Goal: Task Accomplishment & Management: Manage account settings

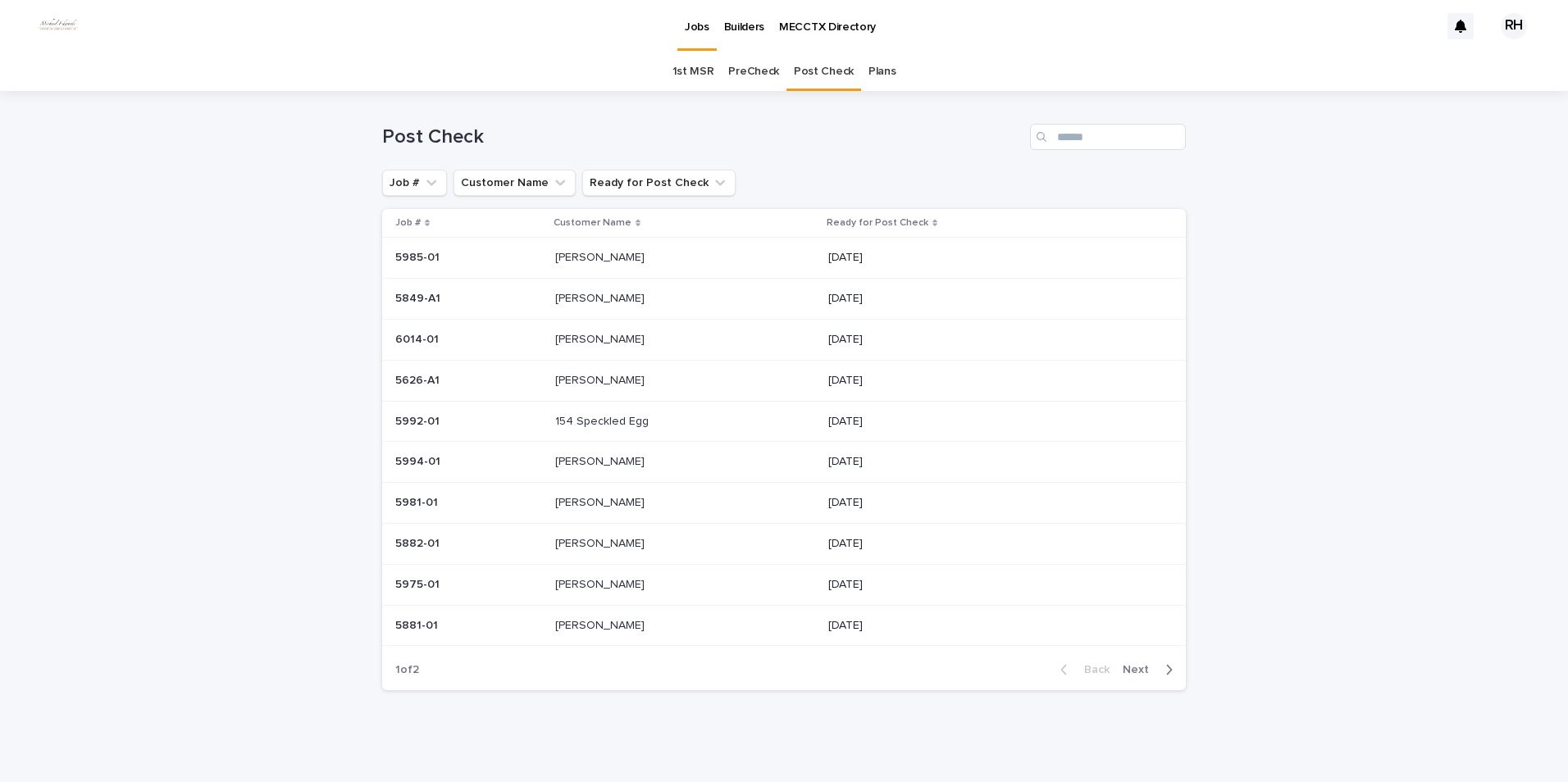
click at [580, 366] on p "[PERSON_NAME]" at bounding box center [601, 501] width 92 height 17
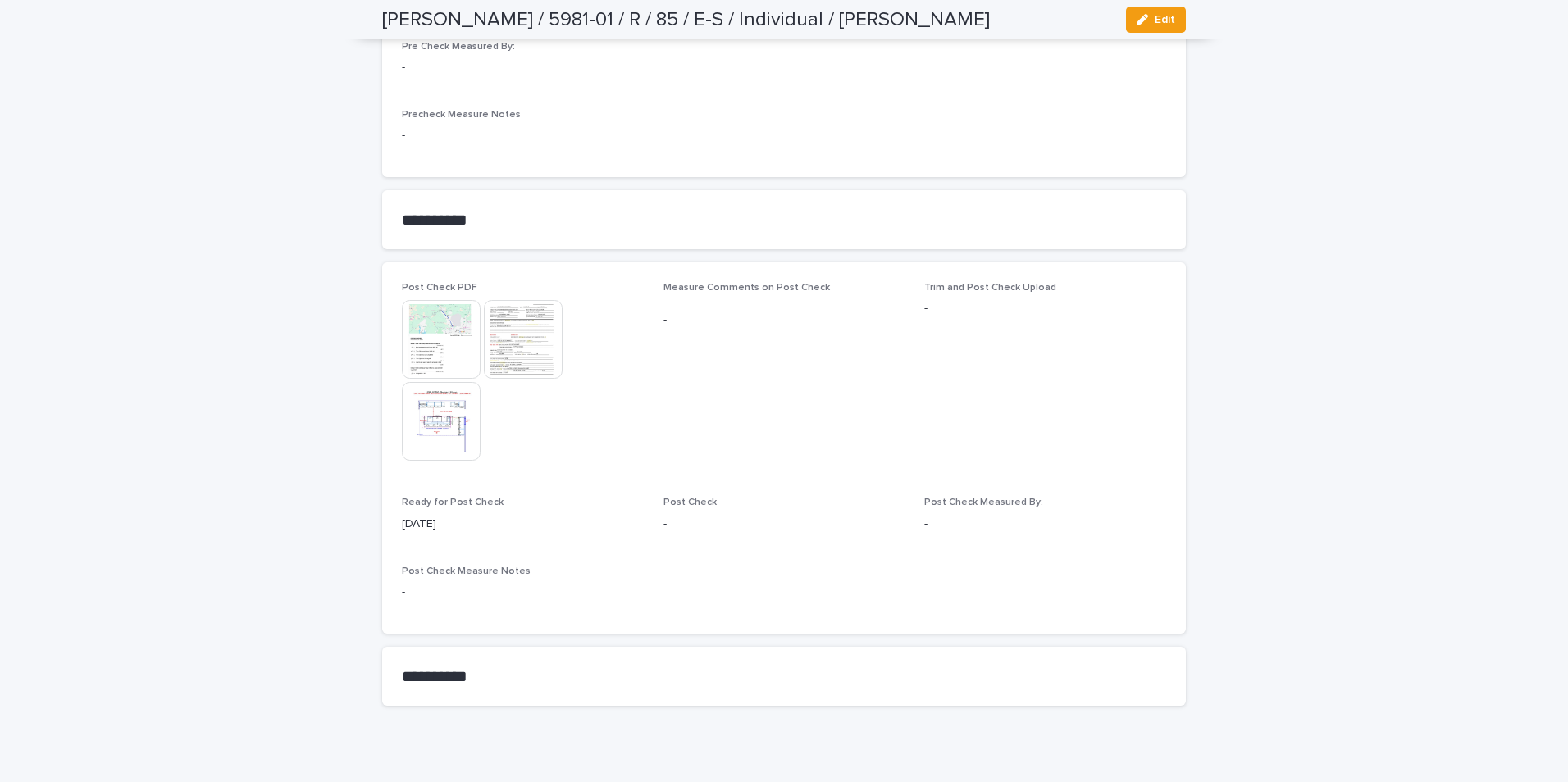
scroll to position [1784, 0]
click at [836, 20] on span "Edit" at bounding box center [1165, 19] width 20 height 12
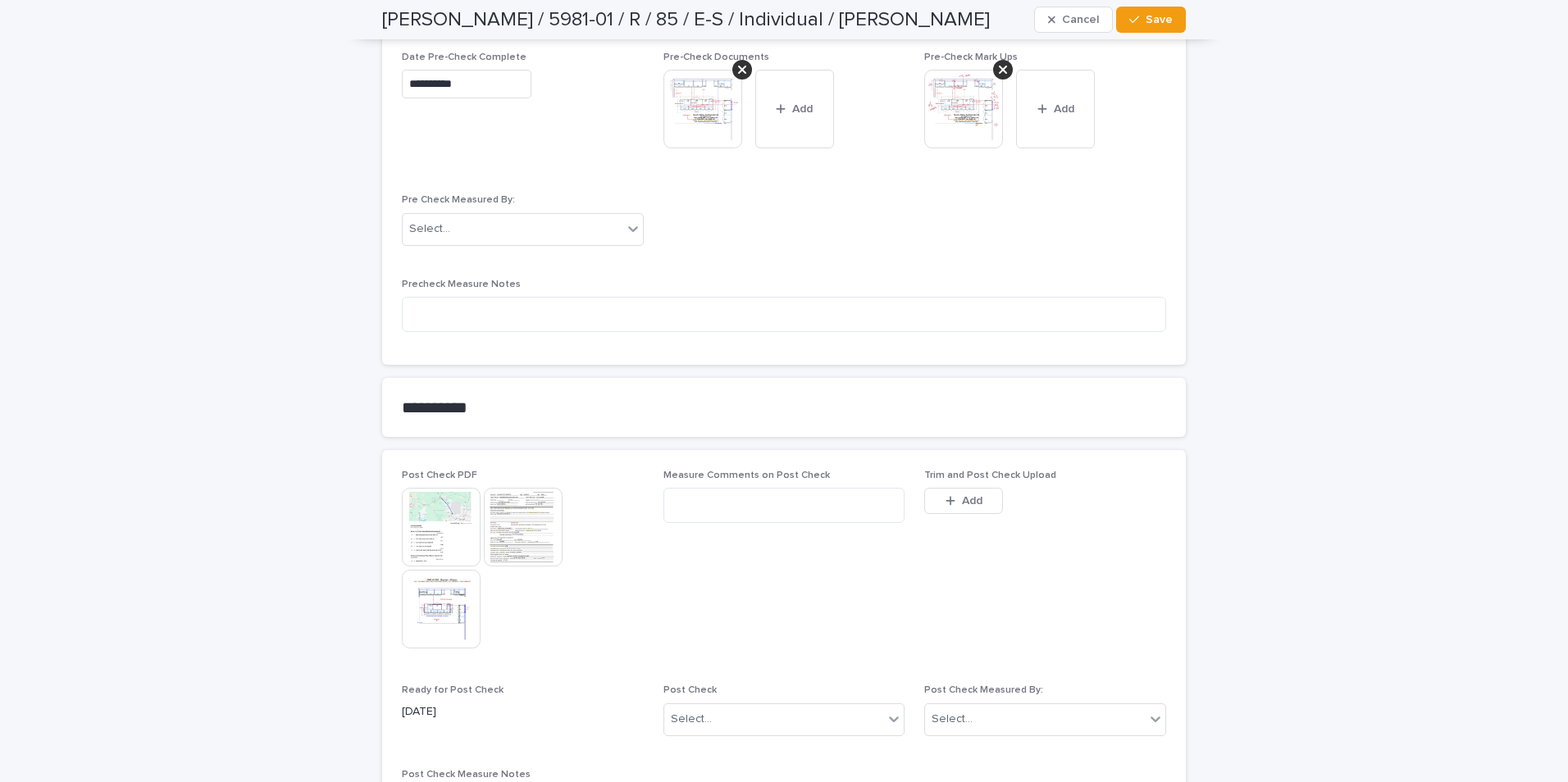
drag, startPoint x: 943, startPoint y: 482, endPoint x: 931, endPoint y: 477, distance: 13.0
click at [836, 366] on button "Add" at bounding box center [964, 501] width 79 height 26
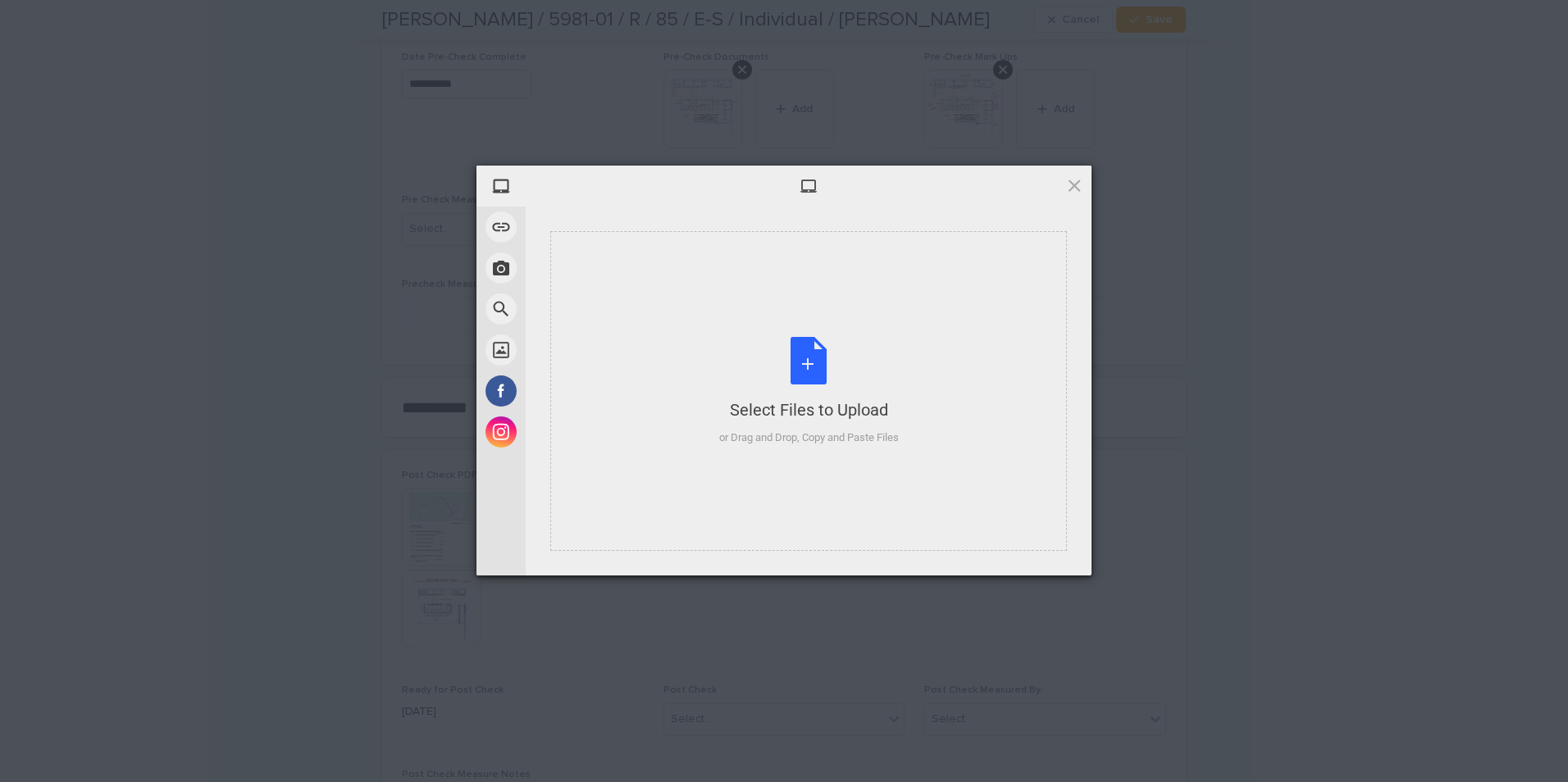
click at [836, 366] on div "Select Files to Upload" at bounding box center [809, 409] width 180 height 23
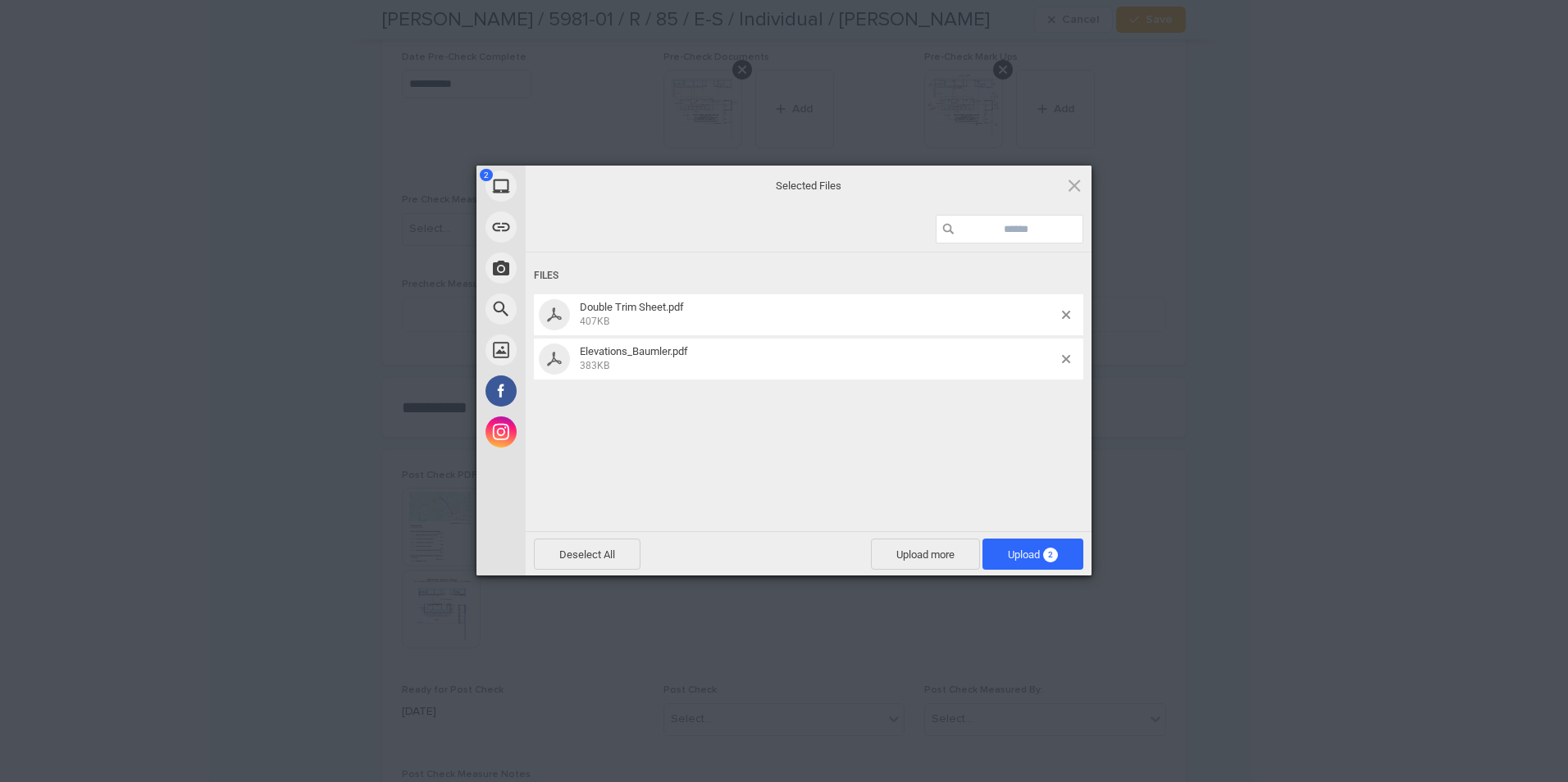
click at [836, 366] on span "Upload 2" at bounding box center [1033, 554] width 50 height 12
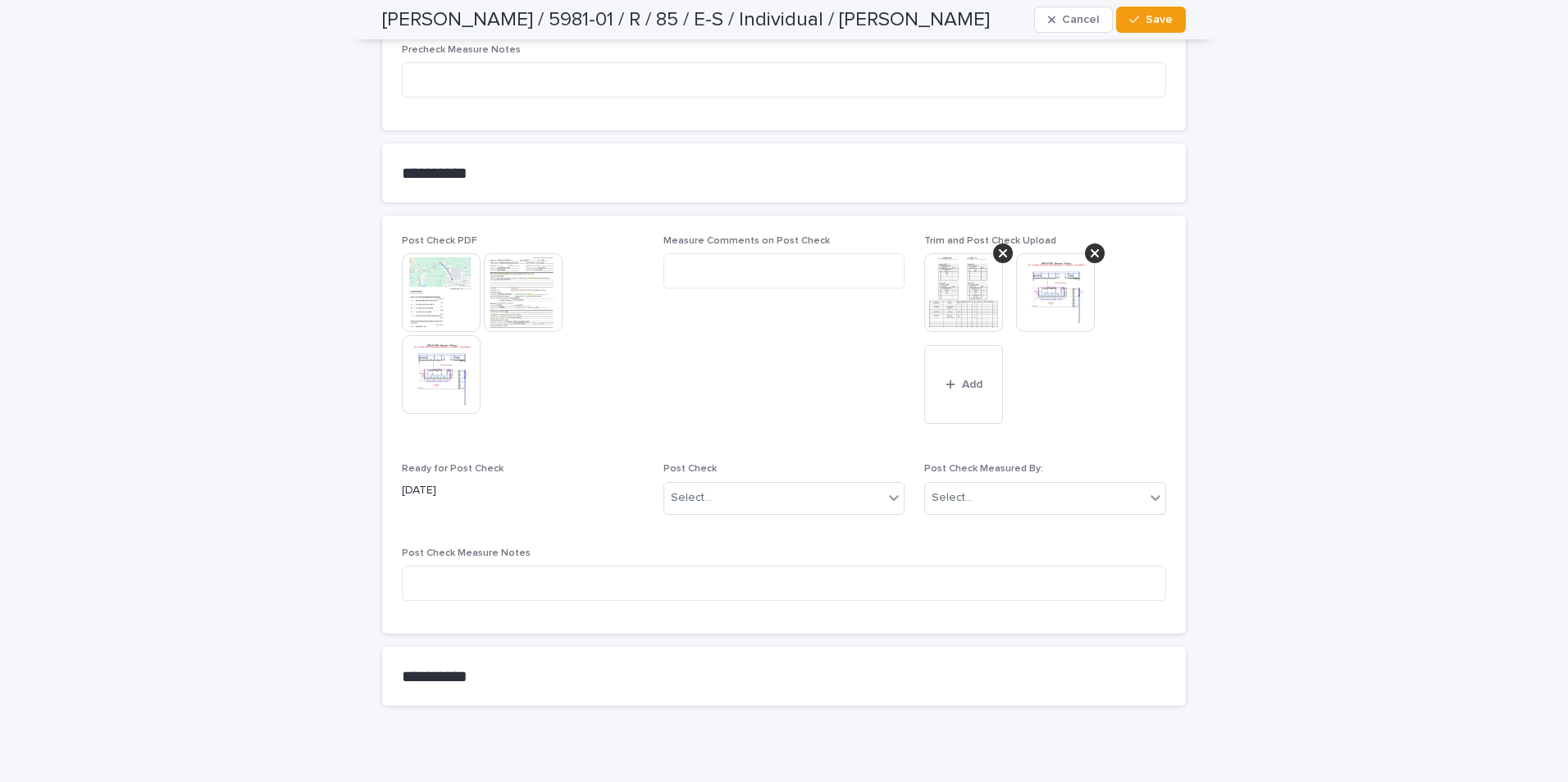
scroll to position [2021, 0]
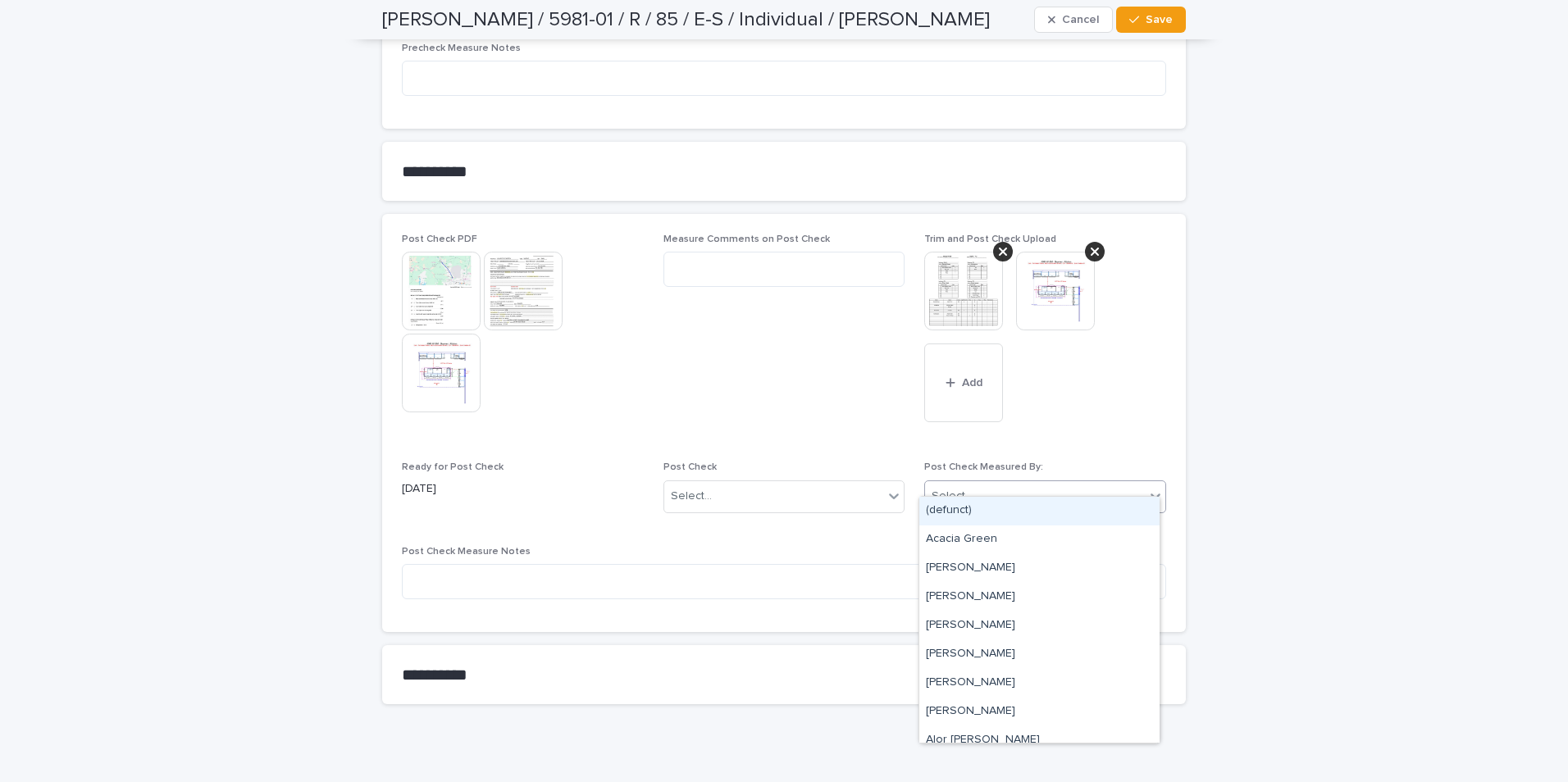
click at [836, 366] on div "Select..." at bounding box center [952, 496] width 41 height 17
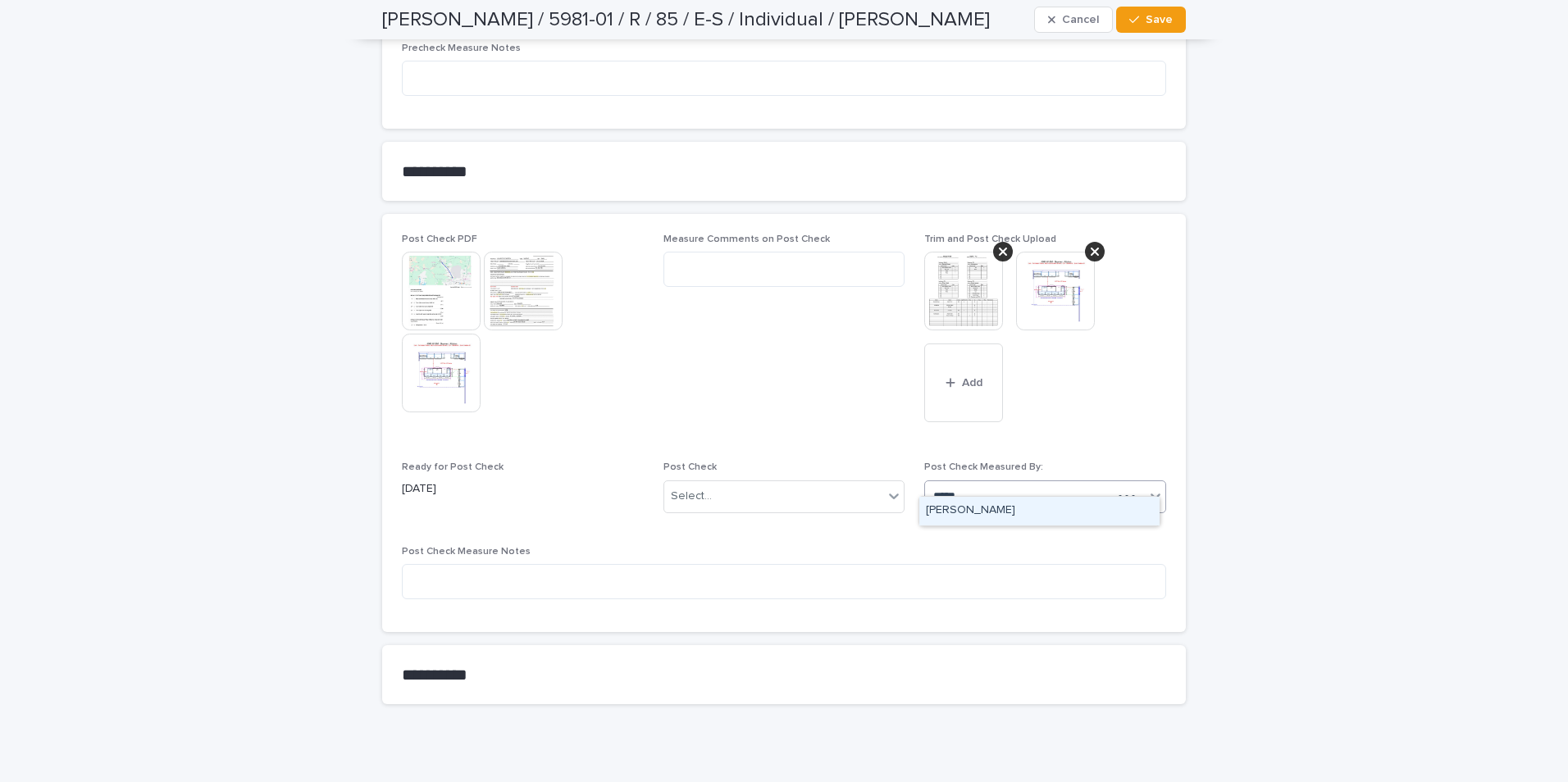
type input "******"
click at [836, 366] on div "[PERSON_NAME]" at bounding box center [1039, 511] width 240 height 28
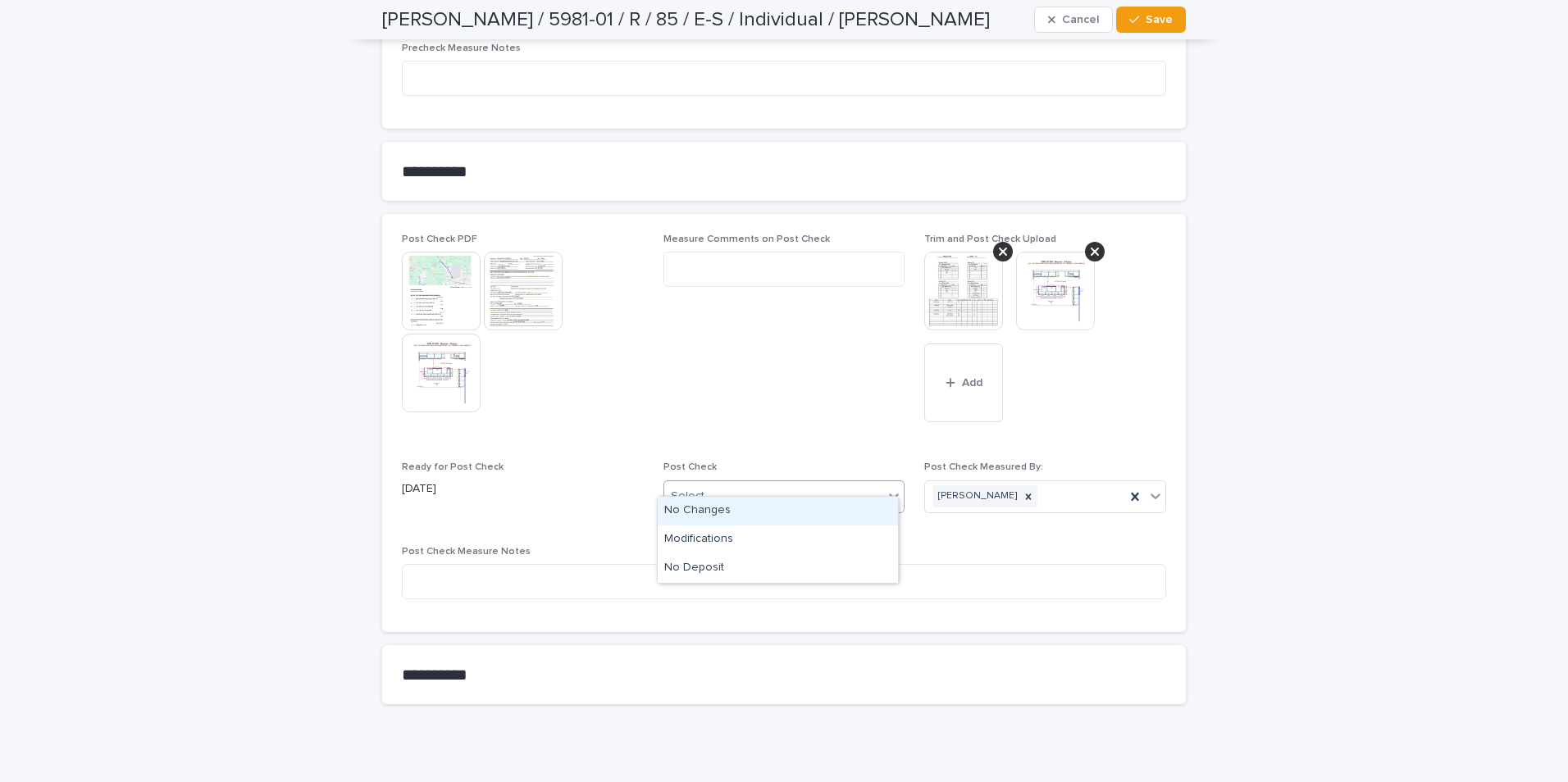
click at [737, 366] on div "Select..." at bounding box center [774, 497] width 220 height 27
click at [695, 366] on div "Modifications" at bounding box center [778, 539] width 240 height 28
drag, startPoint x: 1158, startPoint y: 11, endPoint x: 1153, endPoint y: 28, distance: 17.7
click at [836, 16] on button "Save" at bounding box center [1151, 19] width 69 height 26
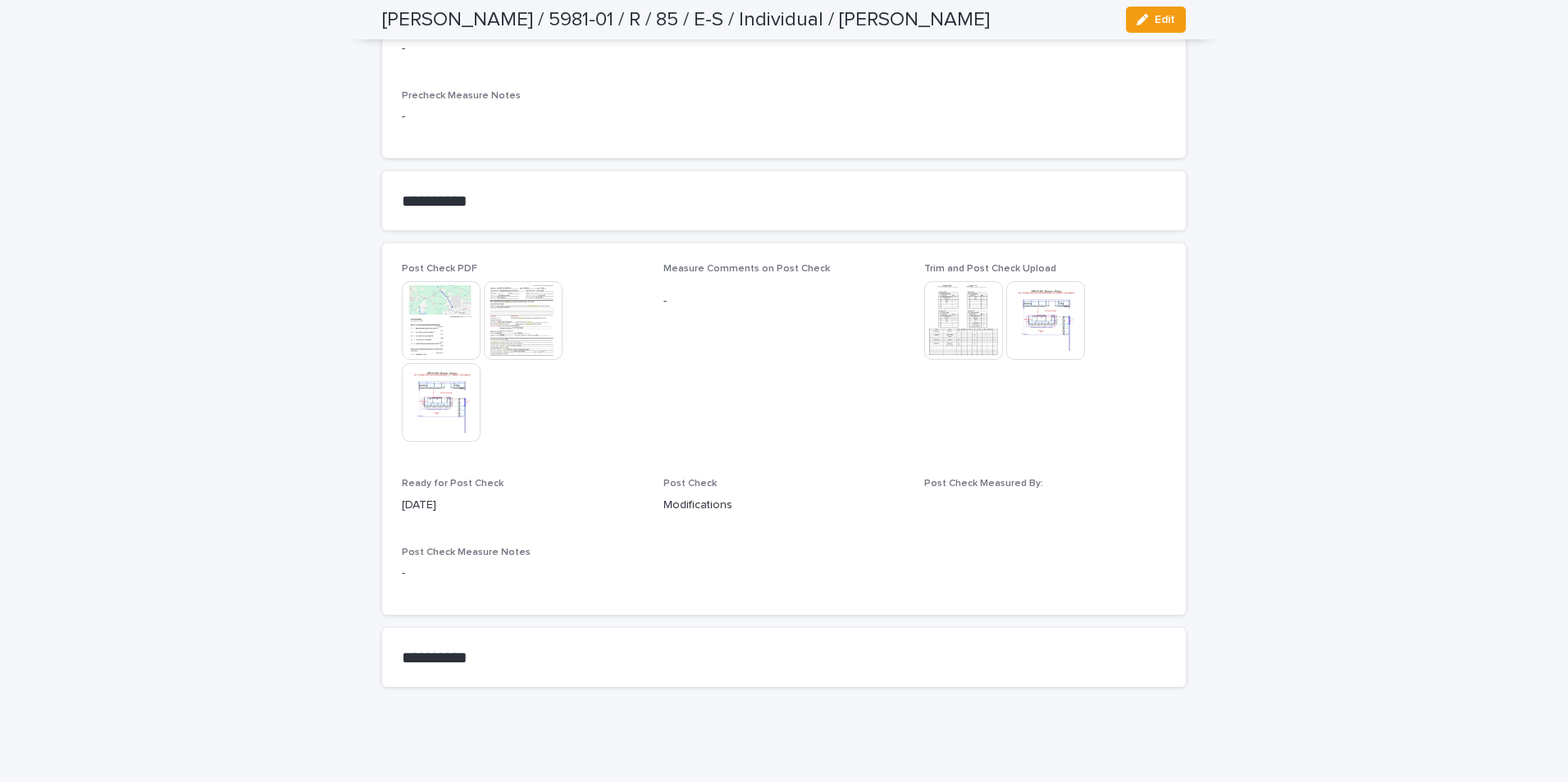
scroll to position [1784, 0]
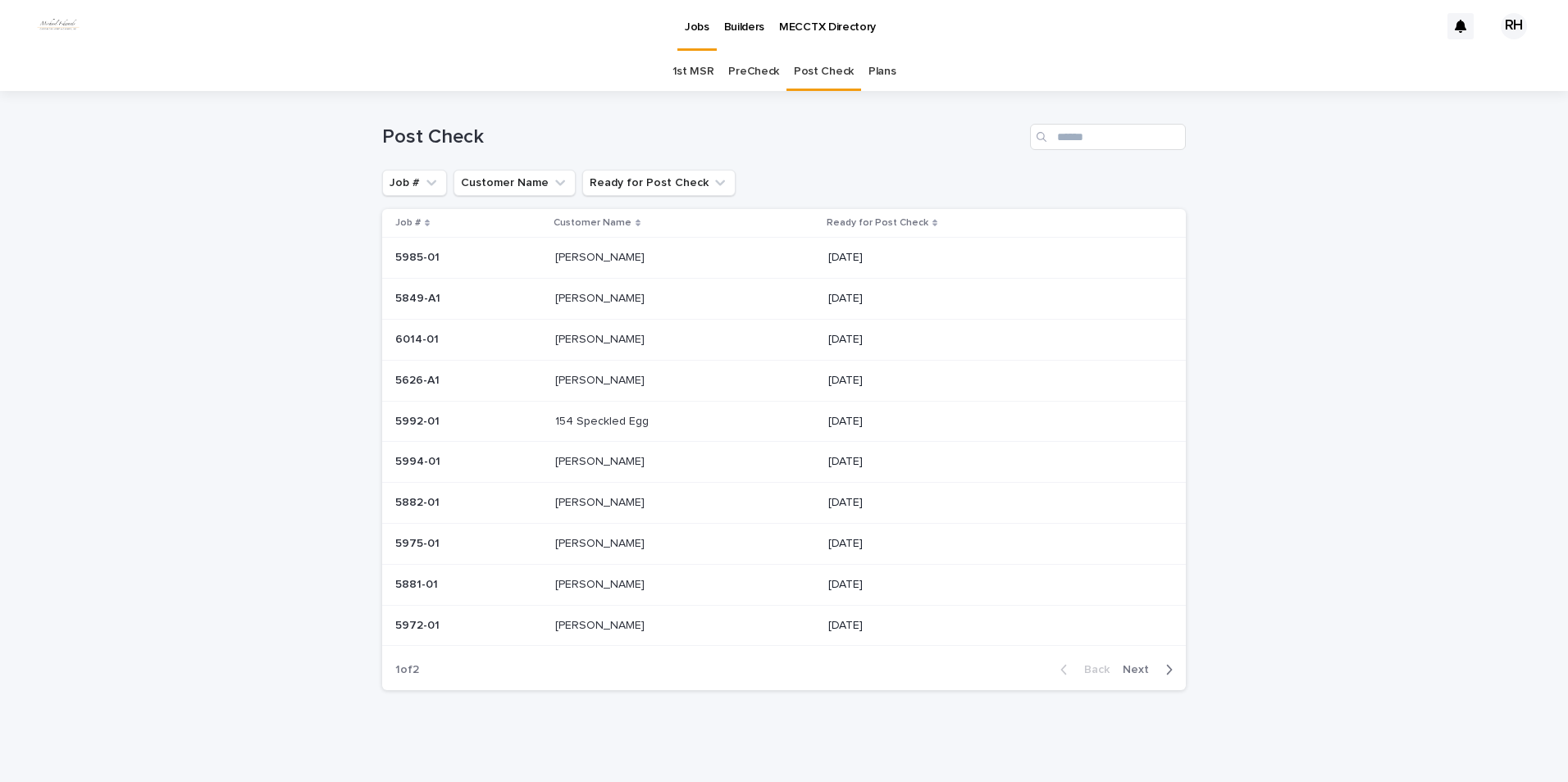
click at [746, 68] on link "PreCheck" at bounding box center [754, 71] width 51 height 38
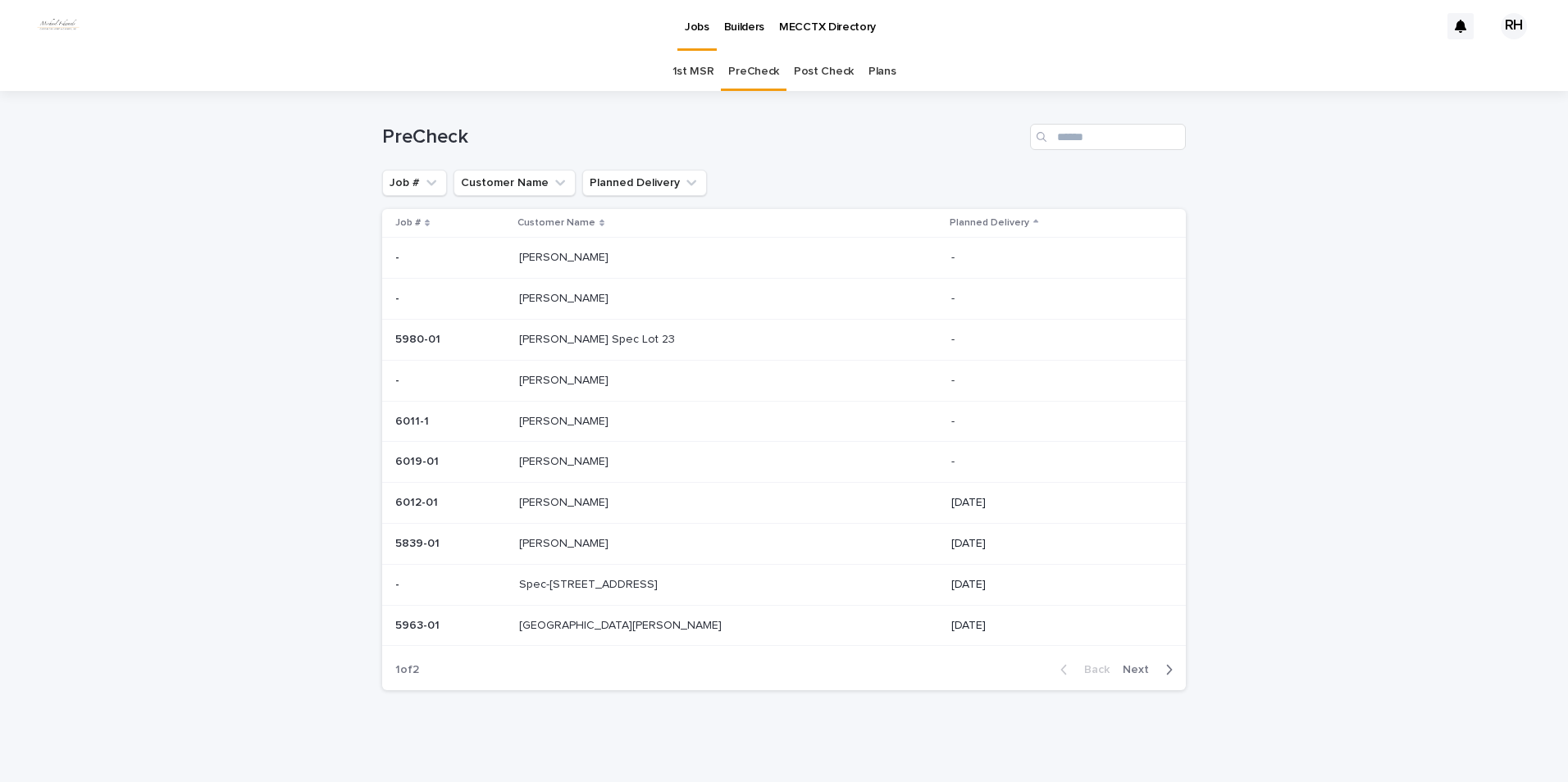
click at [684, 68] on link "1st MSR" at bounding box center [694, 71] width 42 height 38
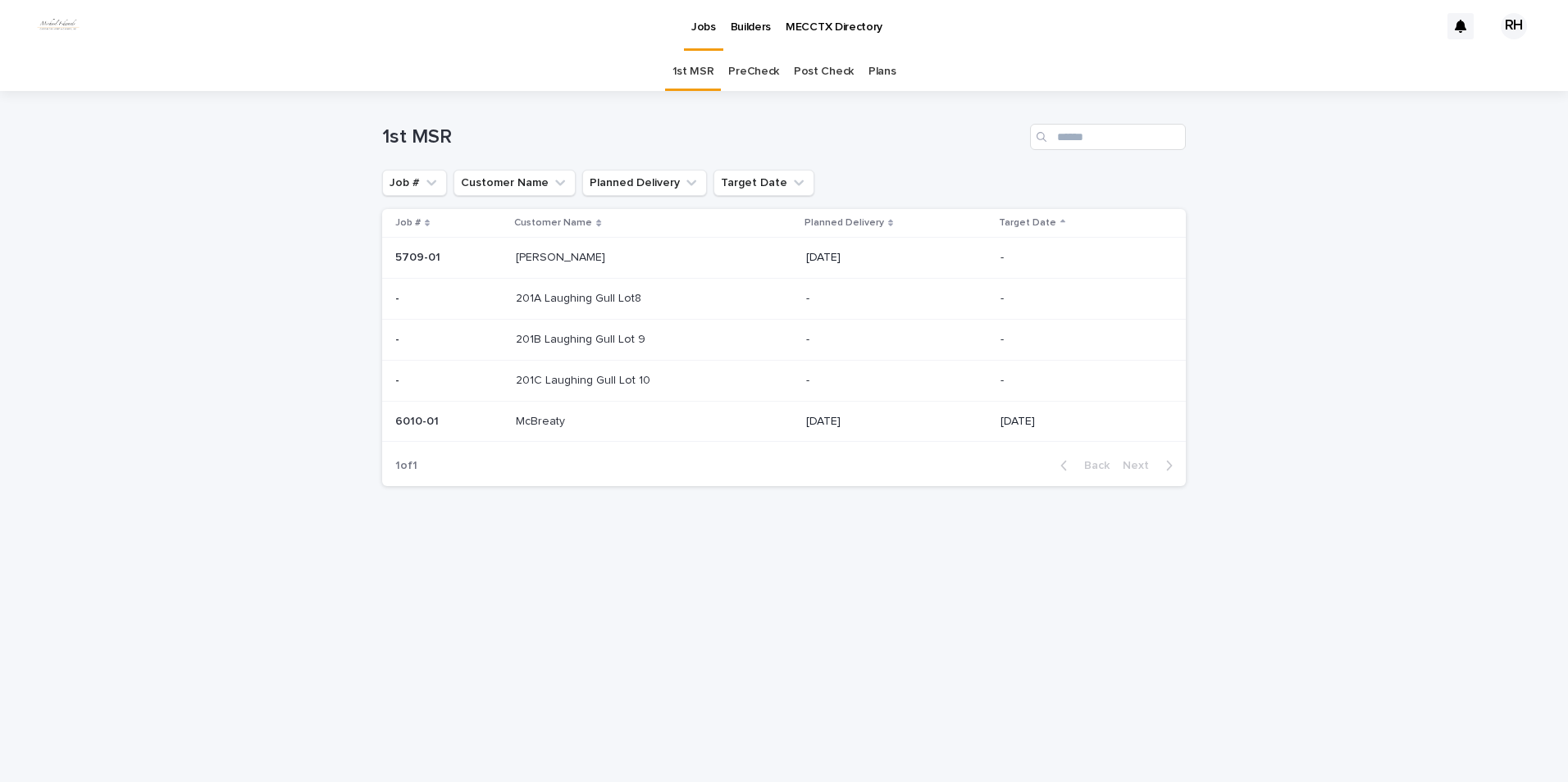
click at [758, 68] on link "PreCheck" at bounding box center [754, 71] width 51 height 38
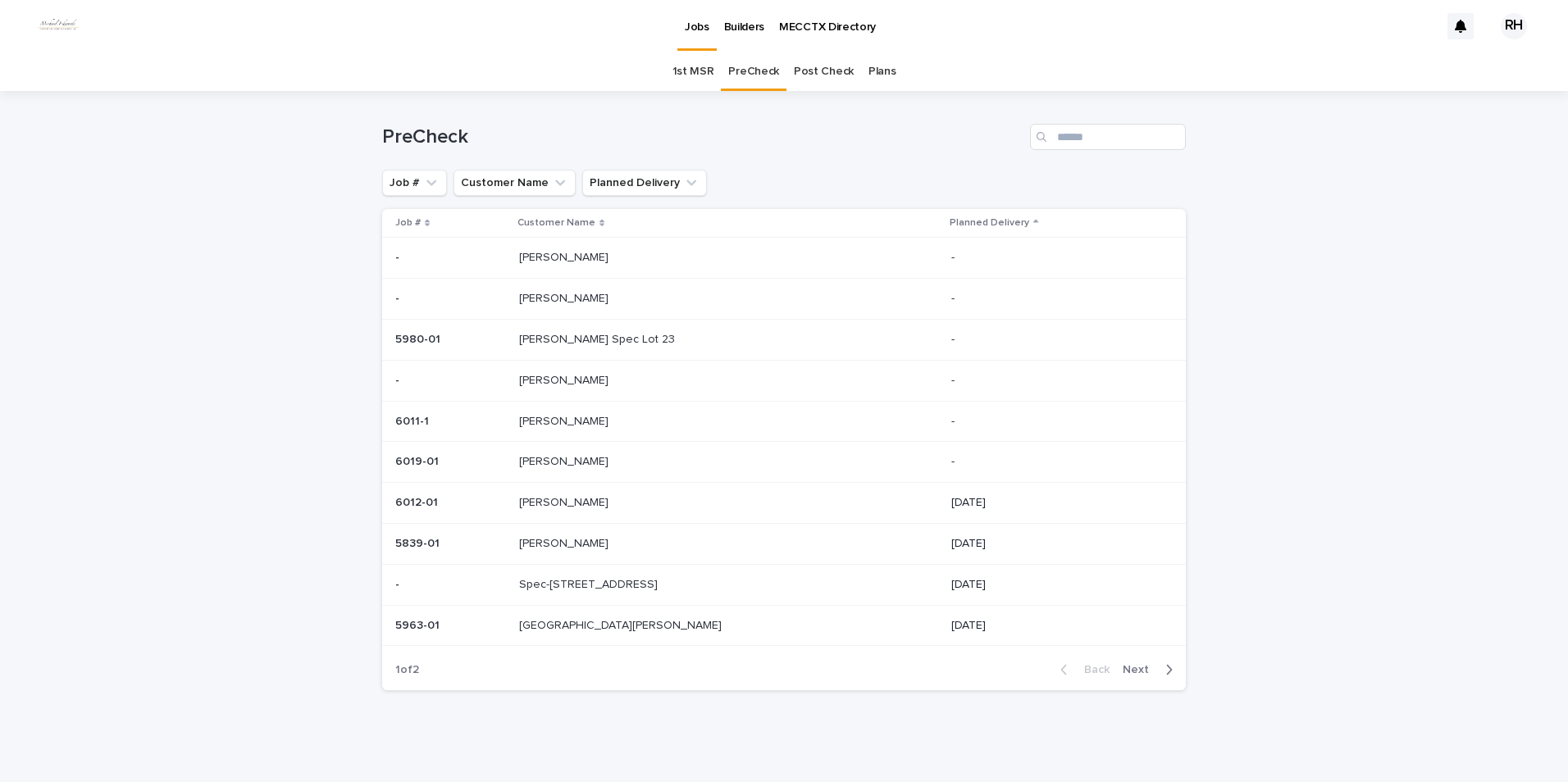
scroll to position [4, 0]
click at [635, 366] on p "Spec-153 Waters Edge" at bounding box center [589, 580] width 142 height 17
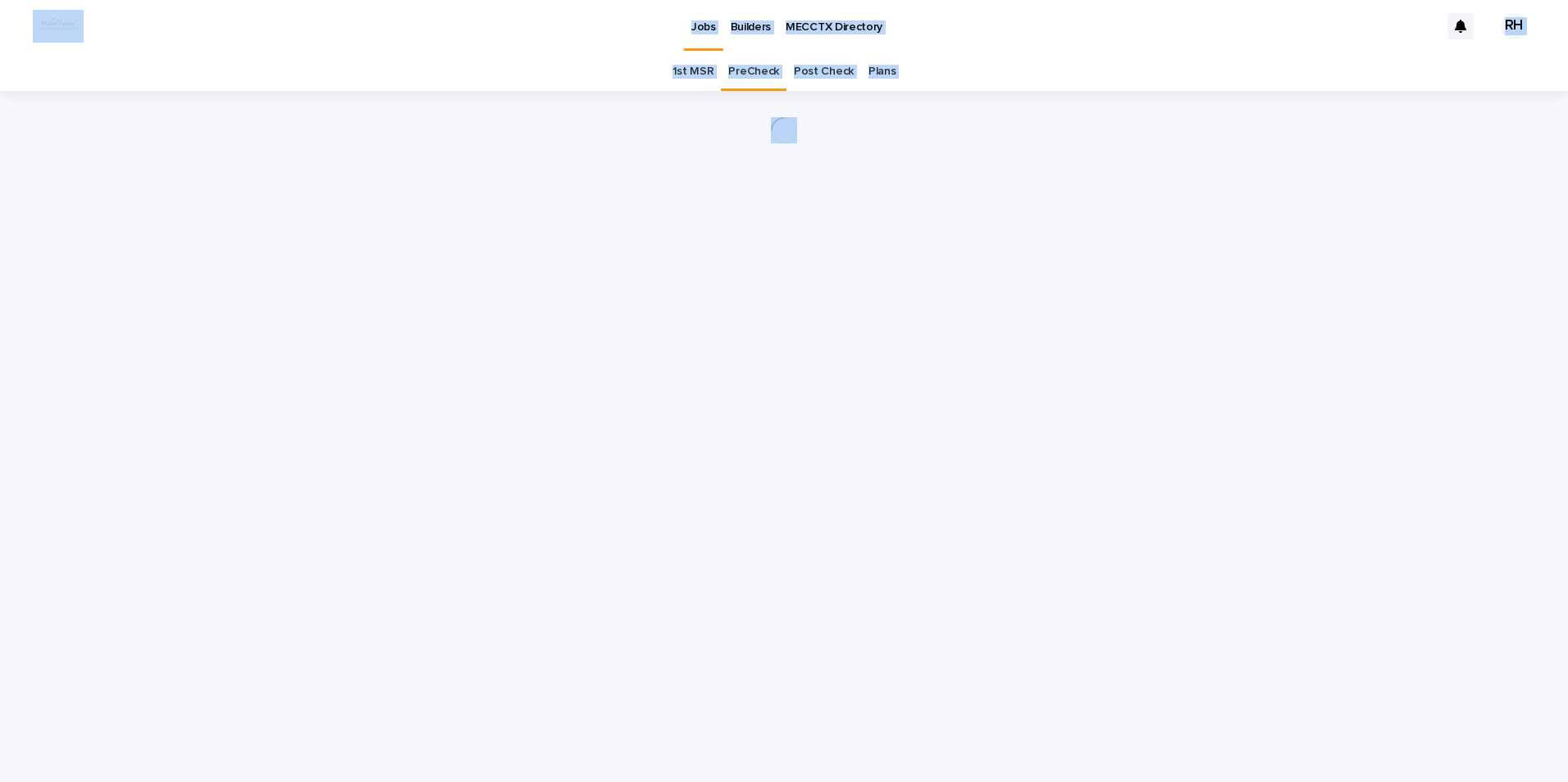
click at [635, 366] on div "Loading... Saving… Loading... Saving…" at bounding box center [784, 417] width 821 height 650
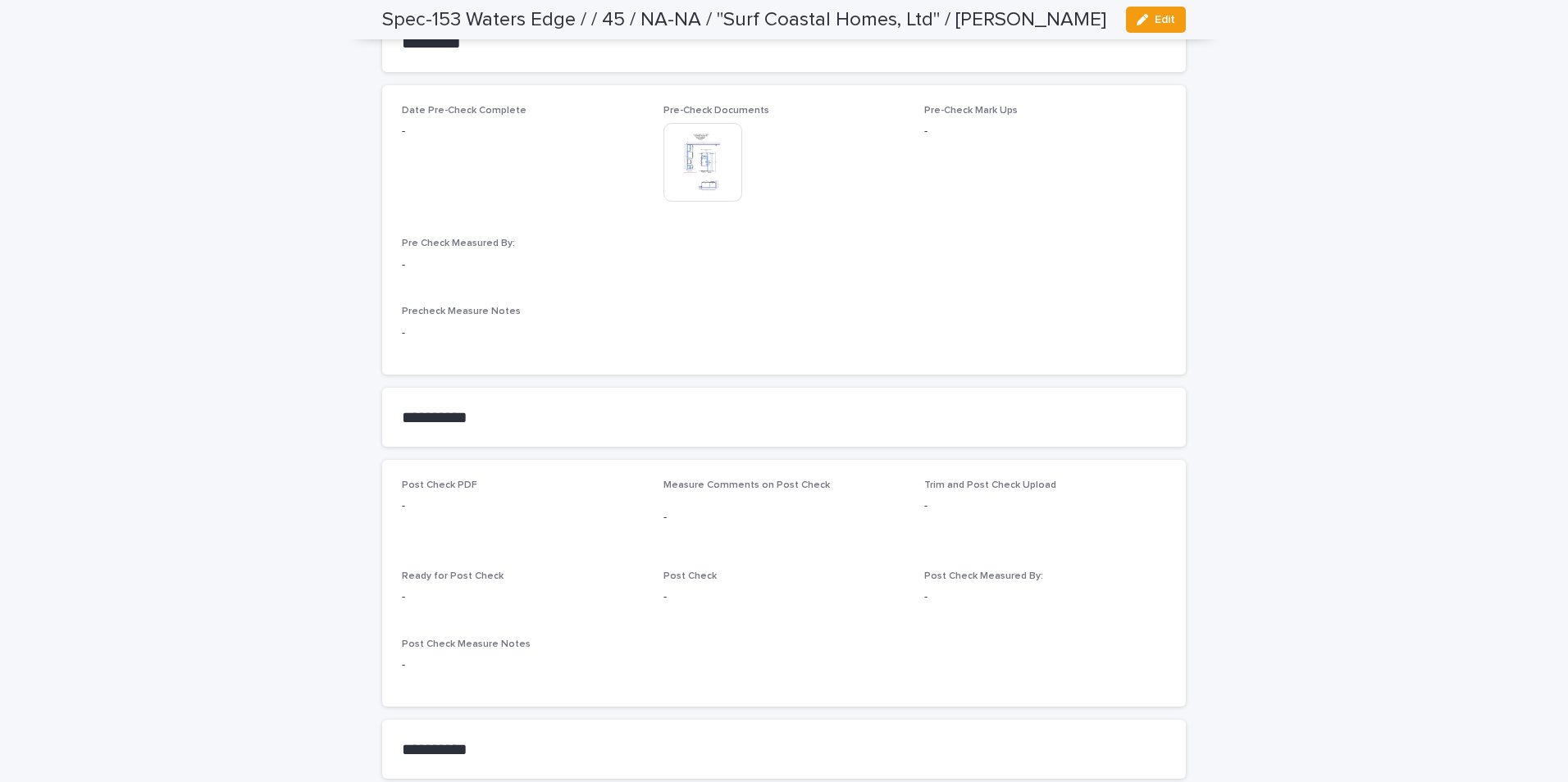
scroll to position [1394, 0]
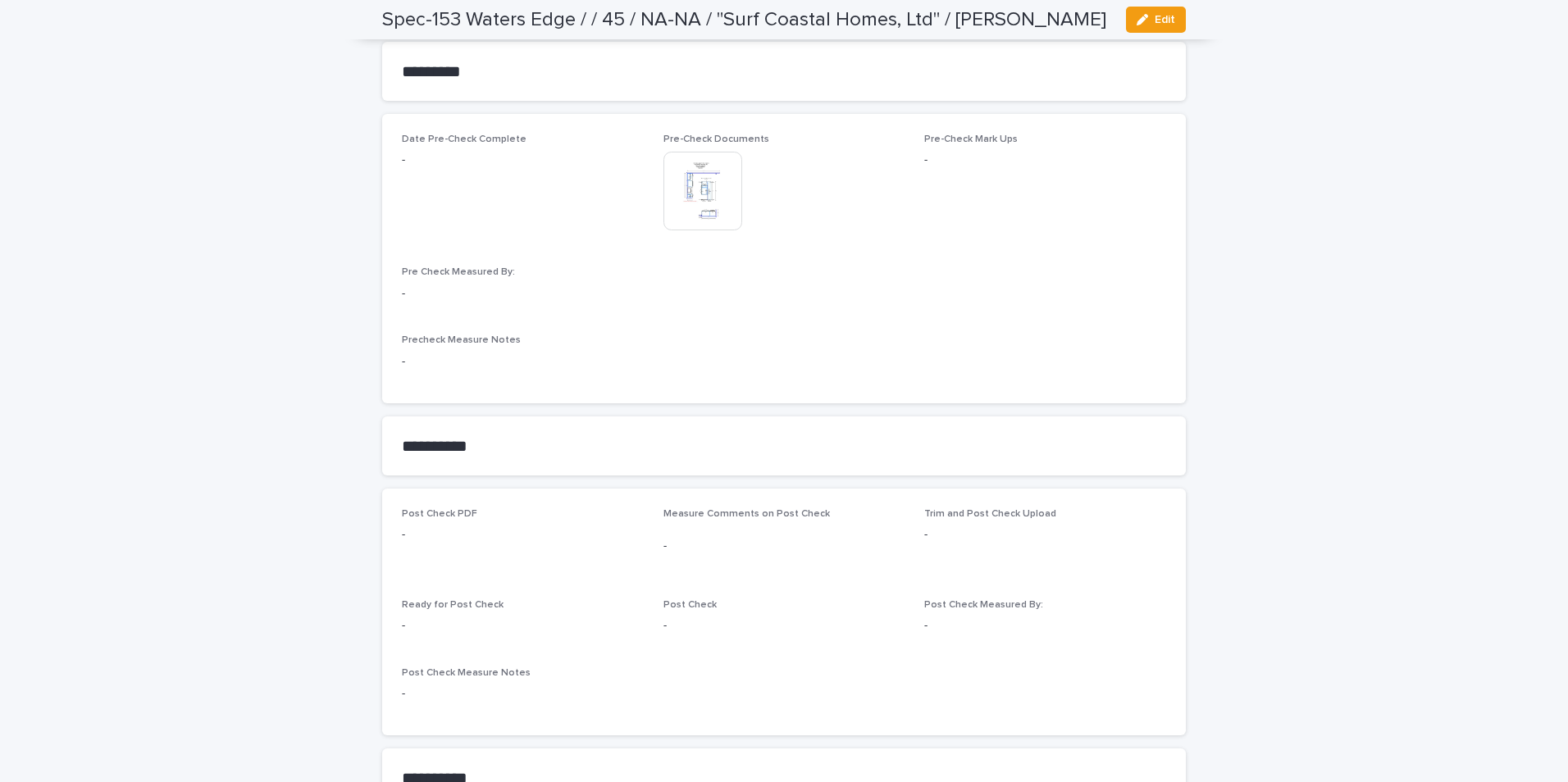
click at [836, 15] on span "Edit" at bounding box center [1165, 19] width 20 height 12
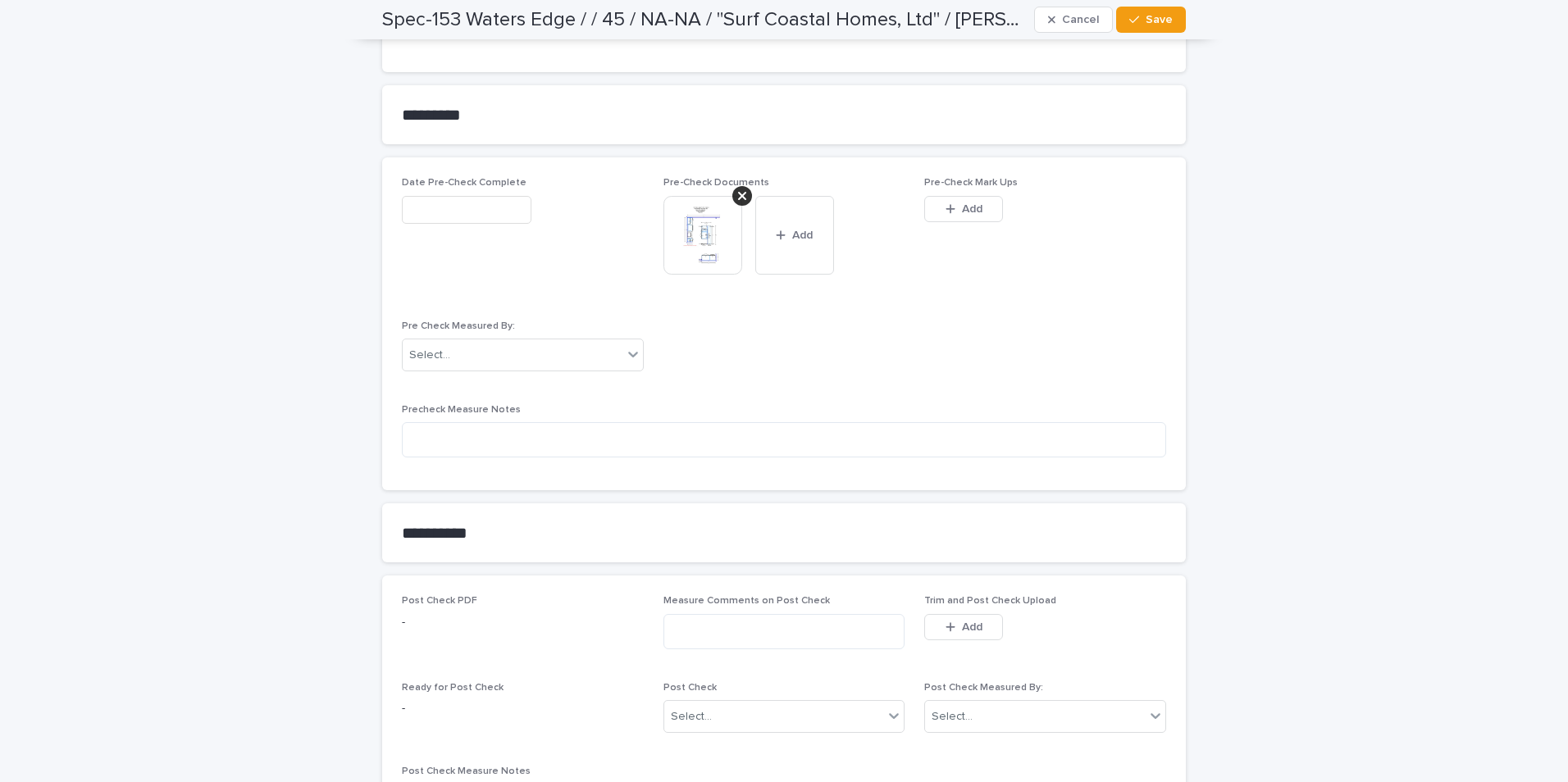
click at [836, 204] on span "Add" at bounding box center [972, 209] width 20 height 12
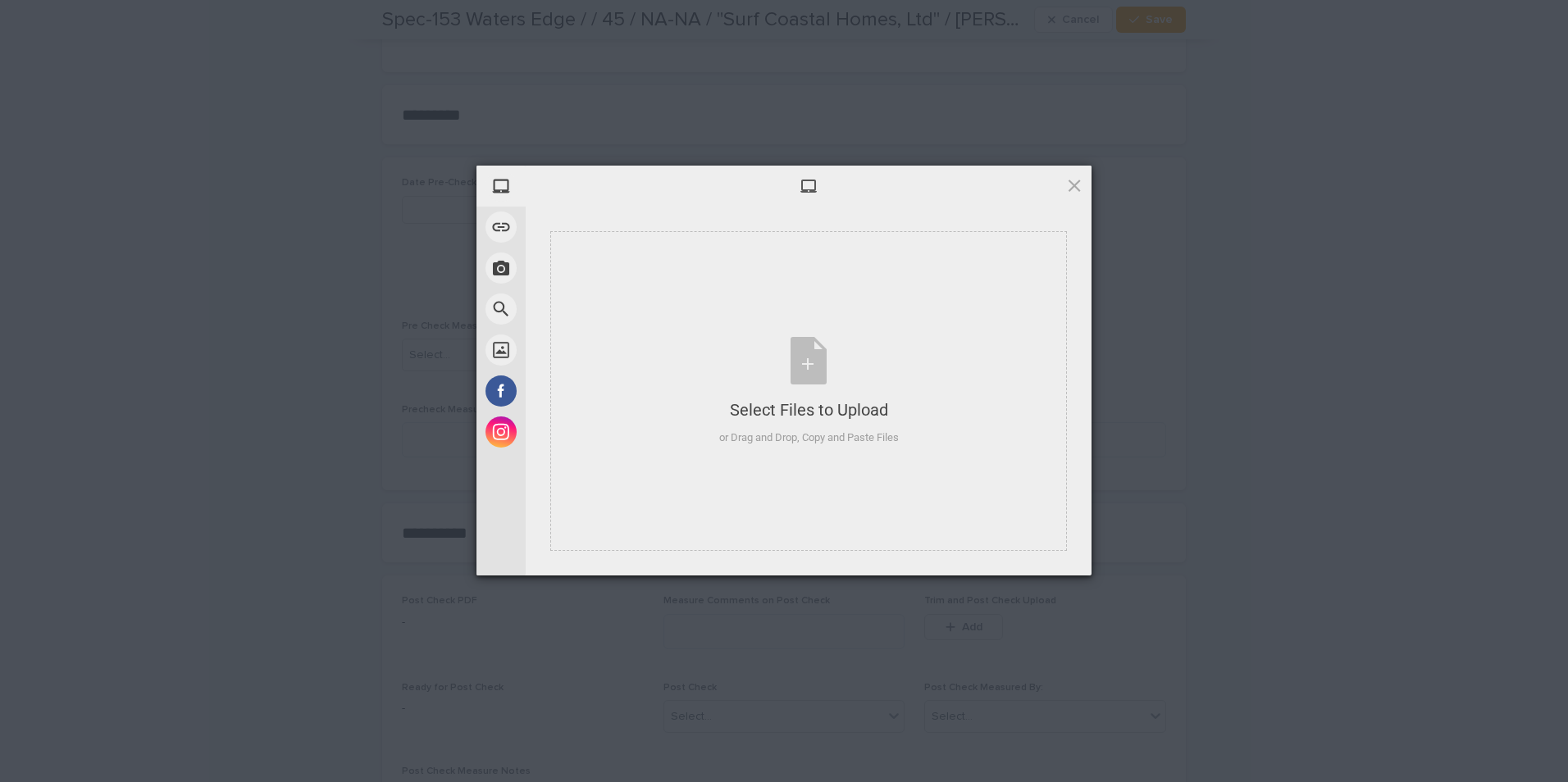
click at [836, 213] on div "Select Files to Upload or Drag and Drop, Copy and Paste Files" at bounding box center [808, 391] width 566 height 369
click at [836, 366] on div "Select Files to Upload or Drag and Drop, Copy and Paste Files" at bounding box center [809, 391] width 180 height 109
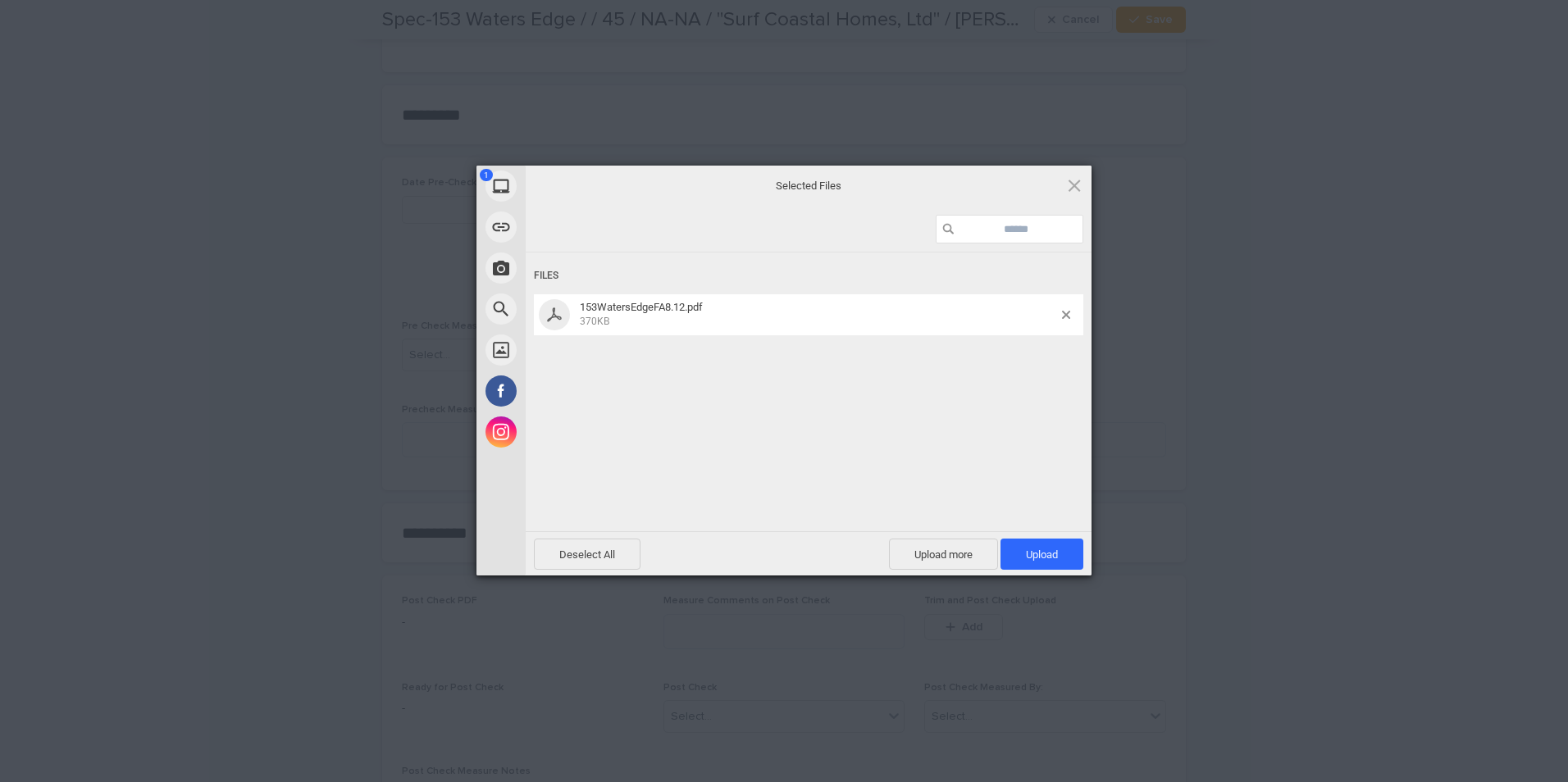
click at [836, 366] on span "Upload 1" at bounding box center [1042, 554] width 32 height 12
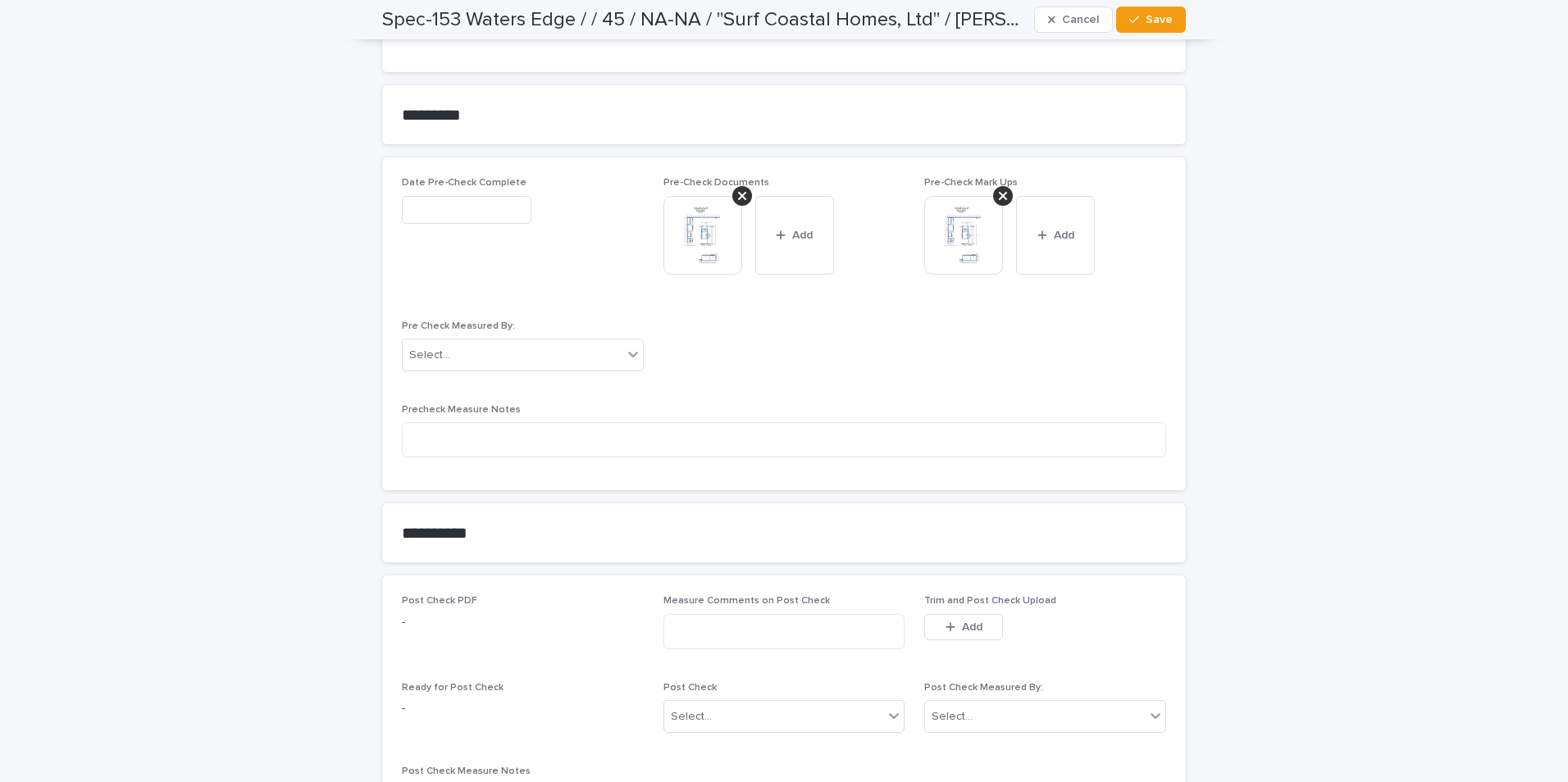
click at [565, 365] on div "Select..." at bounding box center [513, 355] width 220 height 27
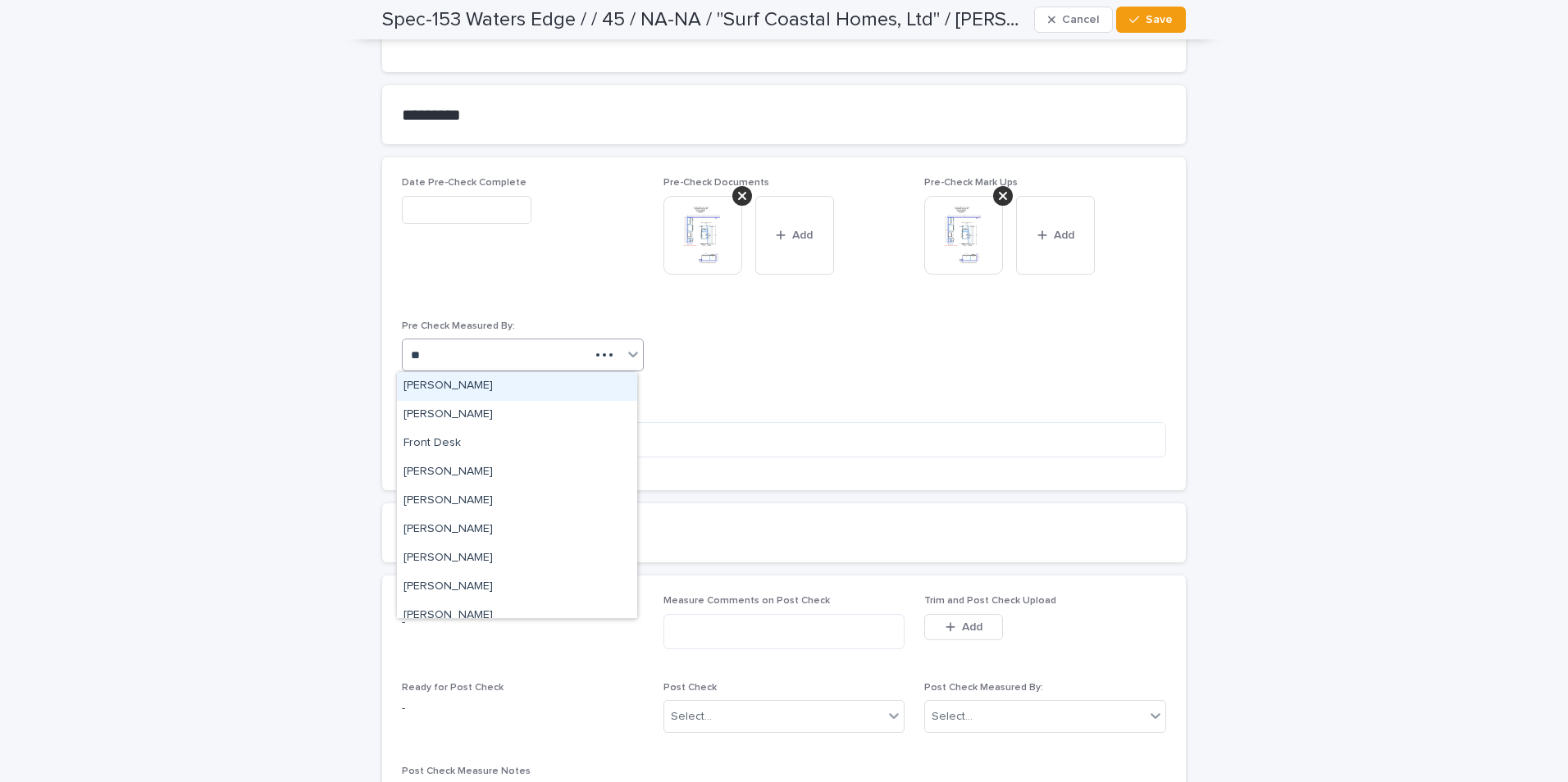
type input "***"
click at [508, 366] on div "[PERSON_NAME]" at bounding box center [516, 386] width 240 height 28
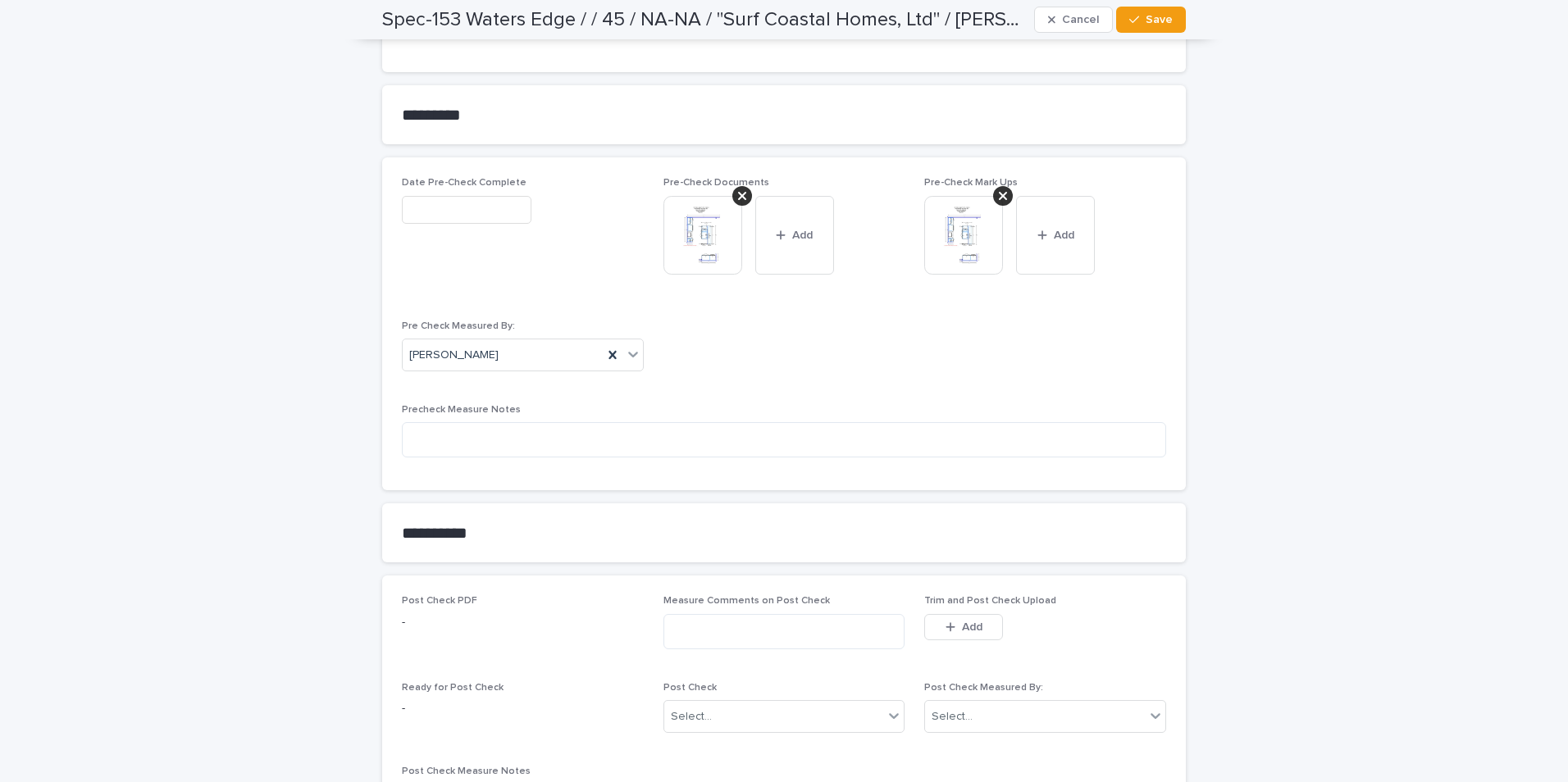
drag, startPoint x: 1150, startPoint y: 20, endPoint x: 1151, endPoint y: 31, distance: 11.0
click at [836, 20] on span "Save" at bounding box center [1160, 19] width 27 height 12
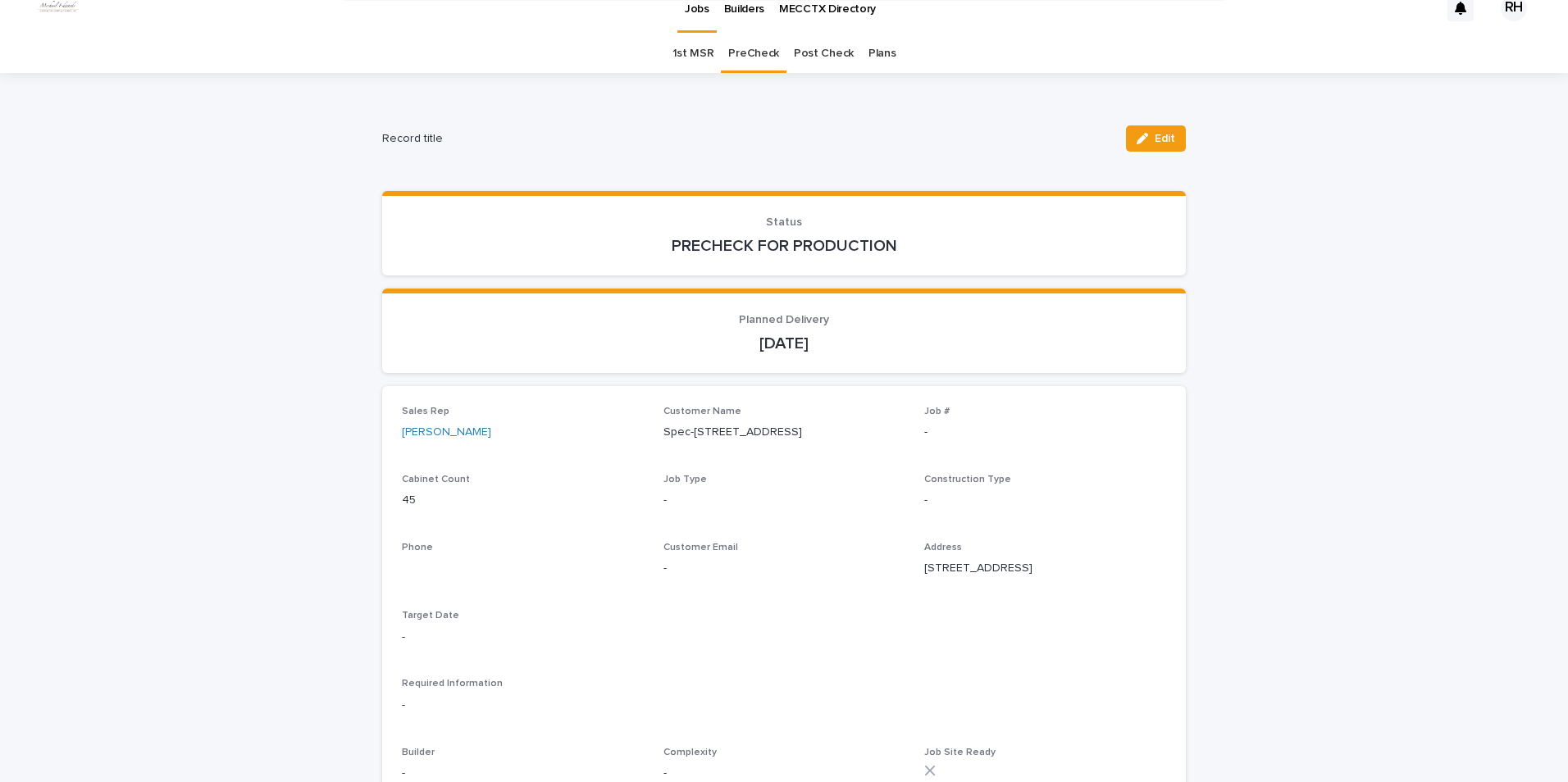
scroll to position [0, 0]
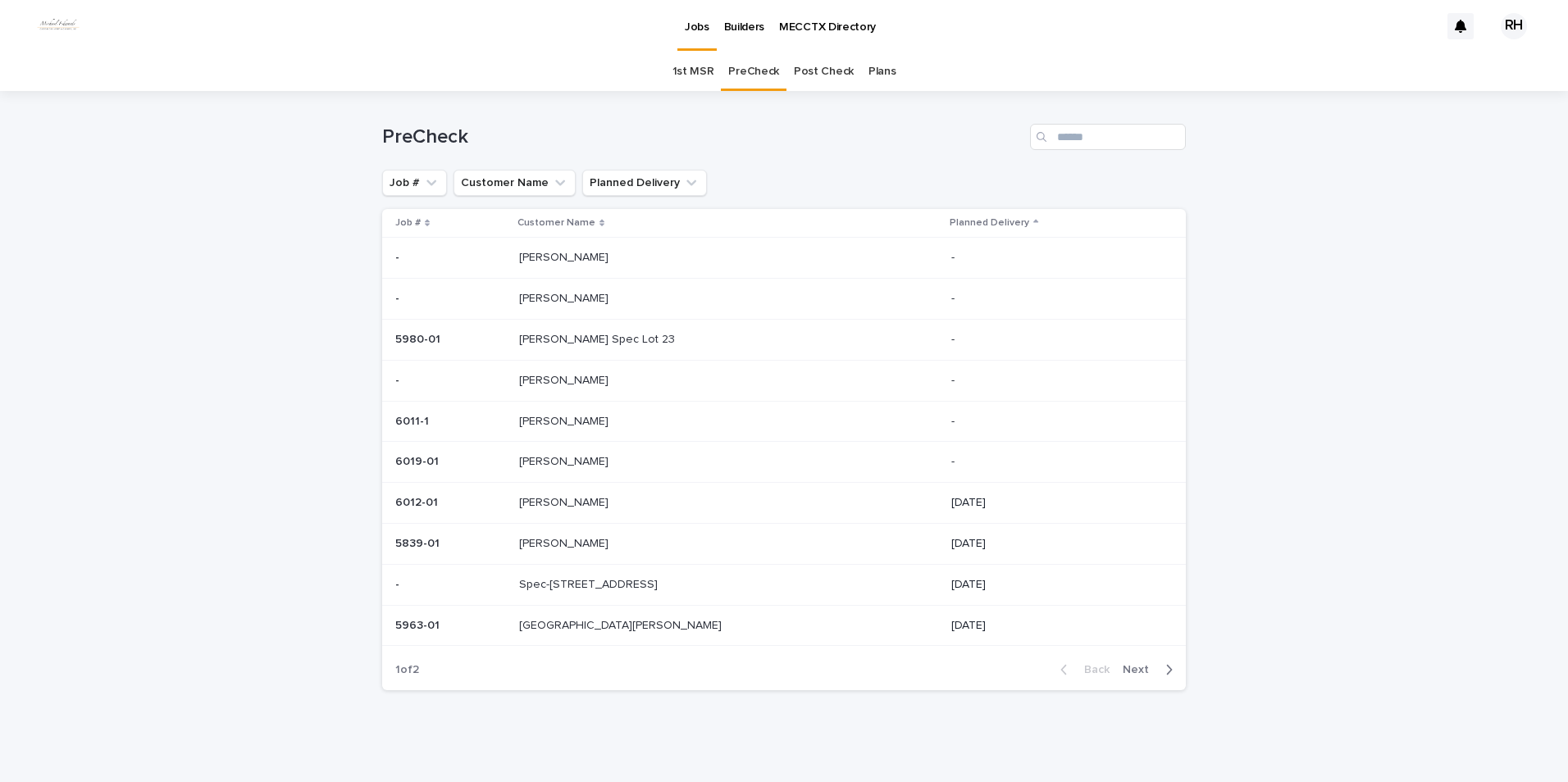
scroll to position [4, 0]
click at [820, 66] on link "Post Check" at bounding box center [824, 69] width 60 height 38
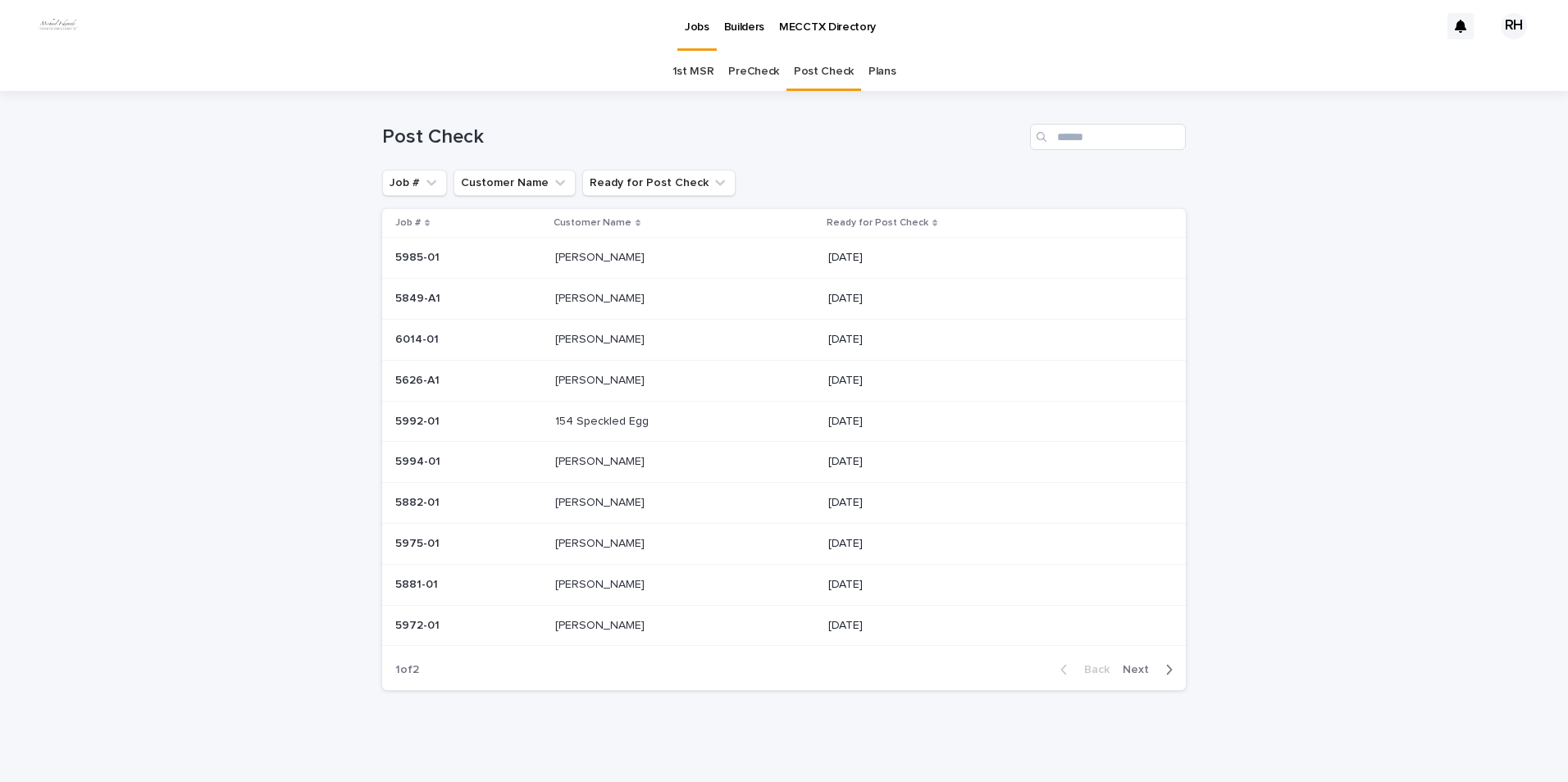
click at [612, 366] on p "154 Speckled Egg" at bounding box center [604, 420] width 97 height 17
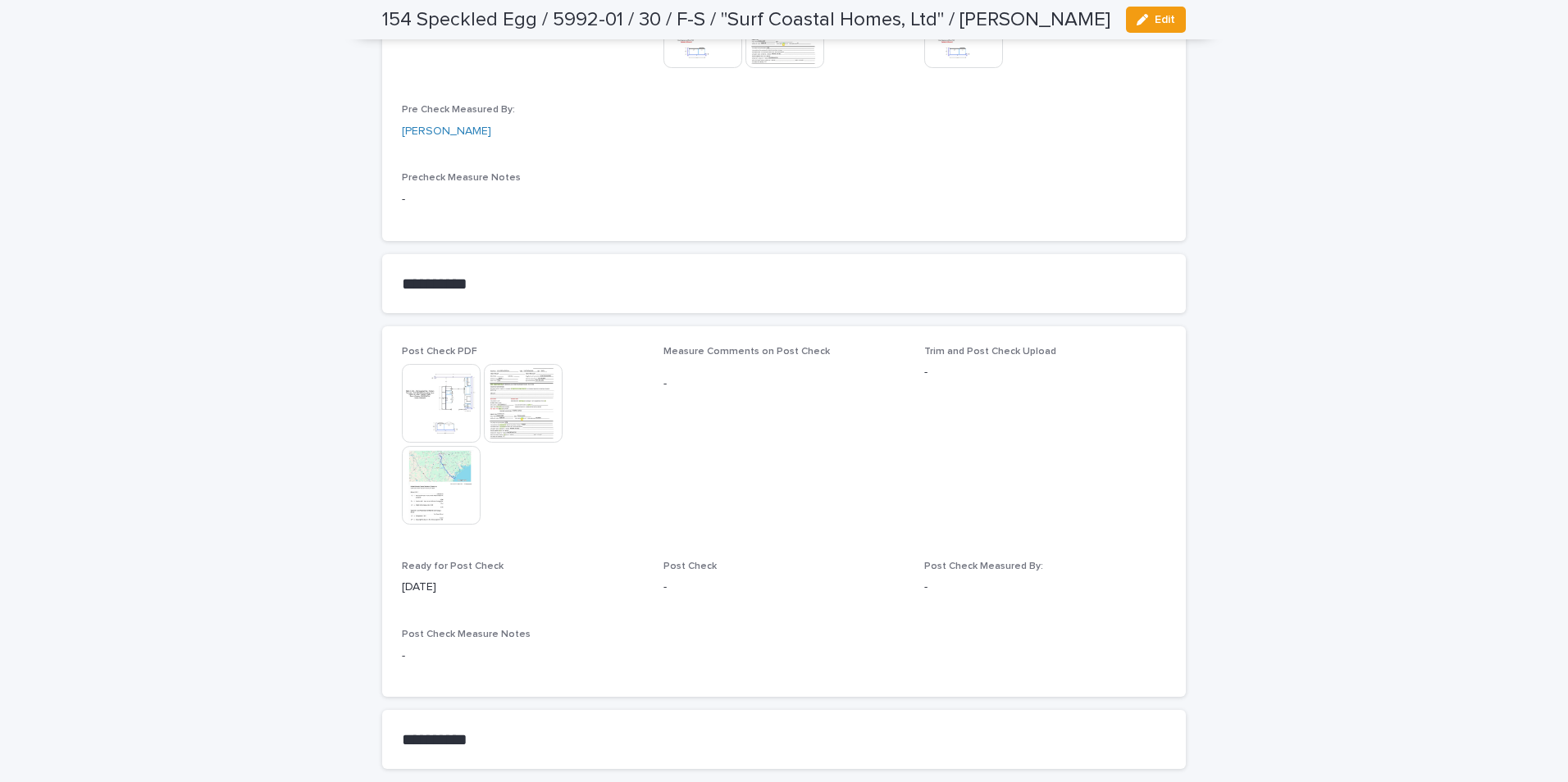
scroll to position [1566, 0]
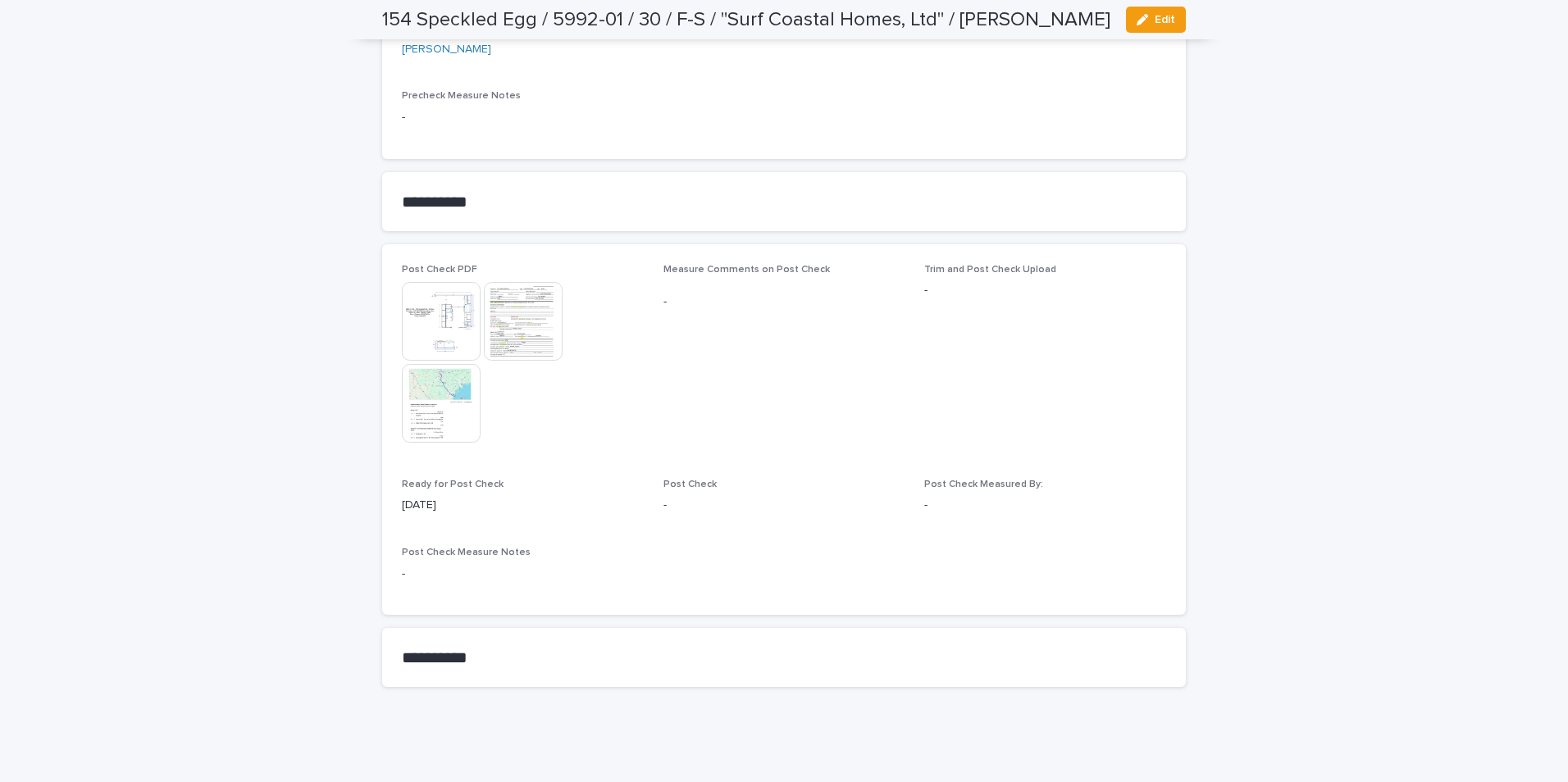
click at [518, 332] on img at bounding box center [524, 322] width 79 height 79
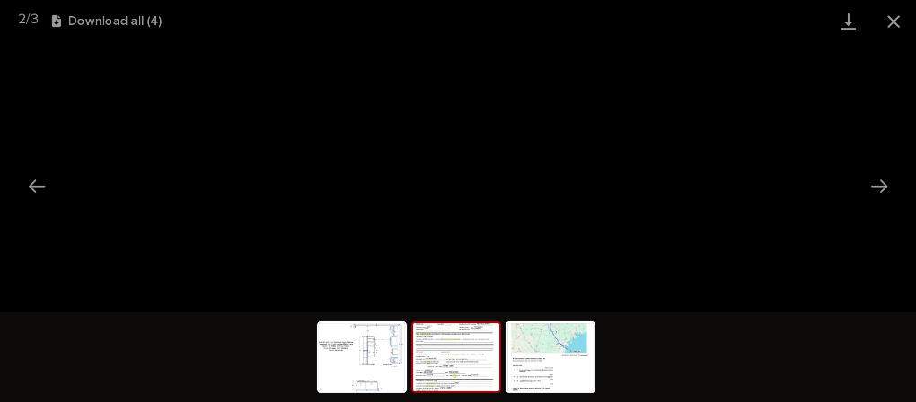
click at [890, 19] on button "Close gallery" at bounding box center [893, 21] width 45 height 42
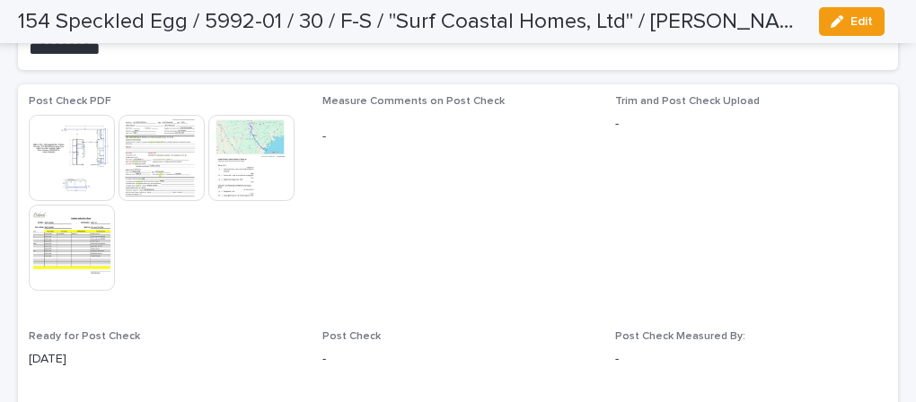
click at [115, 267] on img at bounding box center [72, 248] width 86 height 86
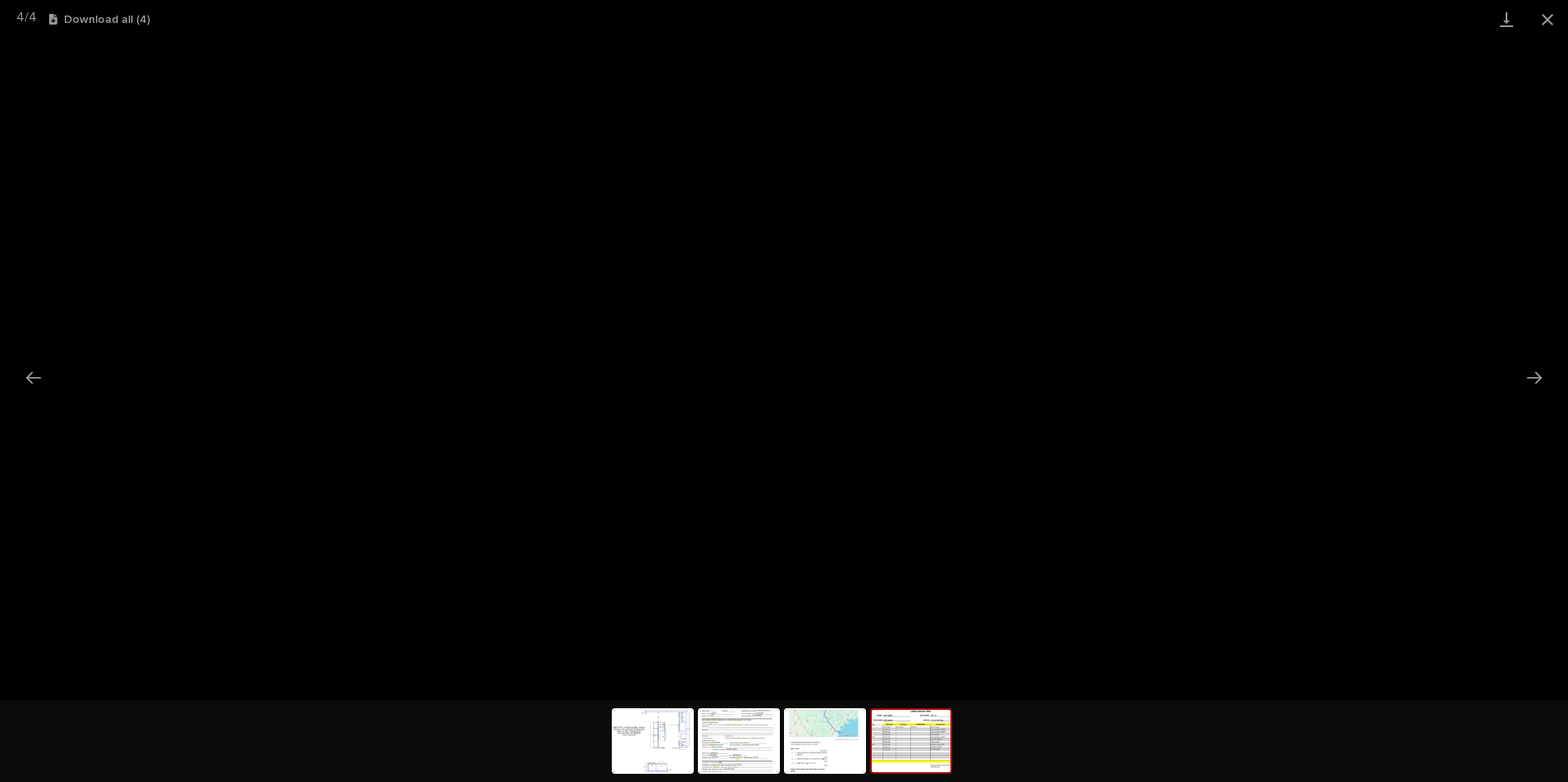
click at [836, 16] on button "Close gallery" at bounding box center [1547, 19] width 41 height 38
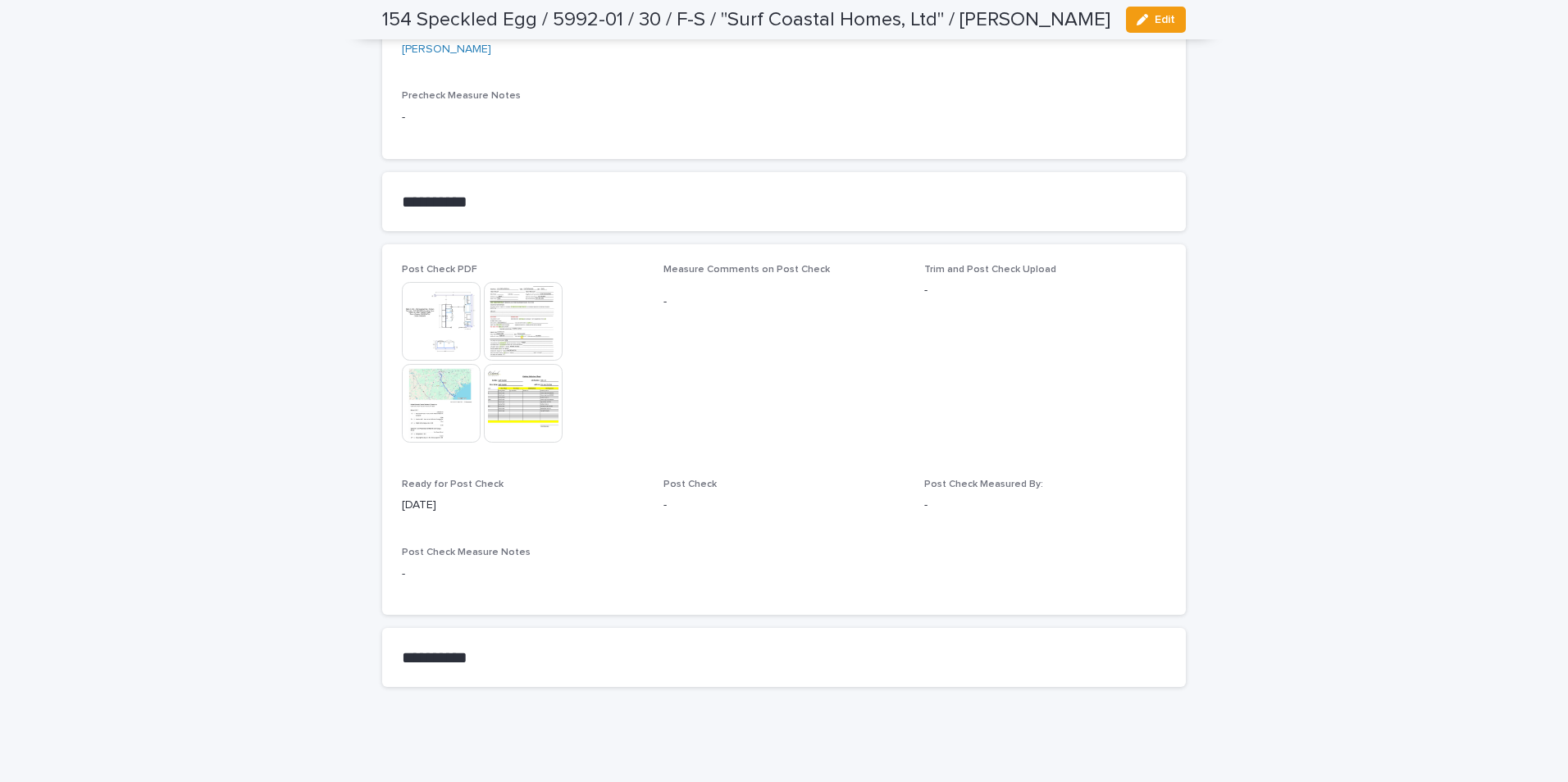
drag, startPoint x: 1155, startPoint y: 18, endPoint x: 1140, endPoint y: 49, distance: 34.4
click at [836, 18] on span "Edit" at bounding box center [1165, 19] width 20 height 12
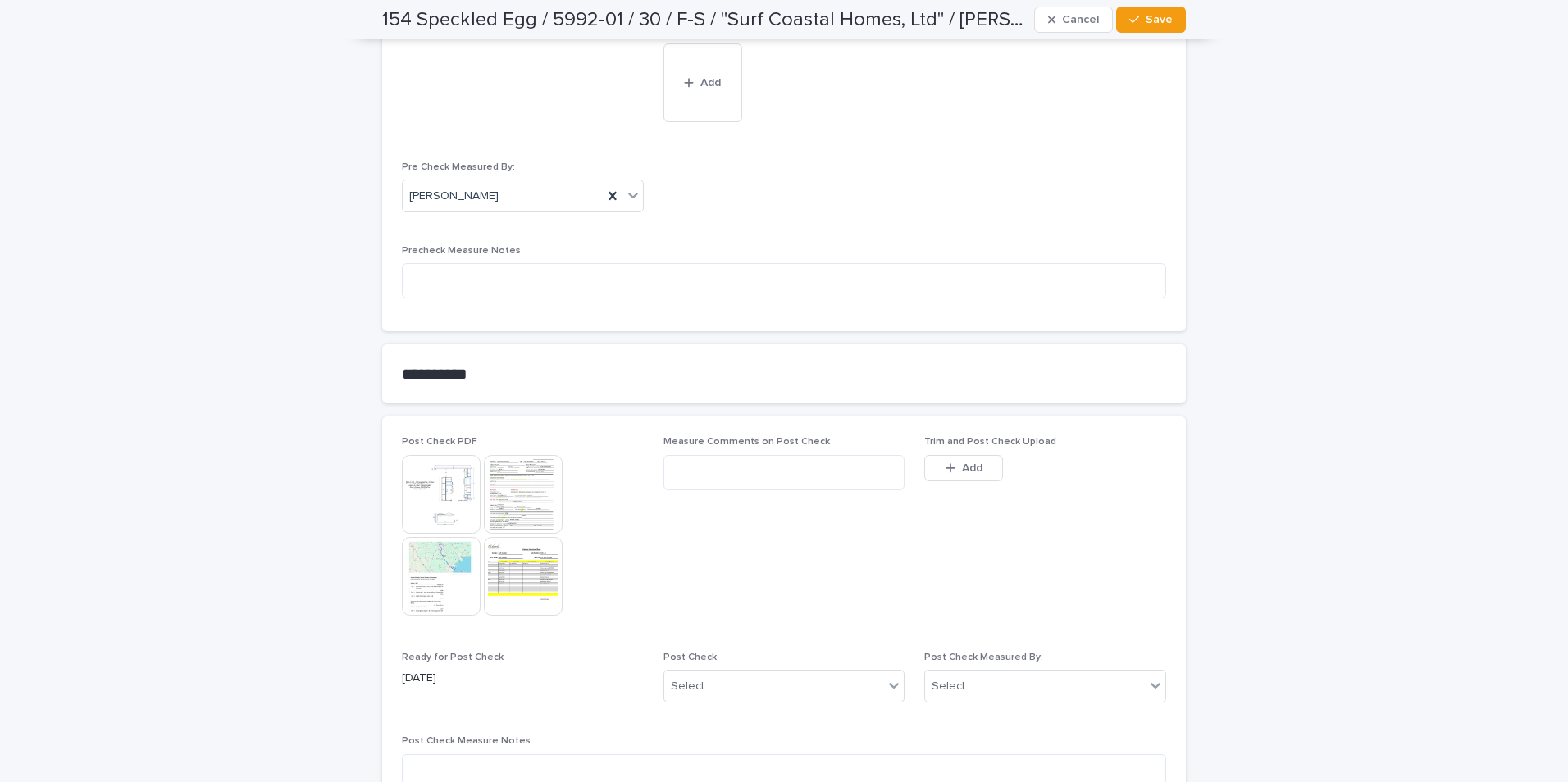
click at [836, 366] on icon "button" at bounding box center [950, 468] width 10 height 12
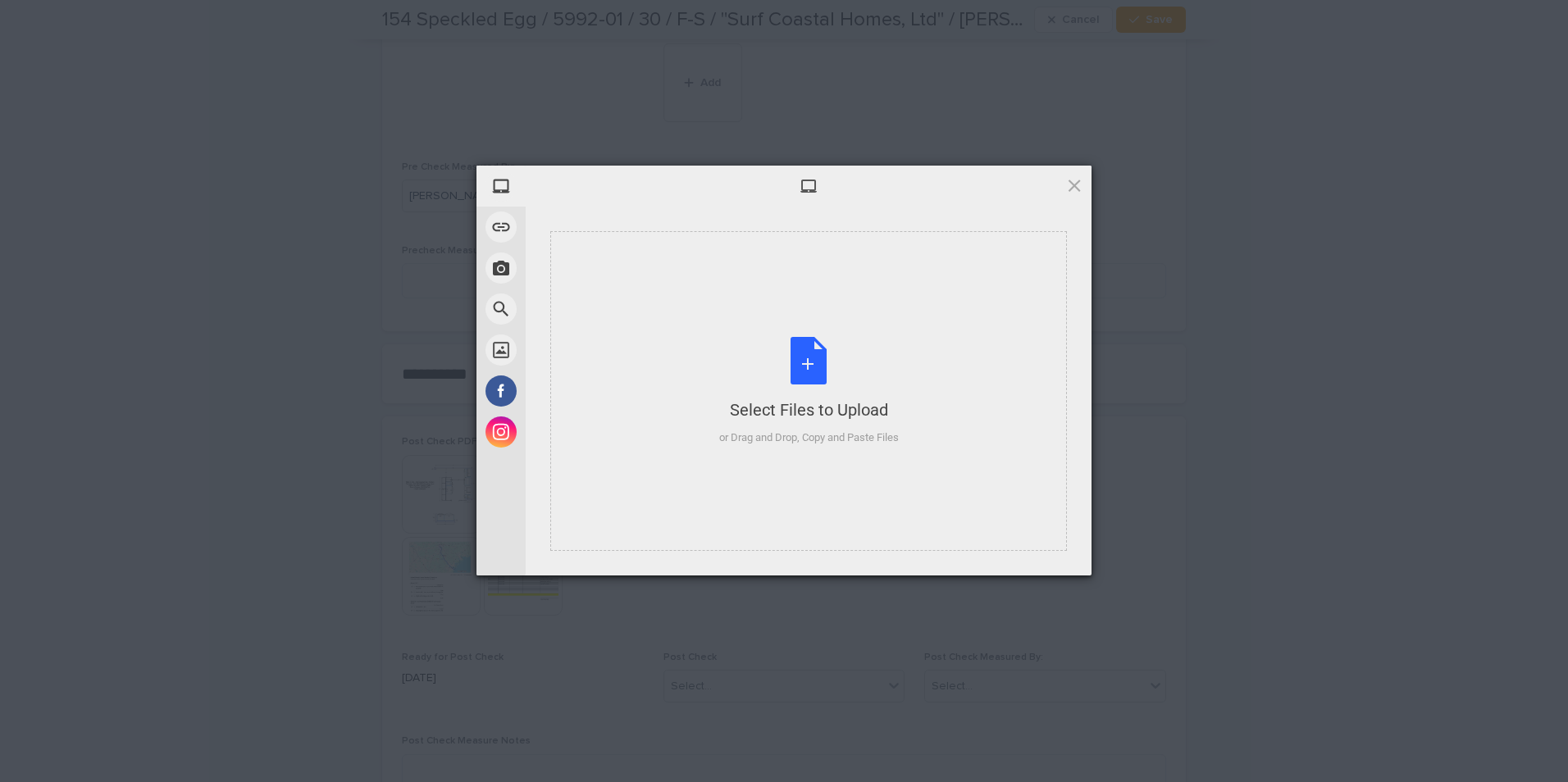
click at [770, 366] on div "Select Files to Upload" at bounding box center [809, 409] width 180 height 23
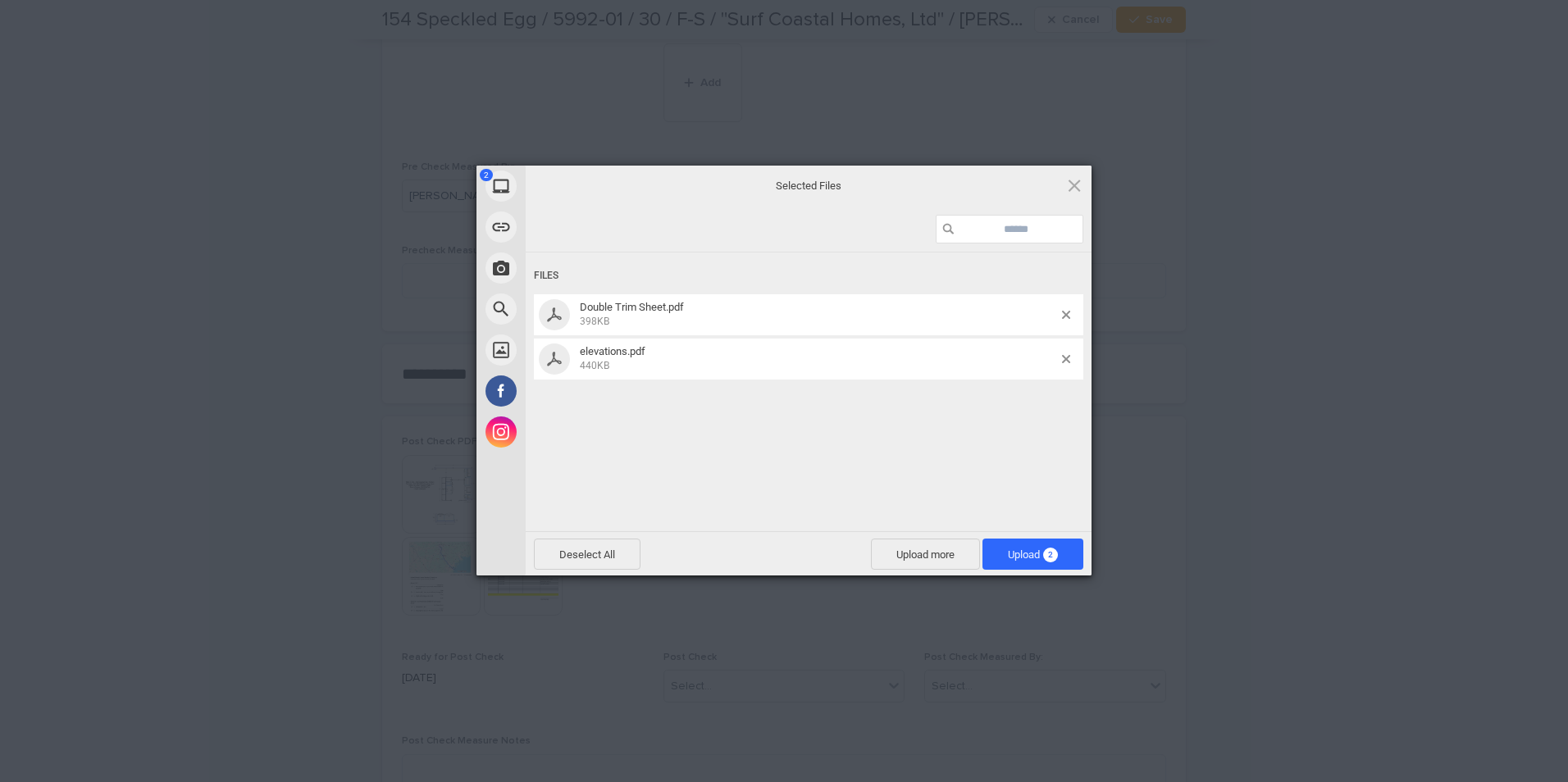
click at [836, 366] on span "Upload 2" at bounding box center [1033, 555] width 101 height 31
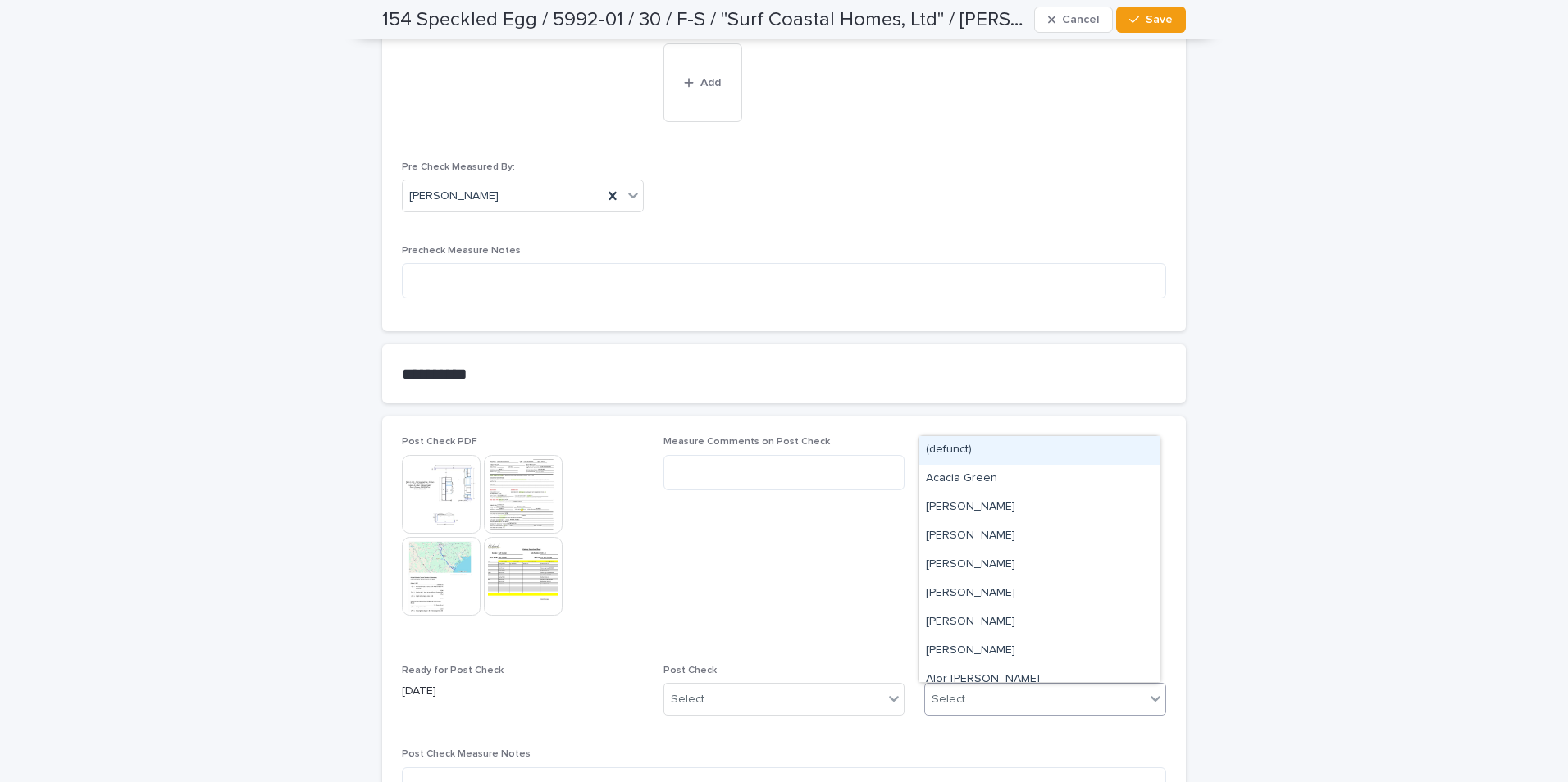
click at [836, 366] on div "Select..." at bounding box center [952, 700] width 41 height 17
type input "***"
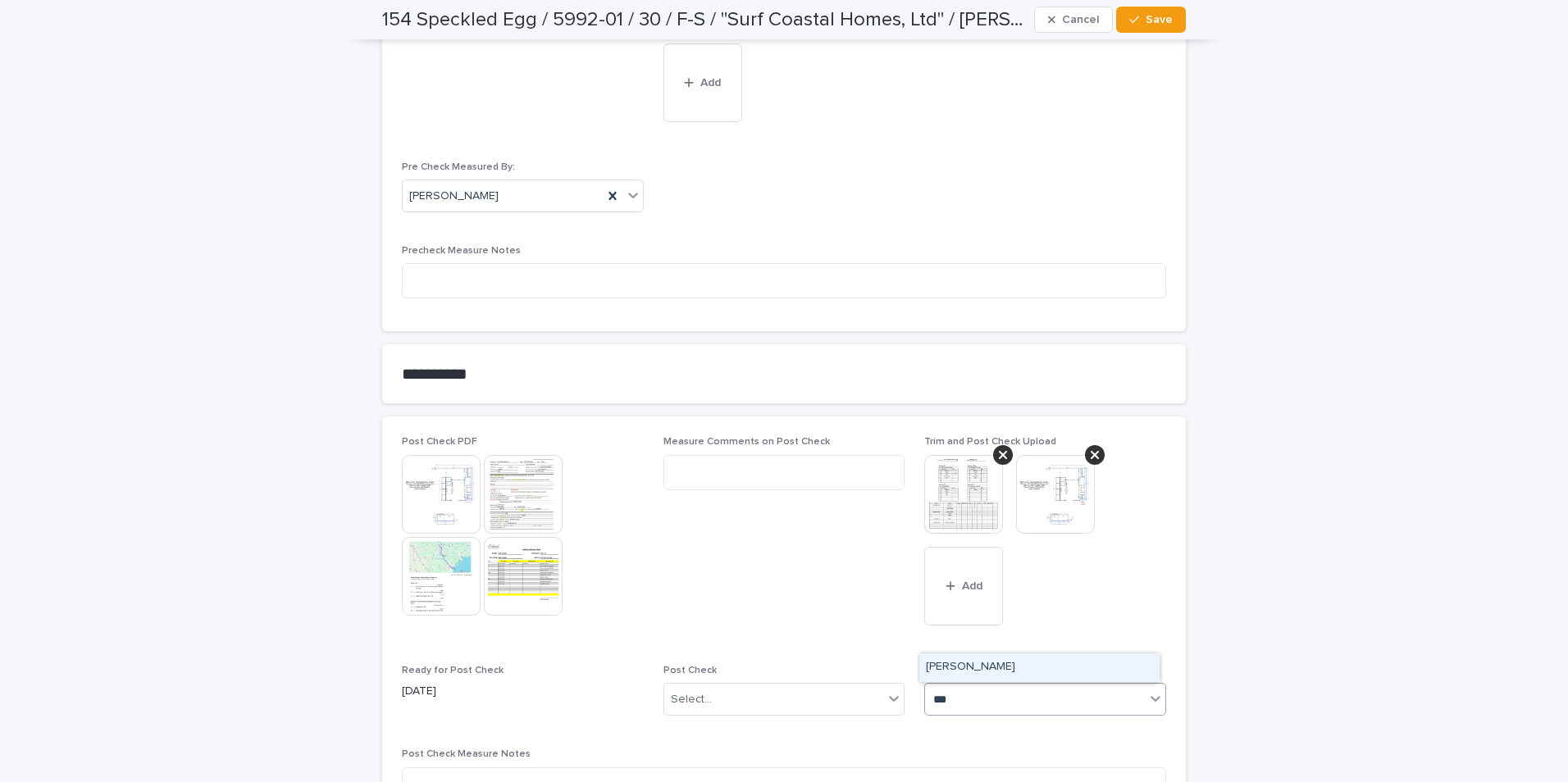
click at [836, 366] on div "[PERSON_NAME]" at bounding box center [1039, 667] width 240 height 28
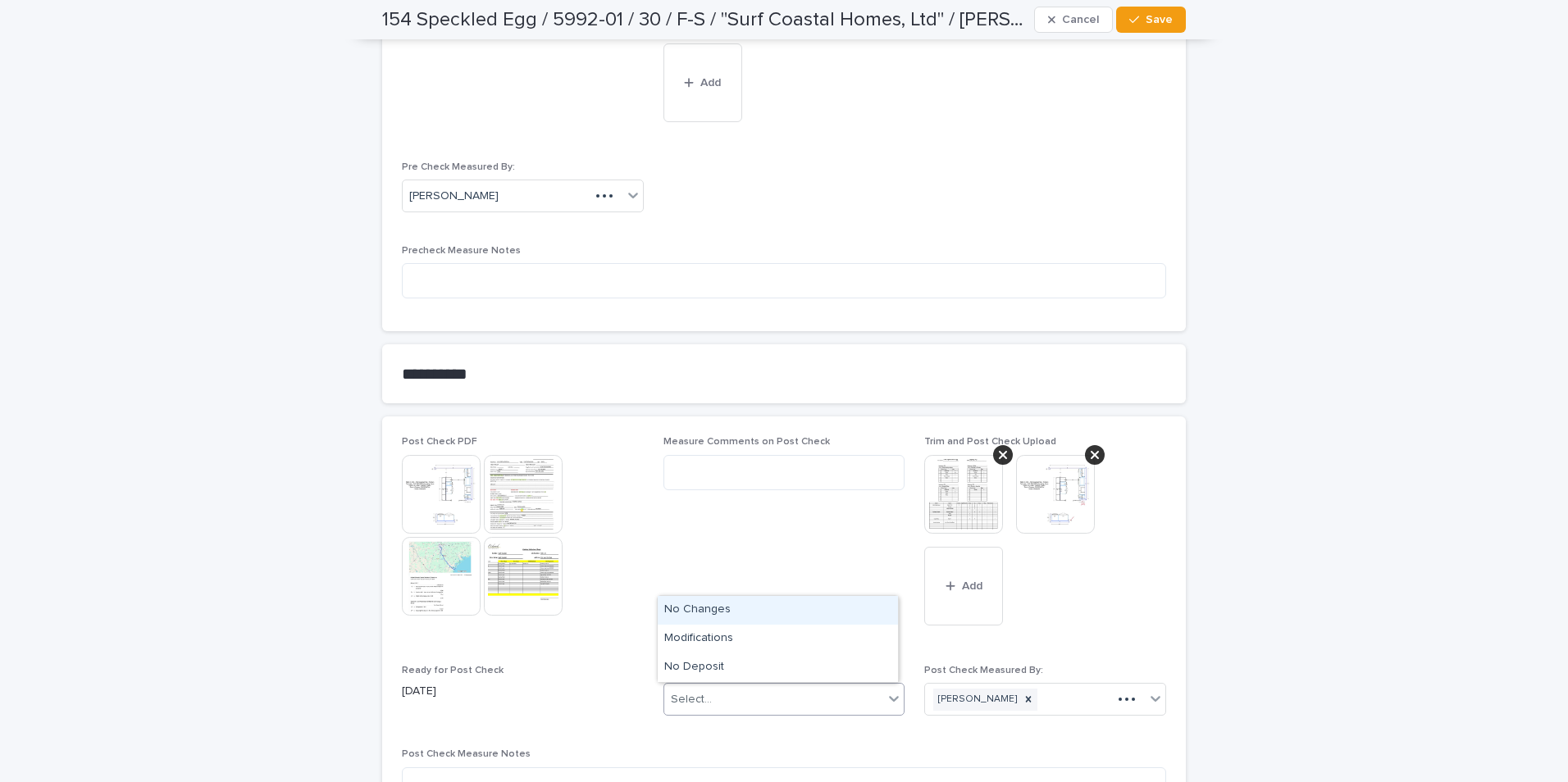
drag, startPoint x: 768, startPoint y: 713, endPoint x: 758, endPoint y: 707, distance: 11.7
click at [767, 366] on div "Select..." at bounding box center [784, 700] width 242 height 33
click at [707, 366] on div "Modifications" at bounding box center [778, 639] width 240 height 28
drag, startPoint x: 1140, startPoint y: 14, endPoint x: 1140, endPoint y: 25, distance: 11.0
click at [836, 16] on button "Save" at bounding box center [1151, 19] width 69 height 26
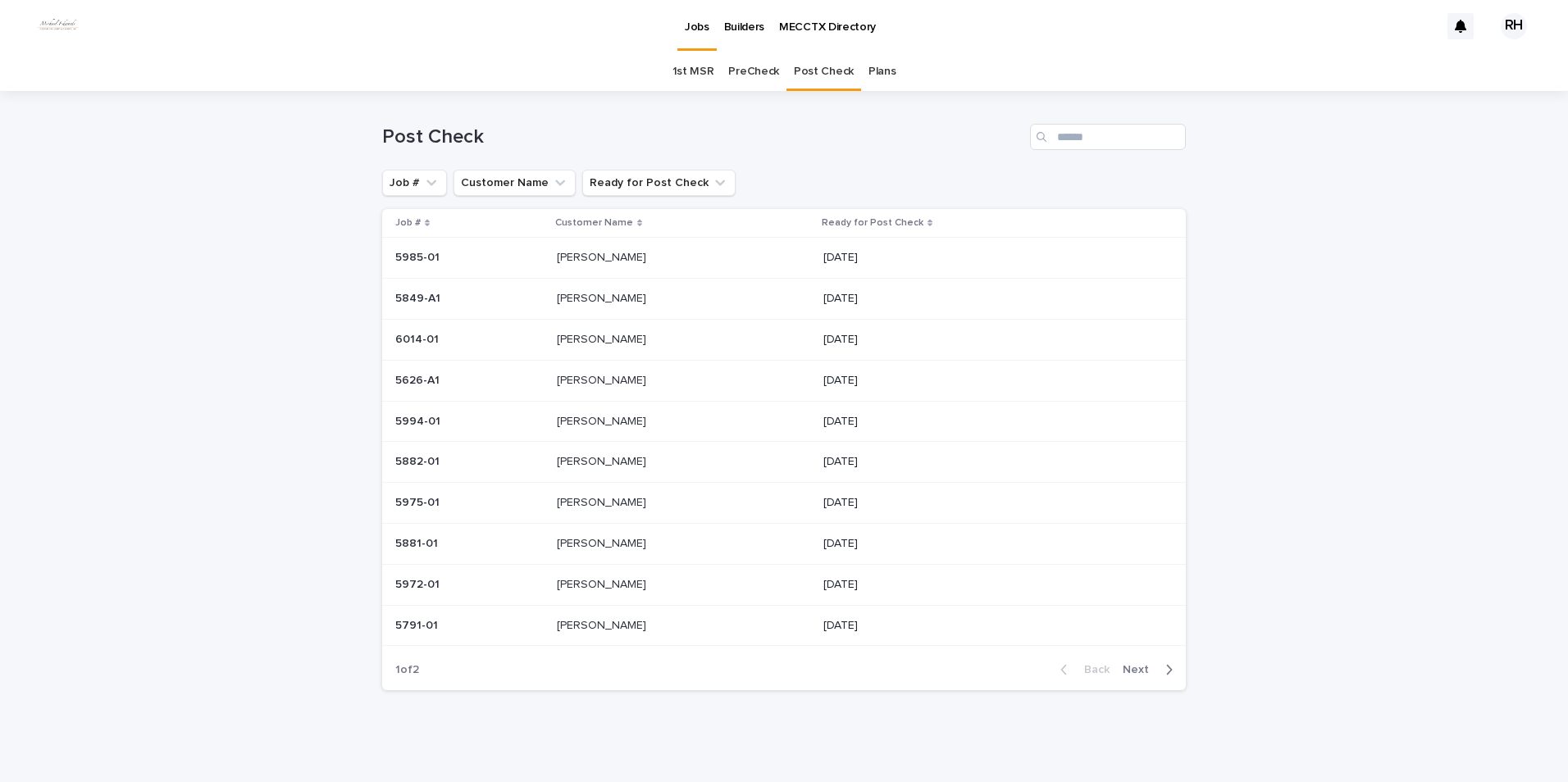
click at [836, 366] on span "Next" at bounding box center [1140, 670] width 36 height 12
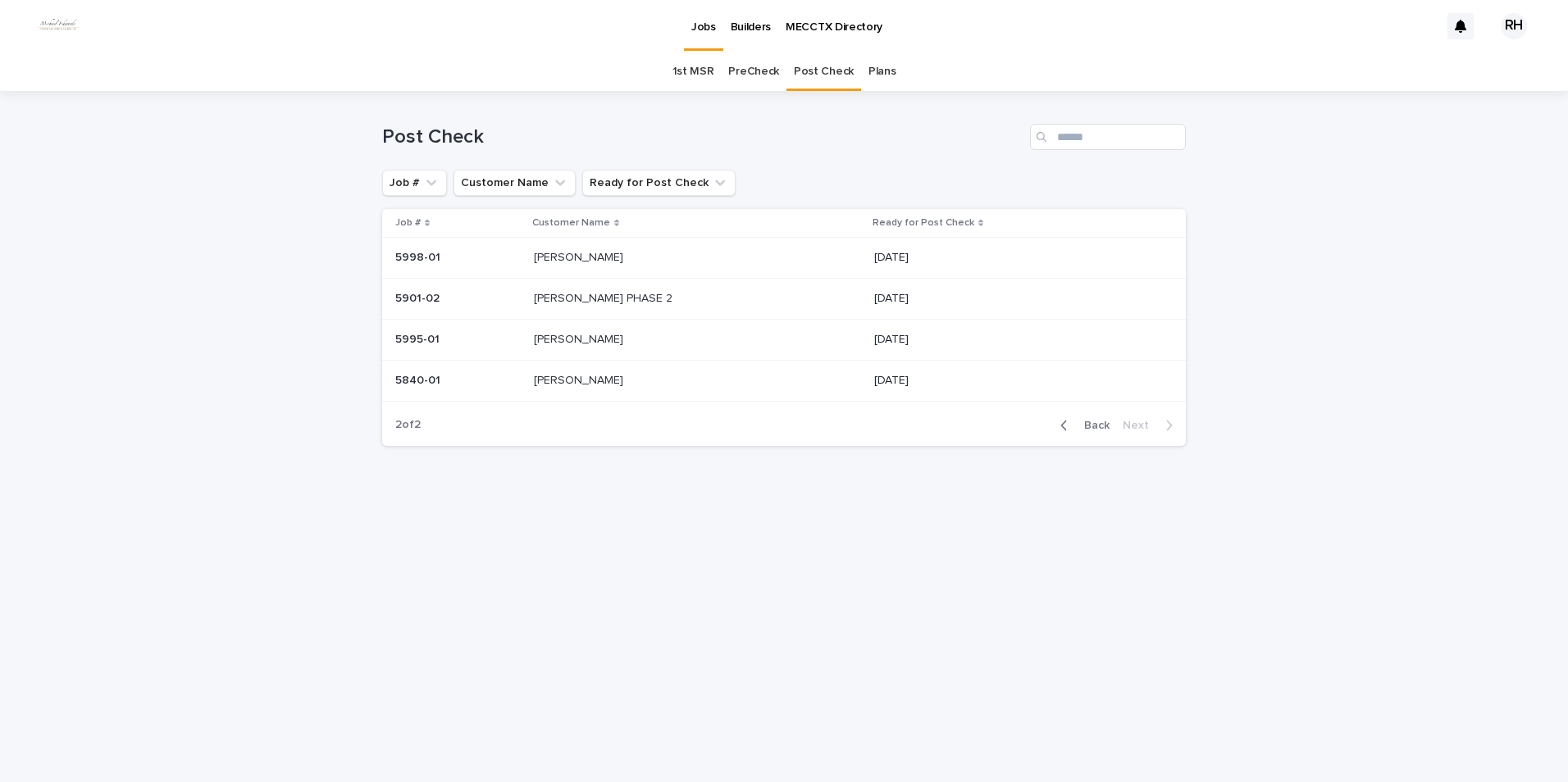
click at [836, 366] on span "Back" at bounding box center [1092, 426] width 36 height 12
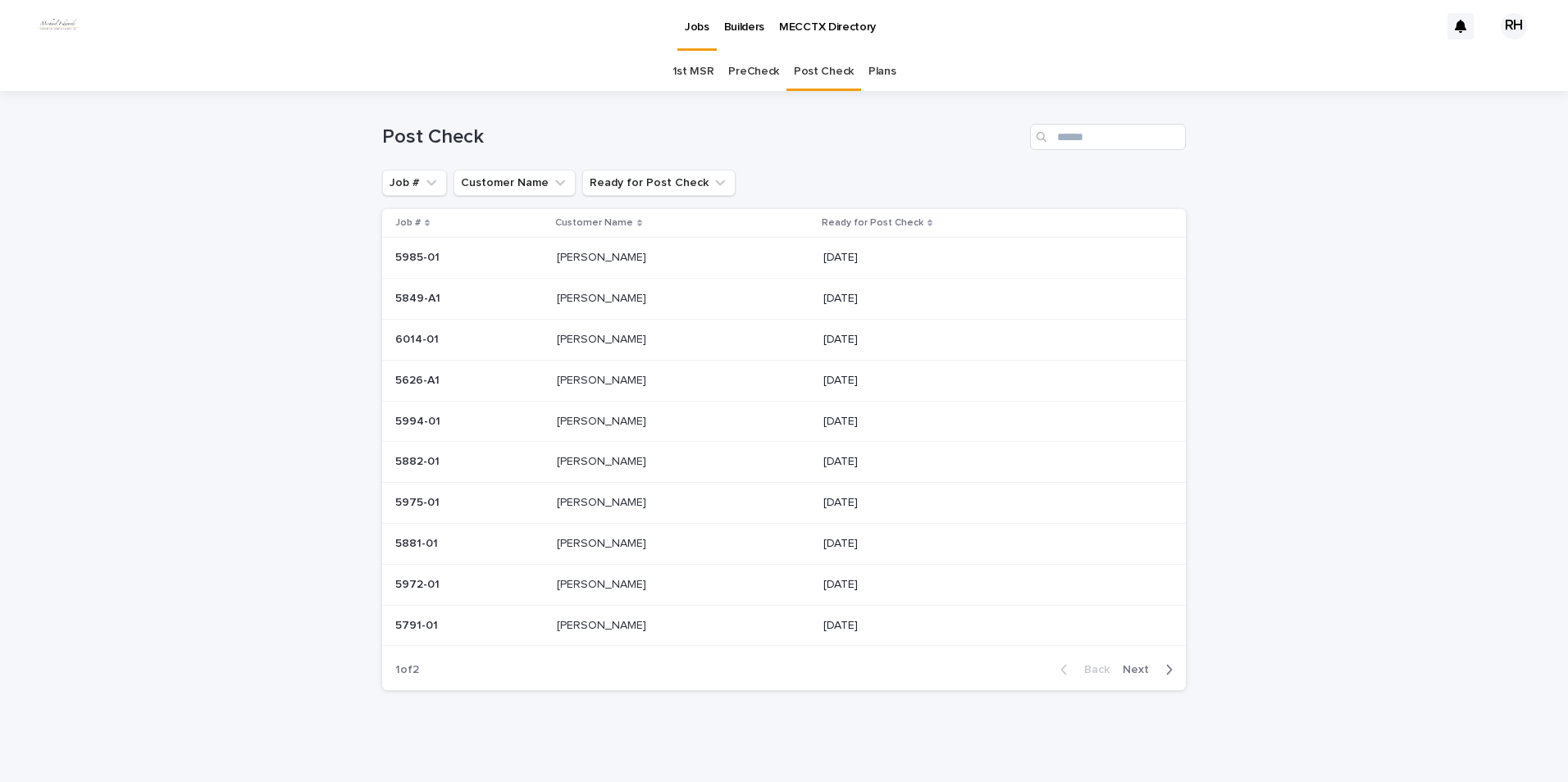
click at [575, 366] on p "Hutzler, Sean" at bounding box center [602, 583] width 92 height 17
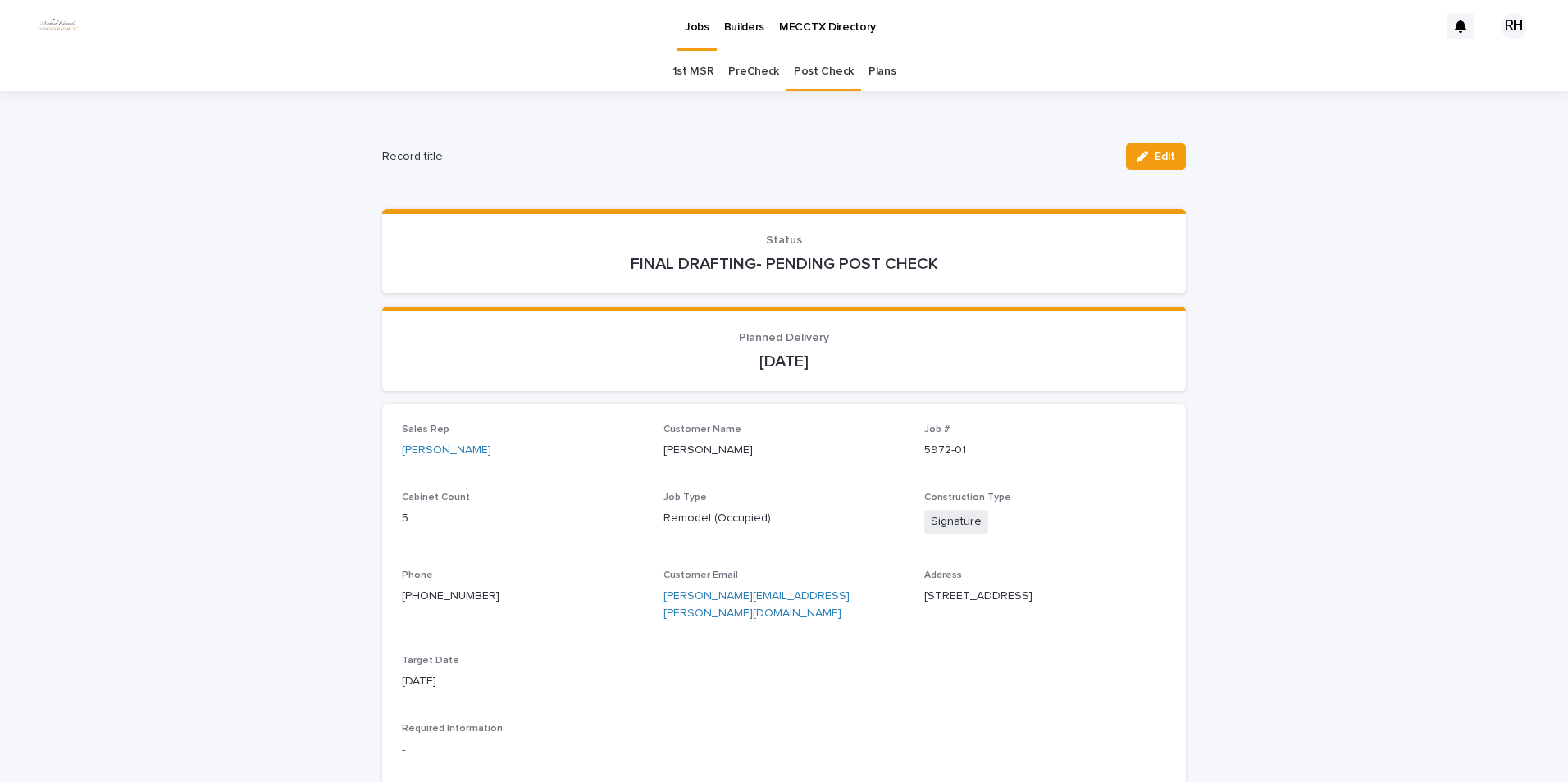
drag, startPoint x: 1153, startPoint y: 156, endPoint x: 1089, endPoint y: 420, distance: 271.6
click at [836, 163] on button "Edit" at bounding box center [1156, 156] width 60 height 26
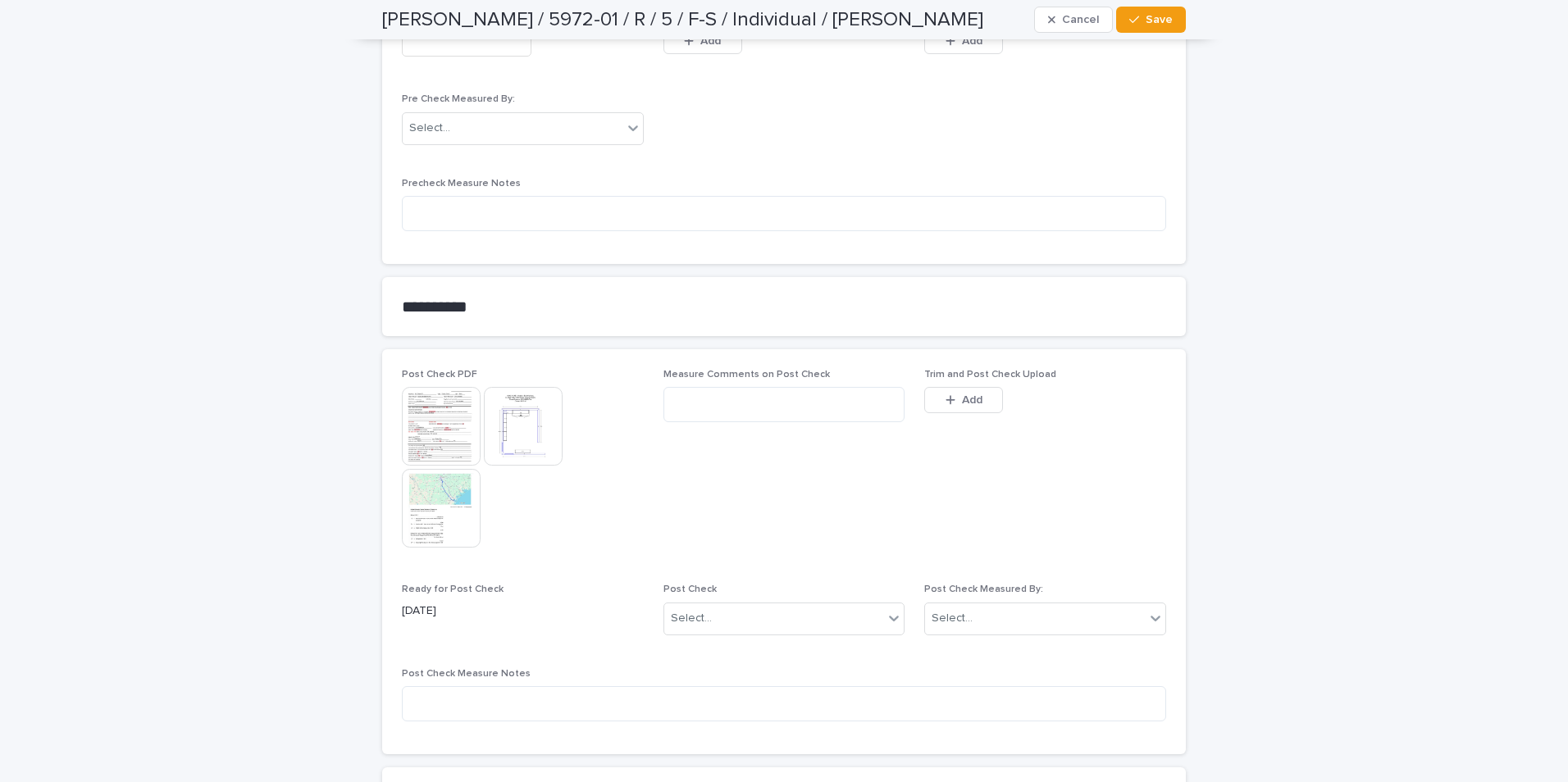
scroll to position [1516, 0]
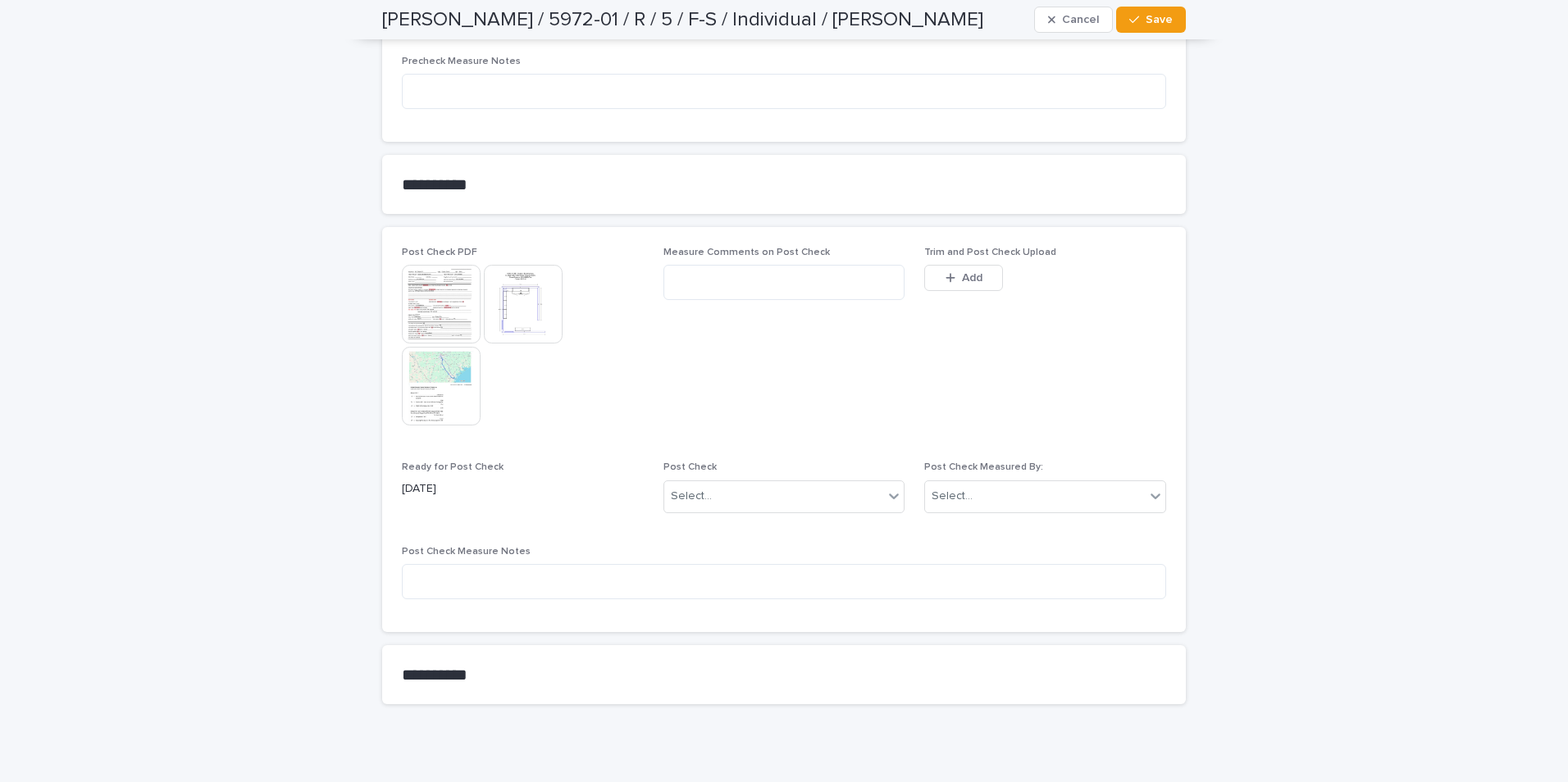
click at [836, 272] on span "Add" at bounding box center [972, 278] width 20 height 12
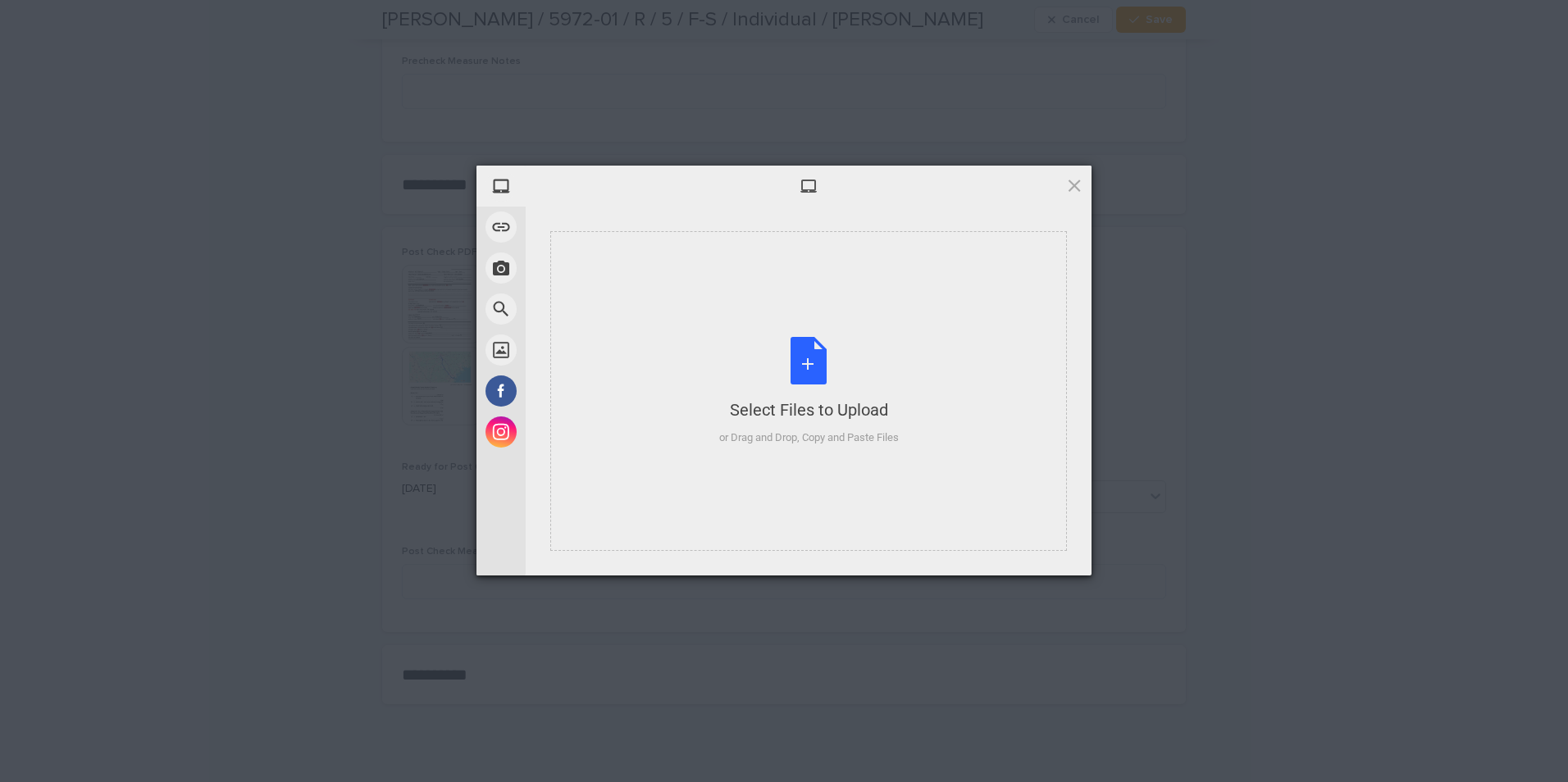
click at [836, 366] on div "Select Files to Upload or Drag and Drop, Copy and Paste Files" at bounding box center [808, 391] width 516 height 320
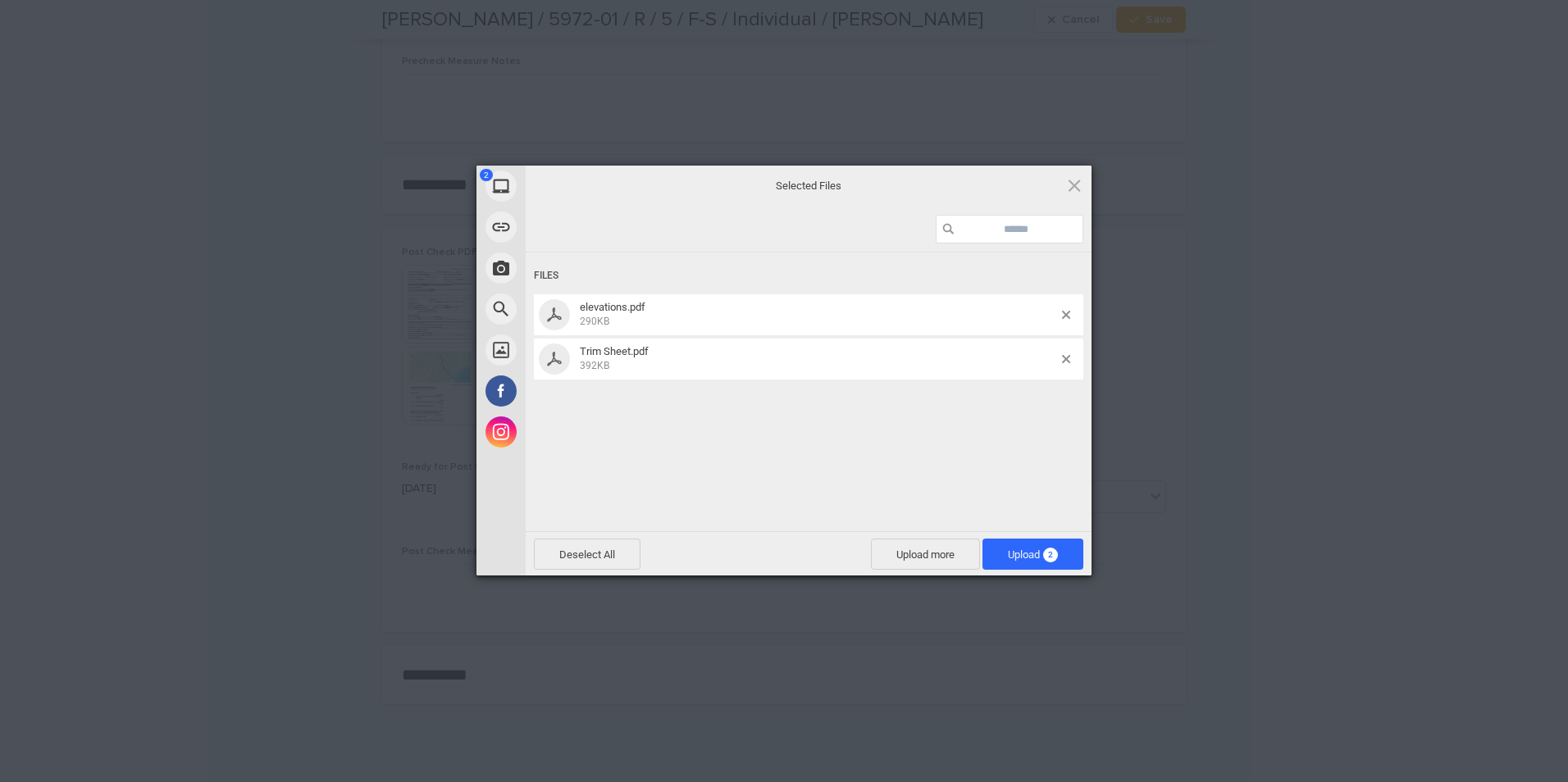
click at [836, 366] on span "Upload 2" at bounding box center [1033, 554] width 50 height 12
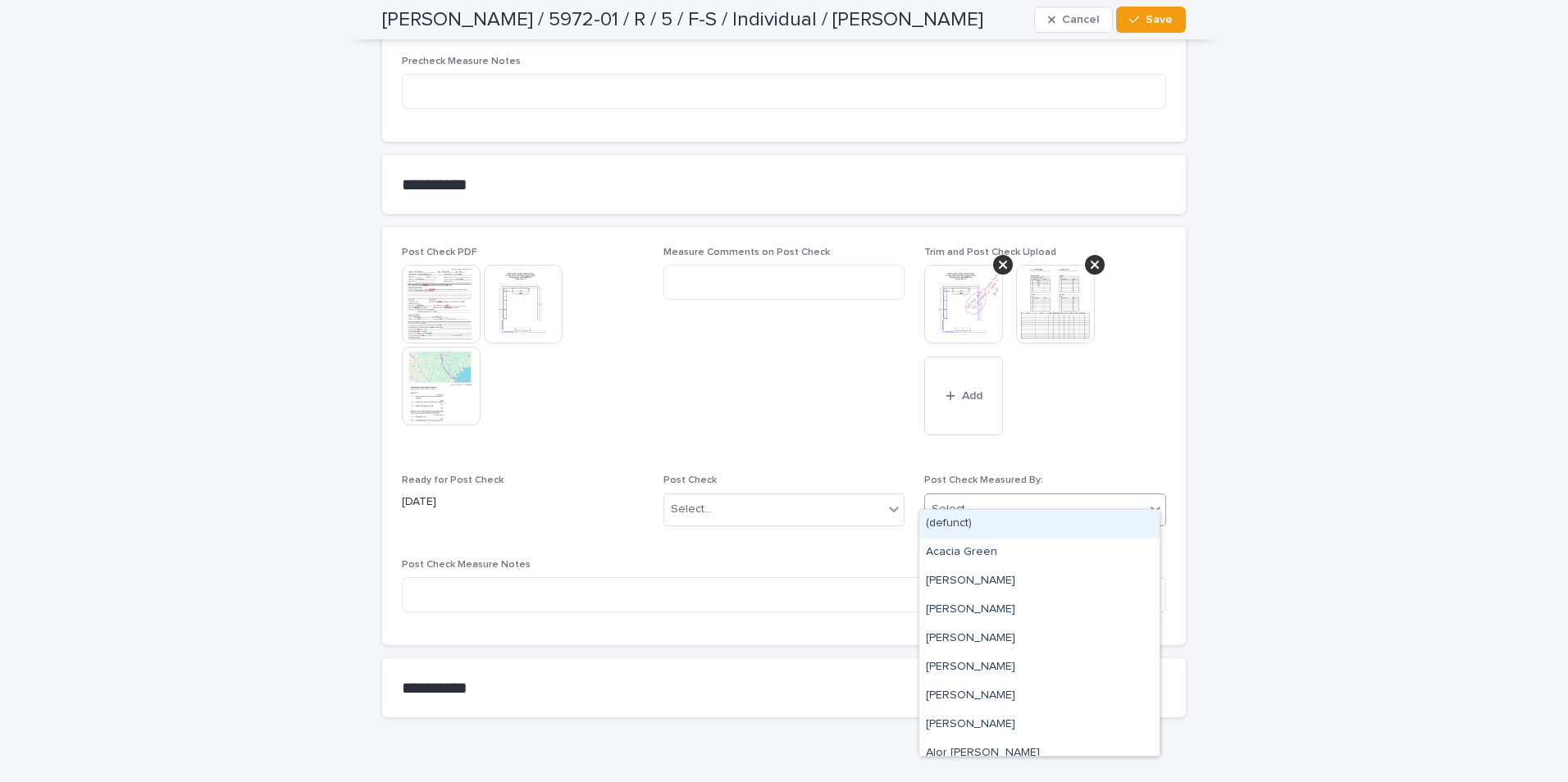
click at [836, 366] on div "Select..." at bounding box center [1034, 510] width 220 height 27
type input "***"
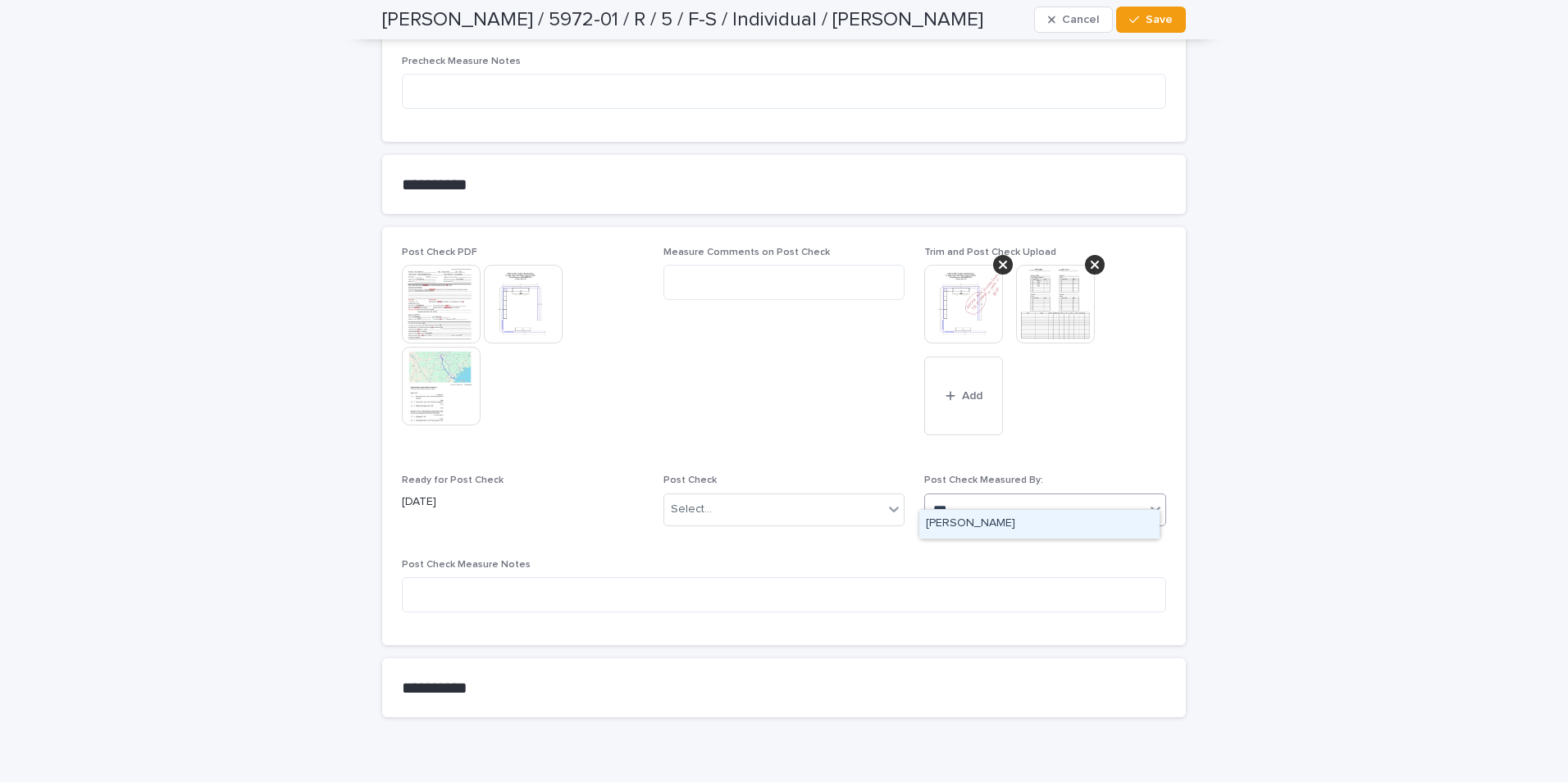
click at [836, 366] on div "[PERSON_NAME]" at bounding box center [1039, 523] width 240 height 28
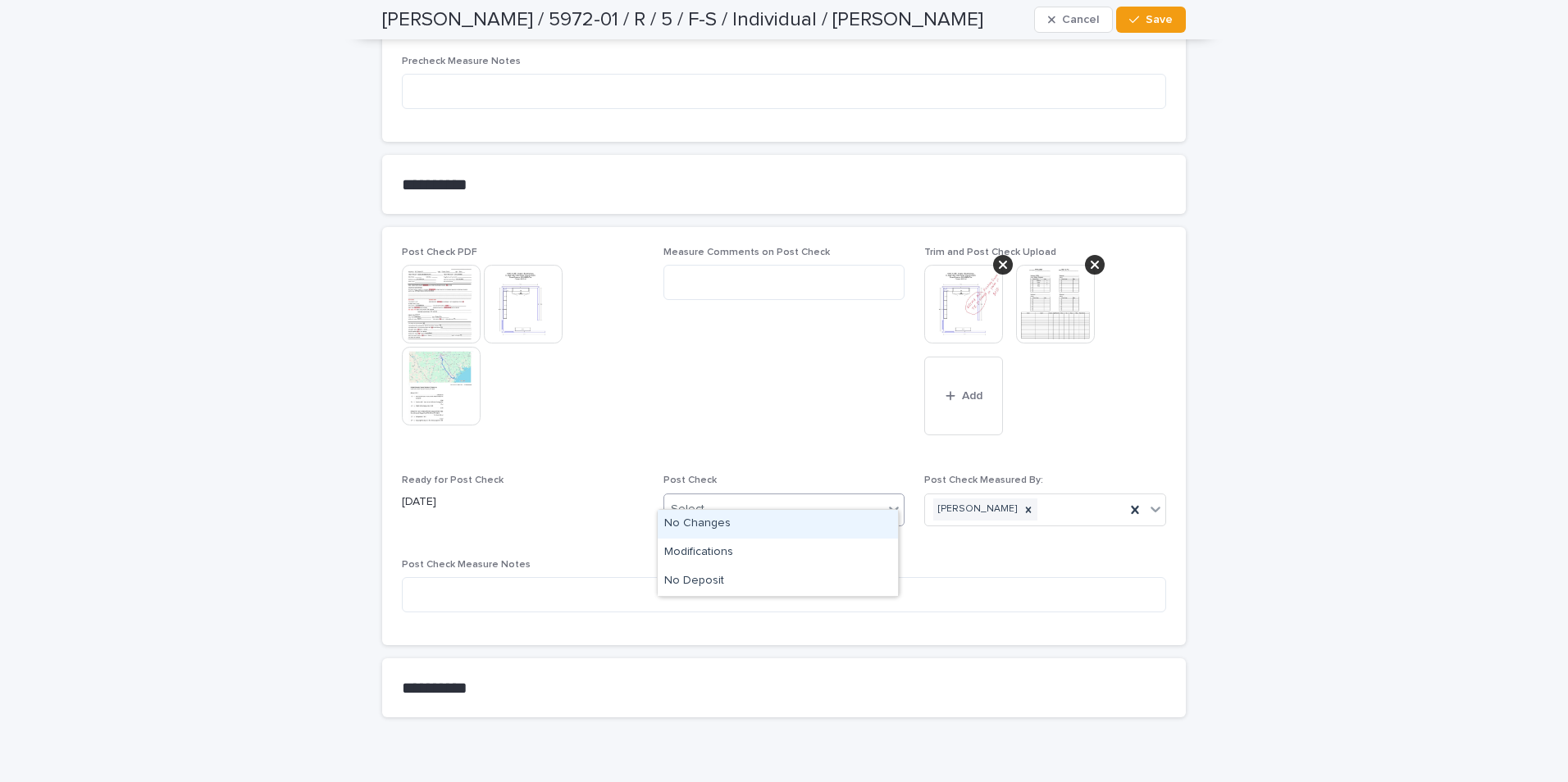
click at [766, 366] on div "Select..." at bounding box center [774, 510] width 220 height 27
click at [705, 366] on div "Modifications" at bounding box center [778, 553] width 240 height 28
click at [836, 20] on span "Save" at bounding box center [1160, 19] width 27 height 12
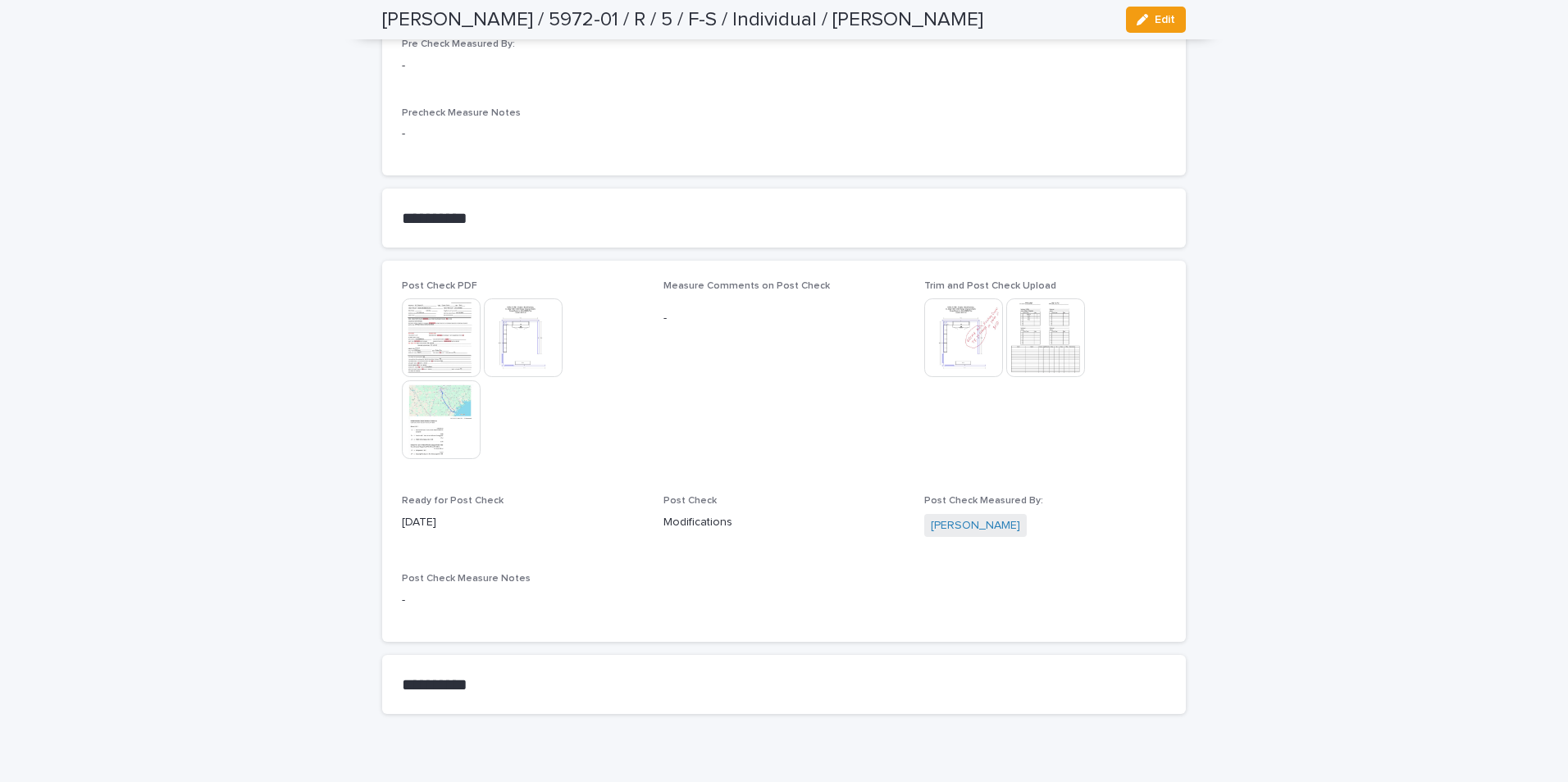
scroll to position [1381, 0]
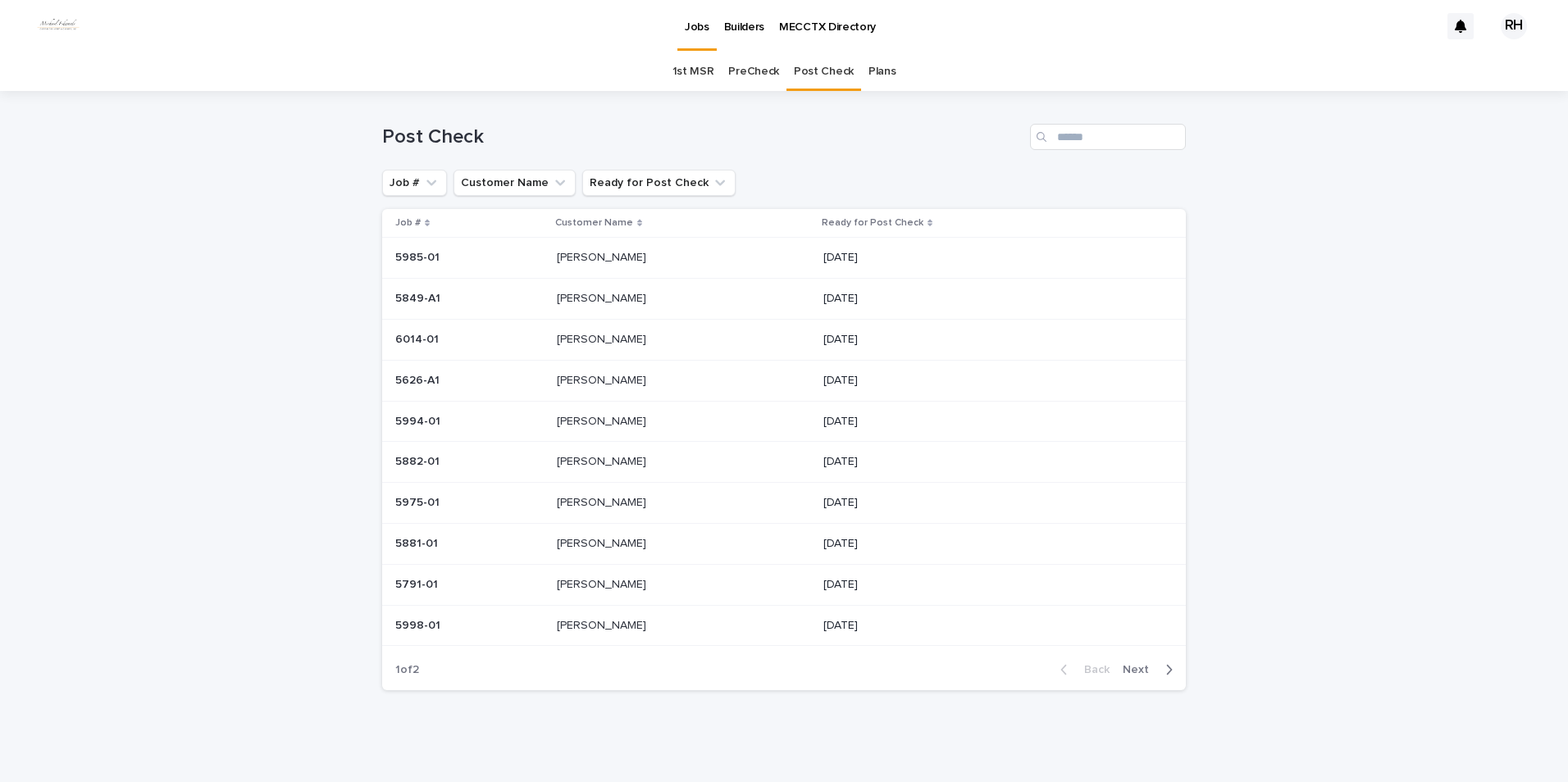
click at [577, 366] on p "Smith" at bounding box center [602, 420] width 92 height 17
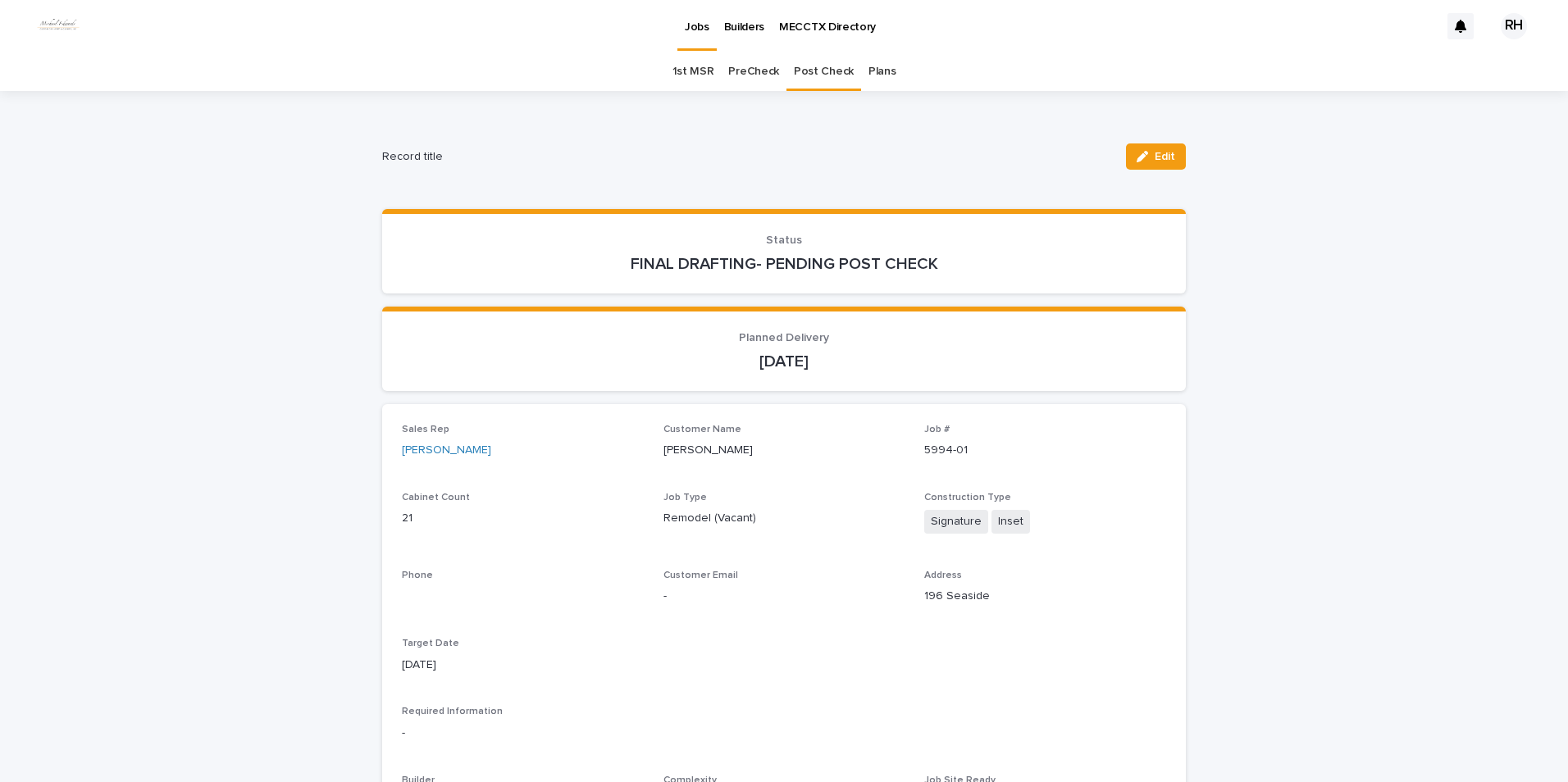
drag, startPoint x: 1152, startPoint y: 156, endPoint x: 1016, endPoint y: 337, distance: 226.4
click at [836, 156] on span "Edit" at bounding box center [1165, 156] width 20 height 12
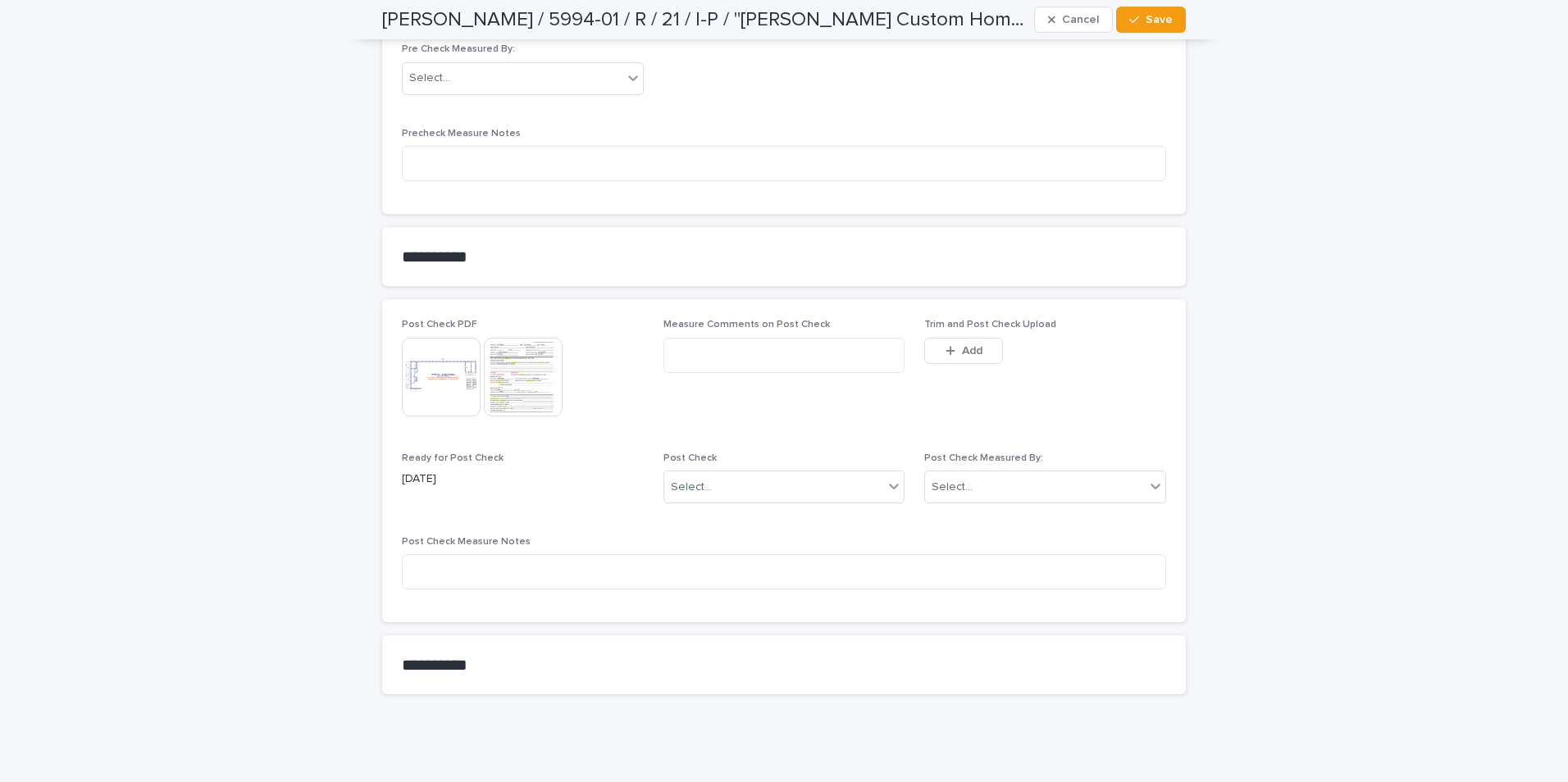
scroll to position [1434, 0]
click at [836, 342] on span "Add" at bounding box center [972, 343] width 20 height 12
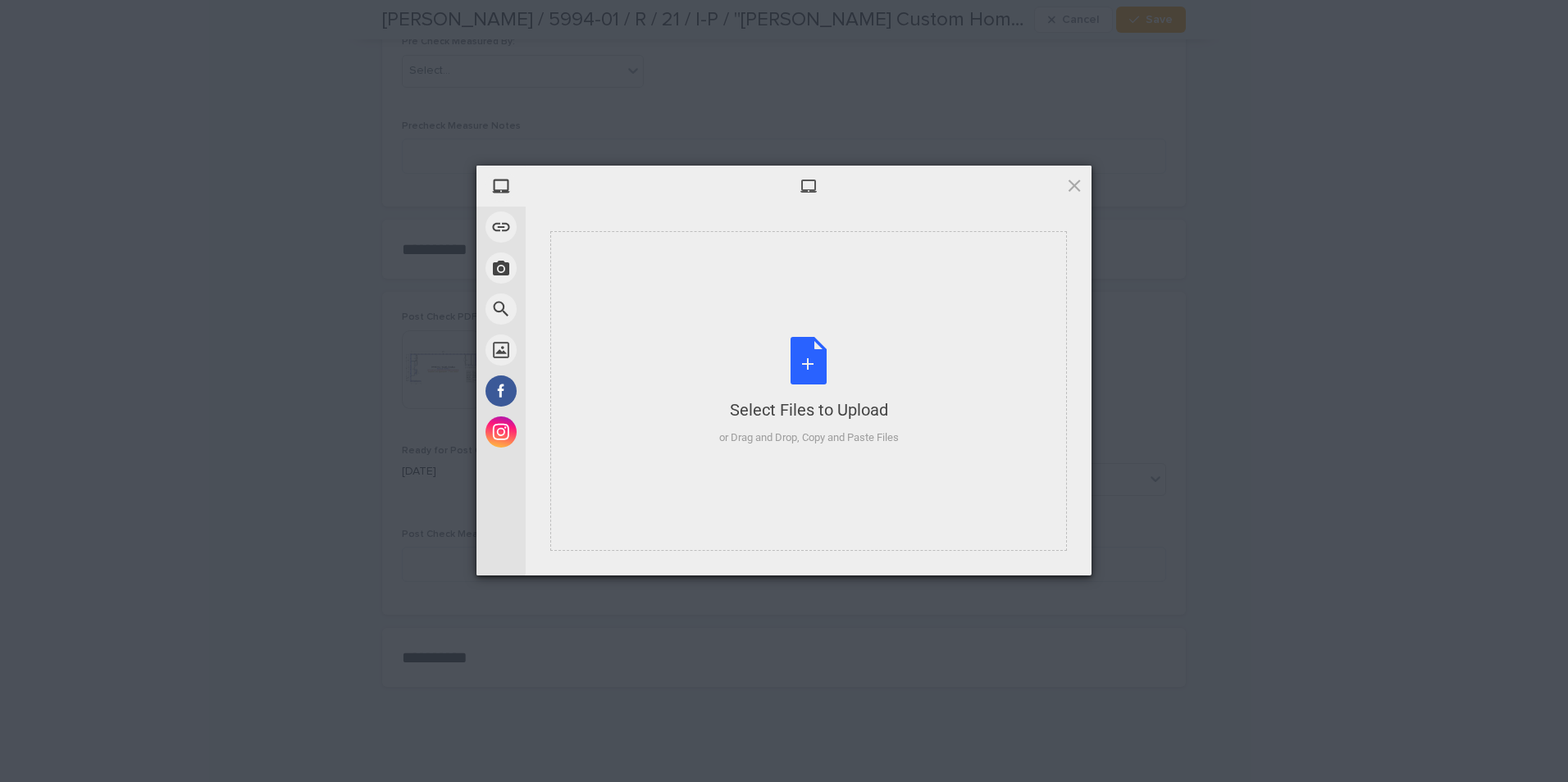
click at [836, 356] on div "Select Files to Upload or Drag and Drop, Copy and Paste Files" at bounding box center [808, 391] width 516 height 320
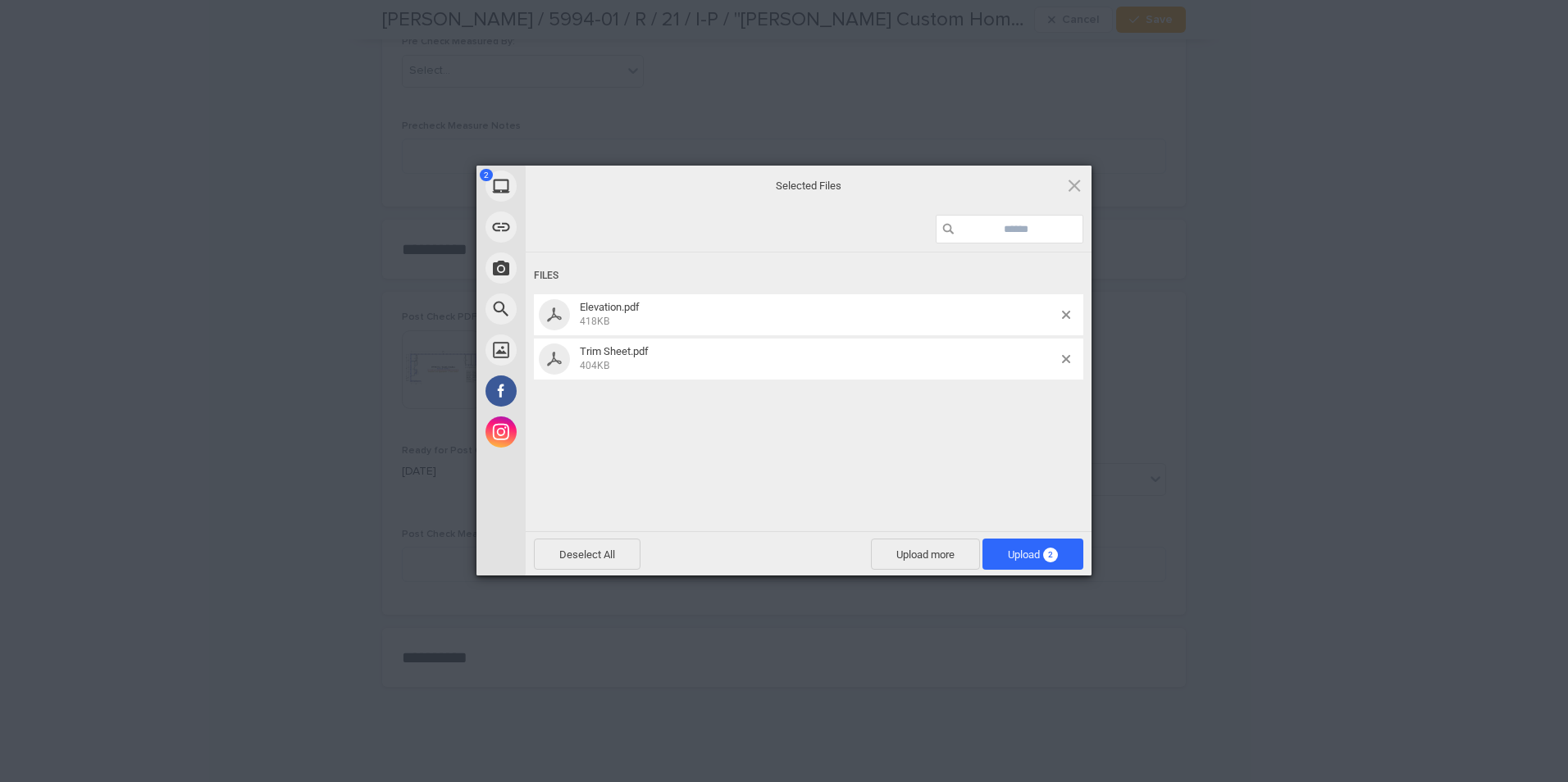
click at [836, 366] on span "Upload 2" at bounding box center [1033, 554] width 50 height 12
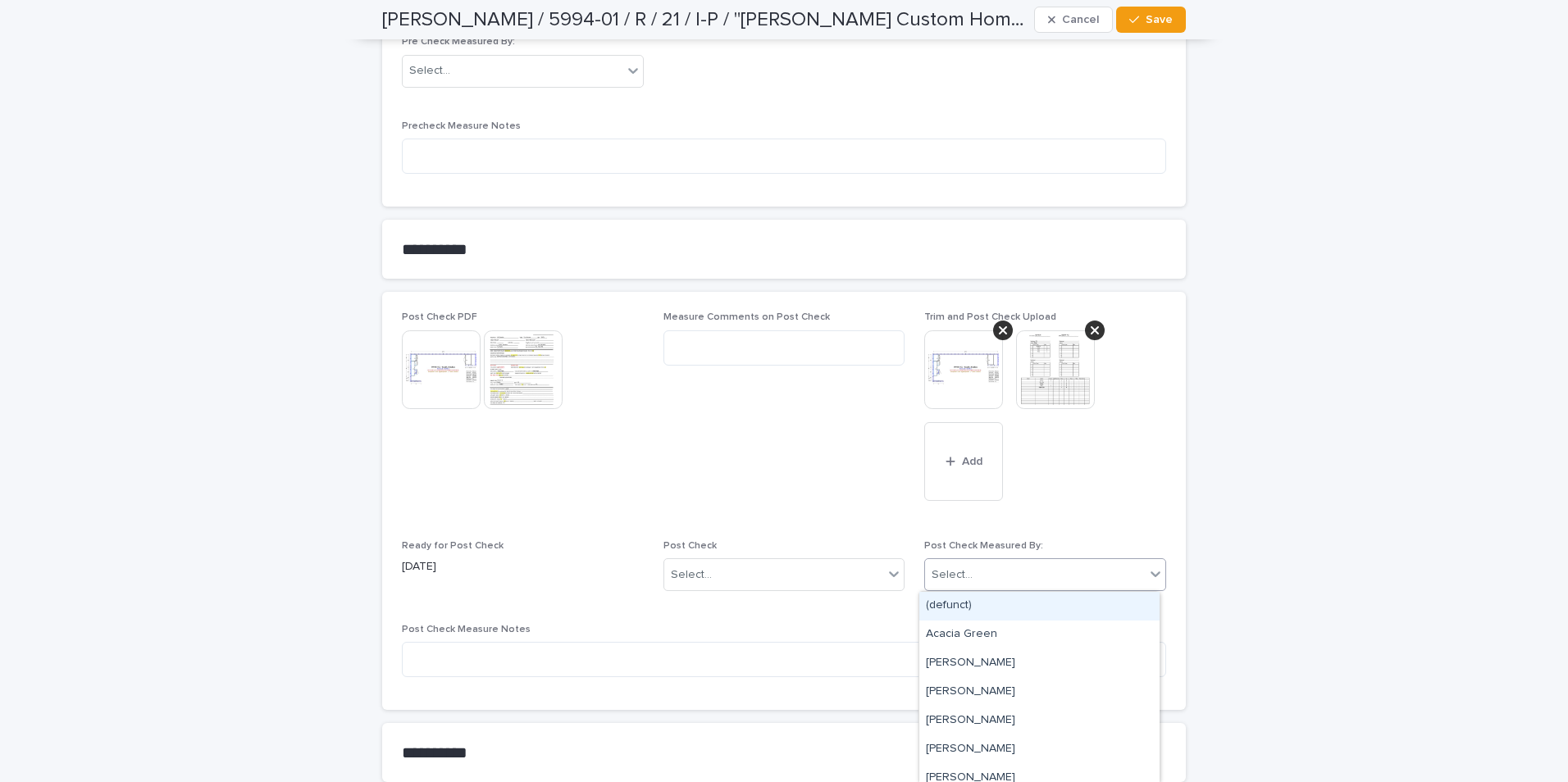
click at [836, 366] on input "text" at bounding box center [975, 575] width 2 height 14
type input "***"
click at [836, 366] on div "[PERSON_NAME]" at bounding box center [1039, 606] width 240 height 28
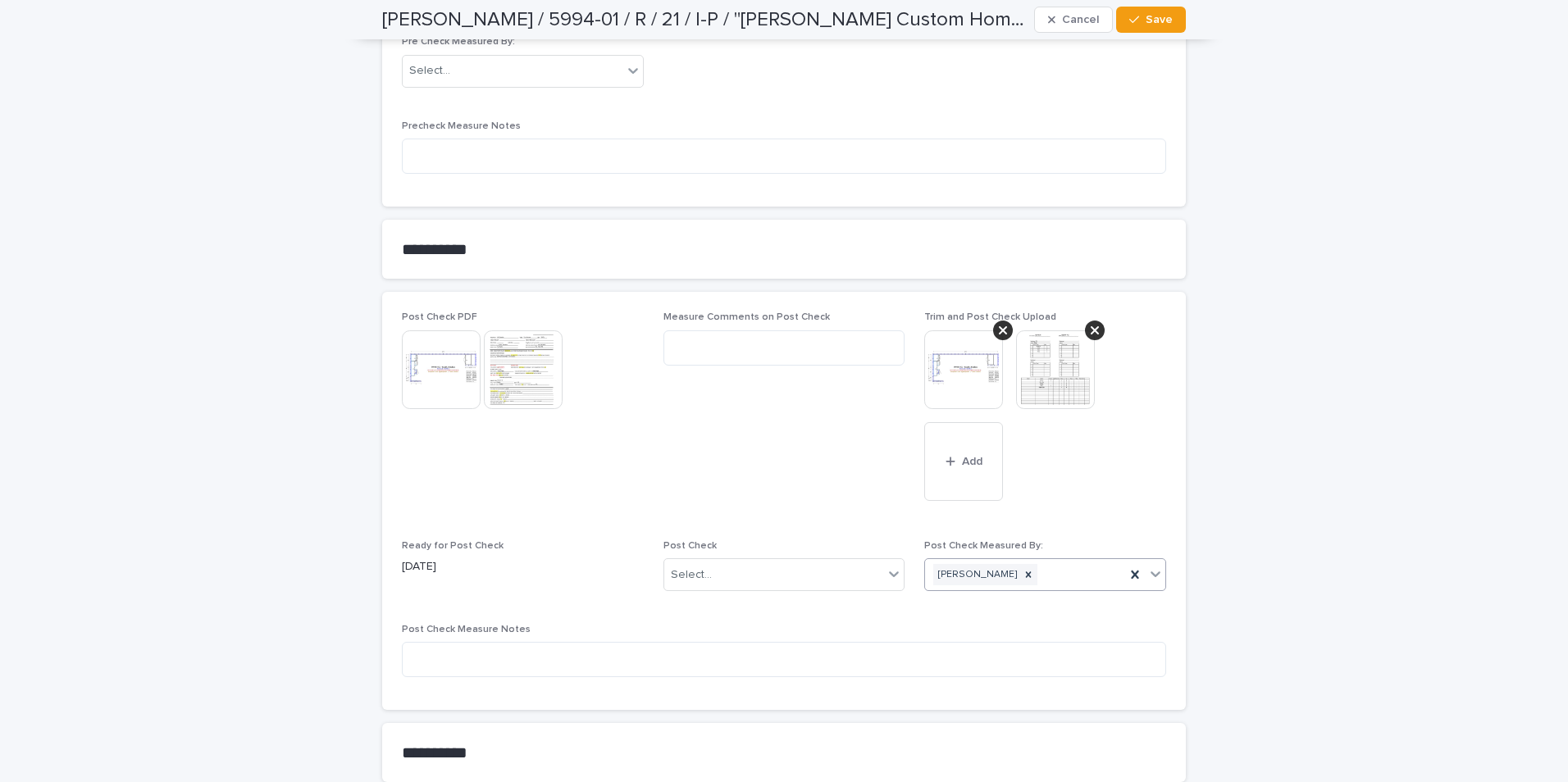
click at [808, 366] on div "Select..." at bounding box center [774, 576] width 220 height 27
click at [685, 366] on div "Modifications" at bounding box center [778, 634] width 240 height 28
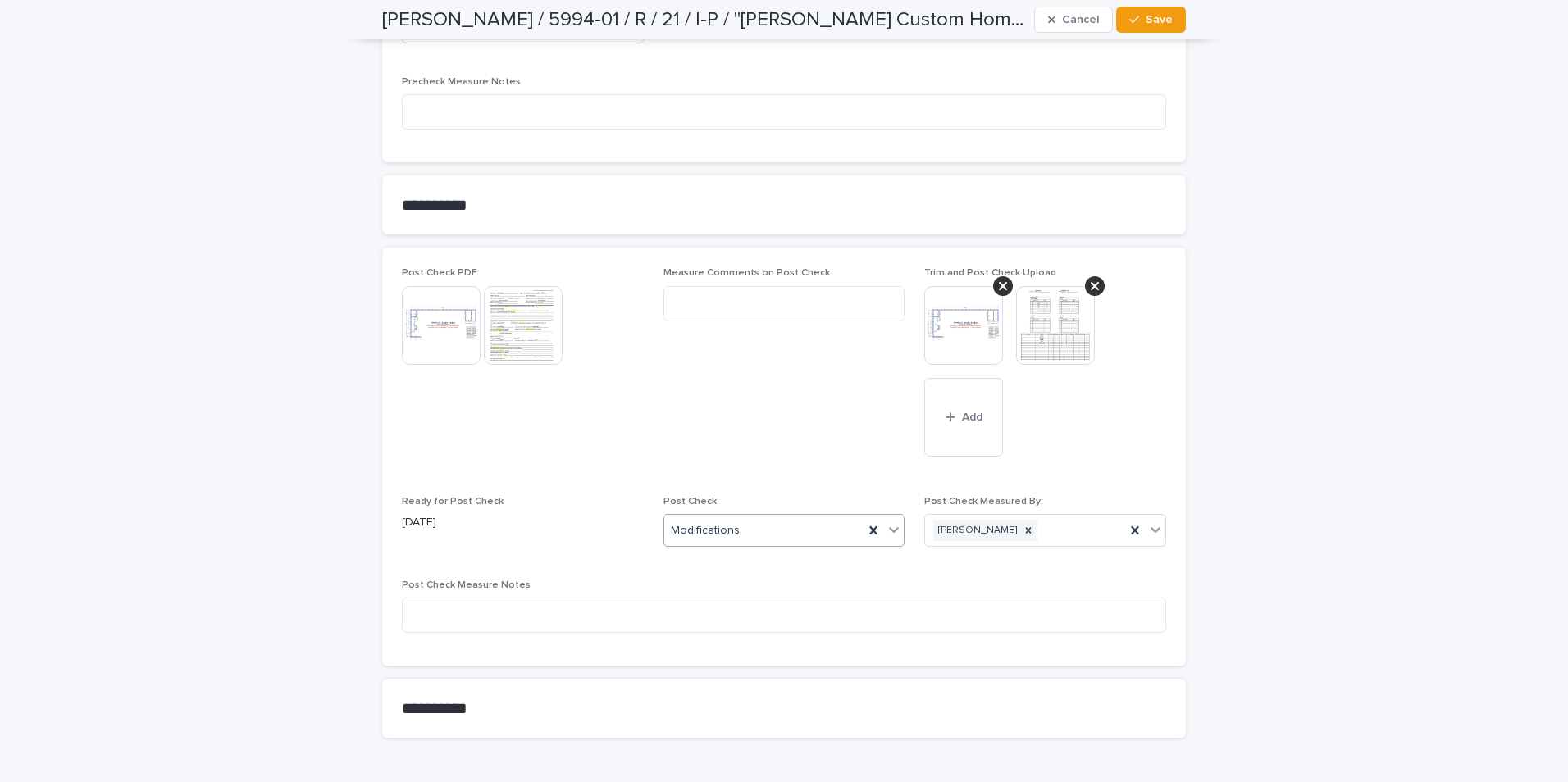
scroll to position [1516, 0]
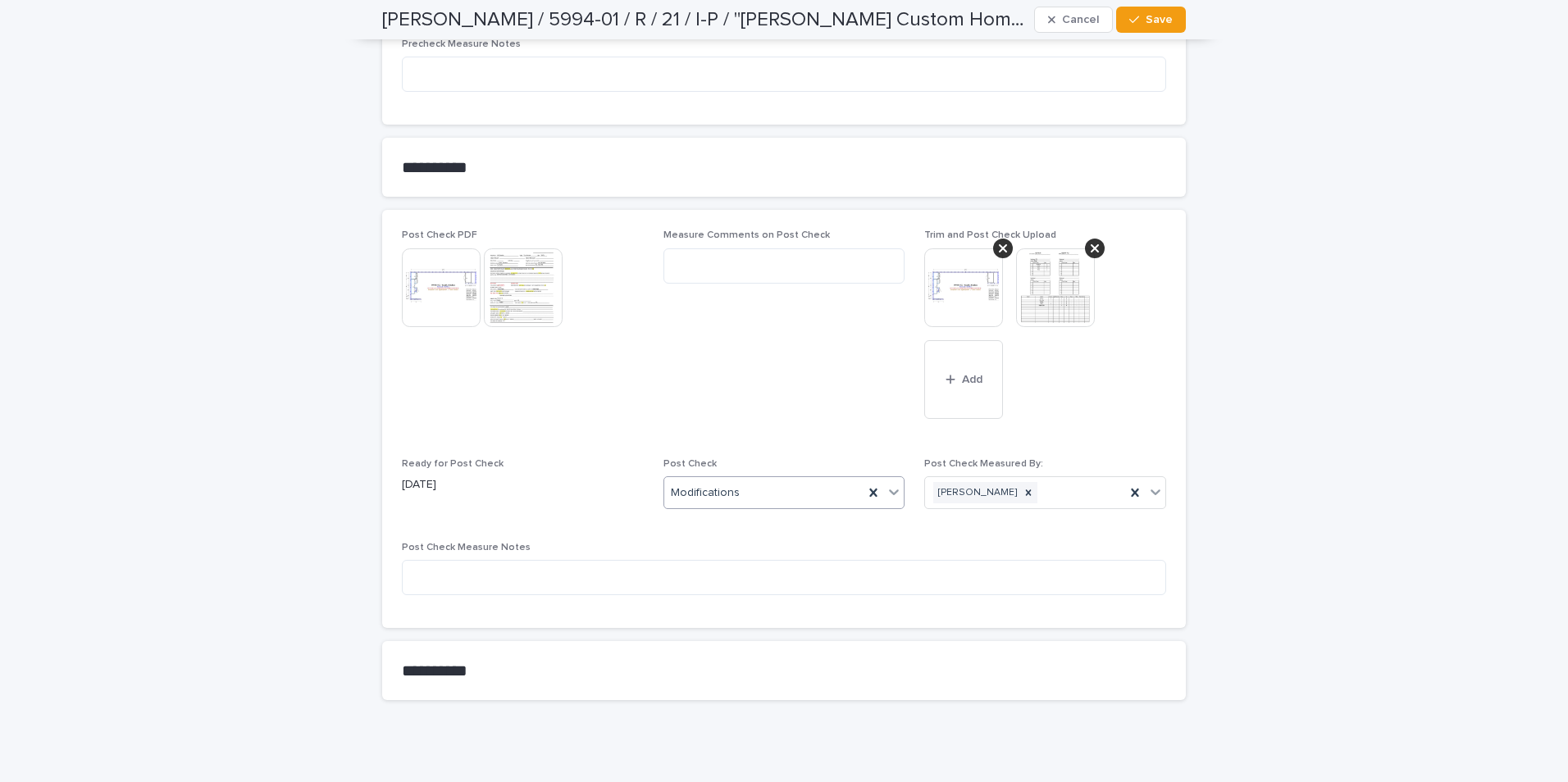
drag, startPoint x: 1145, startPoint y: 17, endPoint x: 1154, endPoint y: 14, distance: 9.5
click at [836, 17] on span "Save" at bounding box center [1160, 19] width 27 height 12
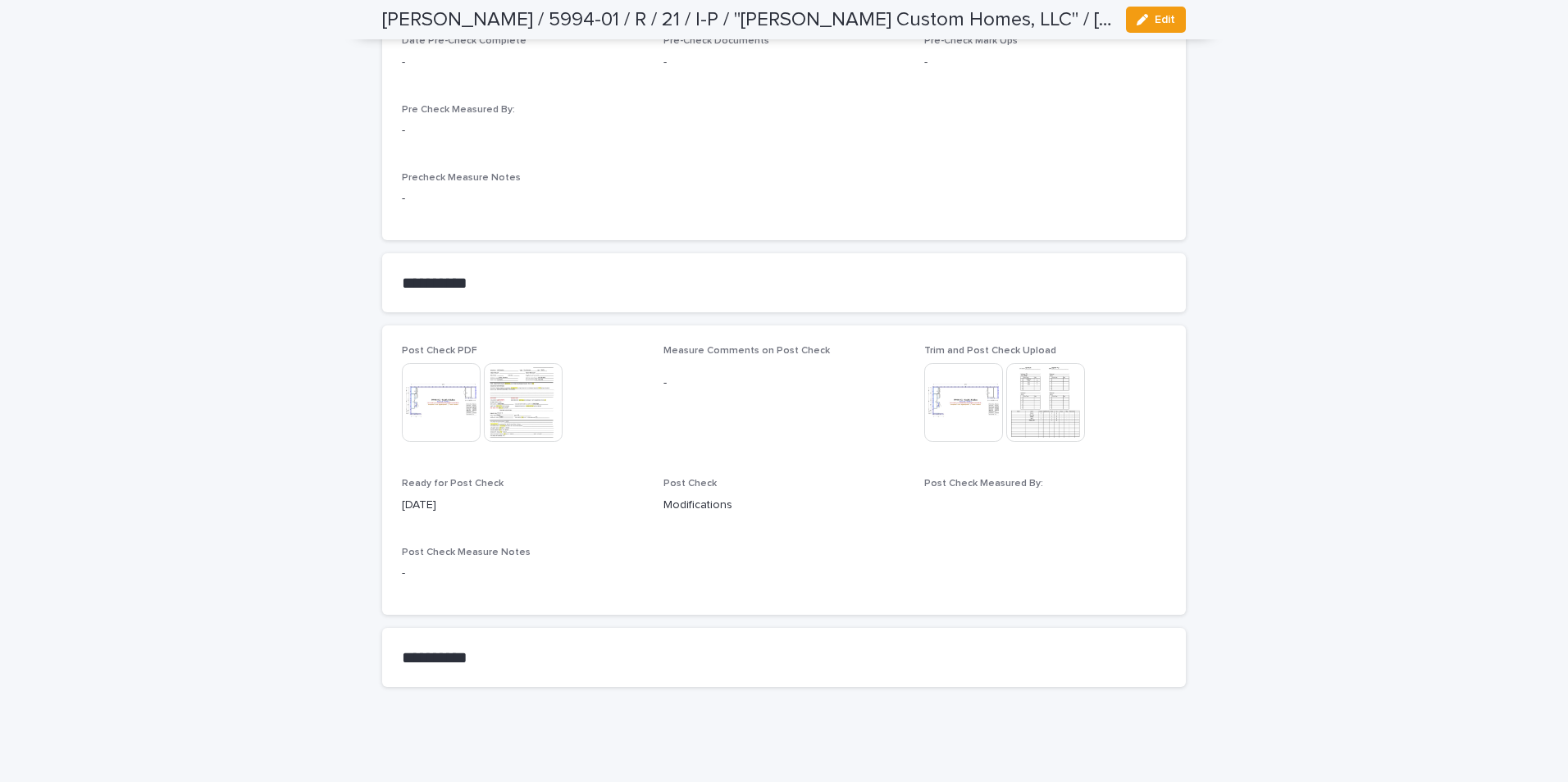
scroll to position [1290, 0]
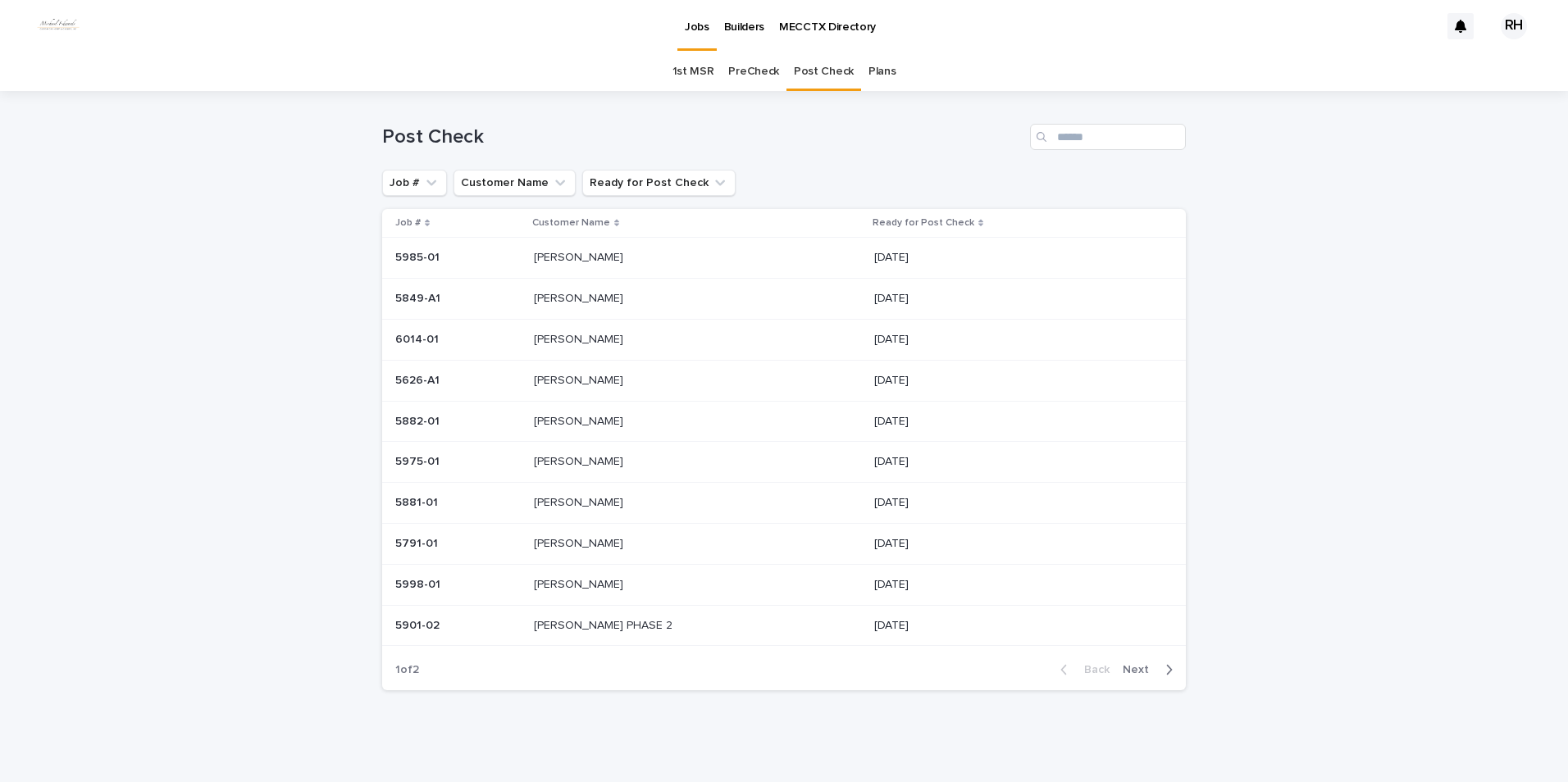
click at [557, 366] on p "[PERSON_NAME]" at bounding box center [579, 420] width 92 height 17
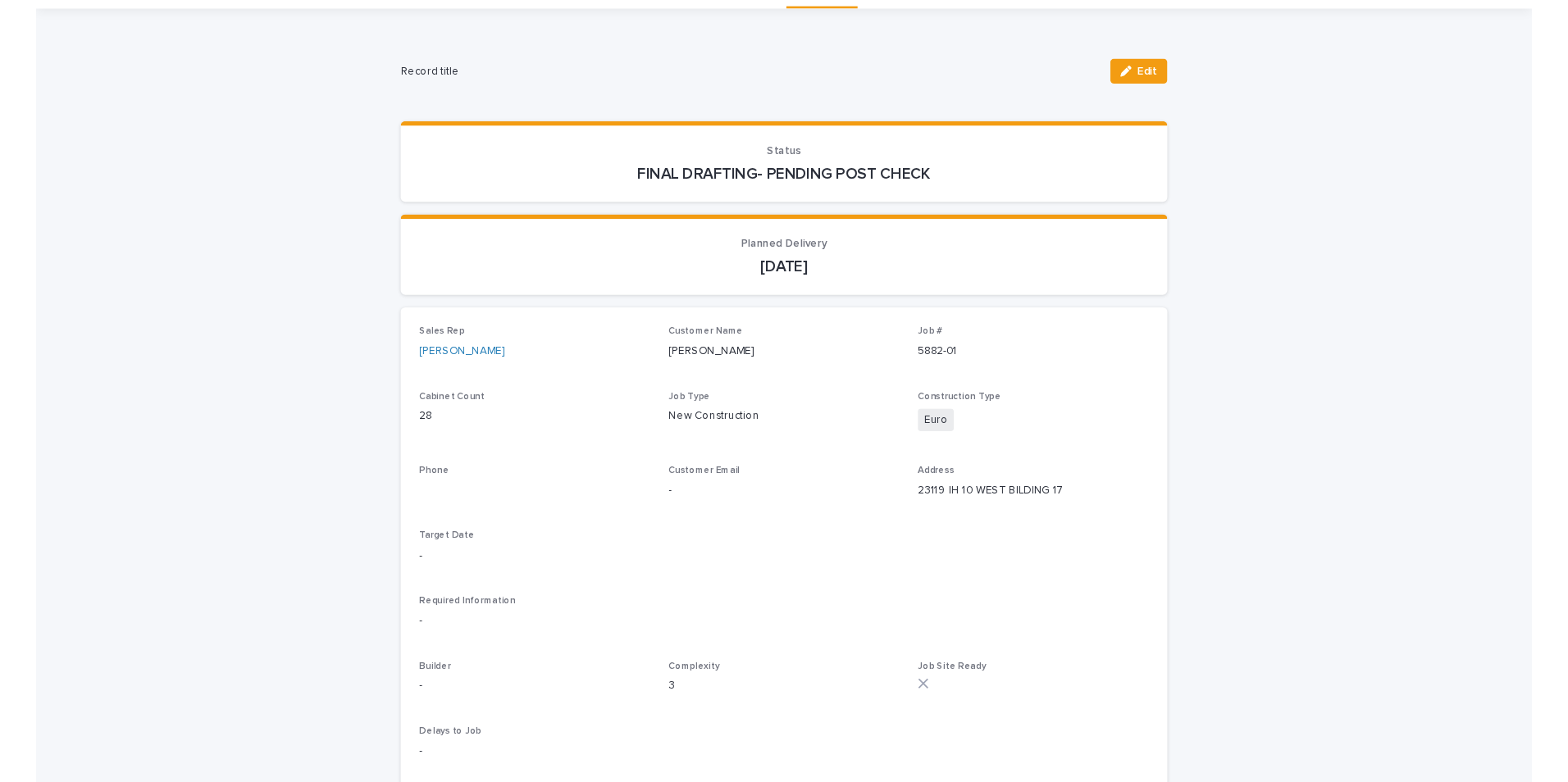
scroll to position [82, 0]
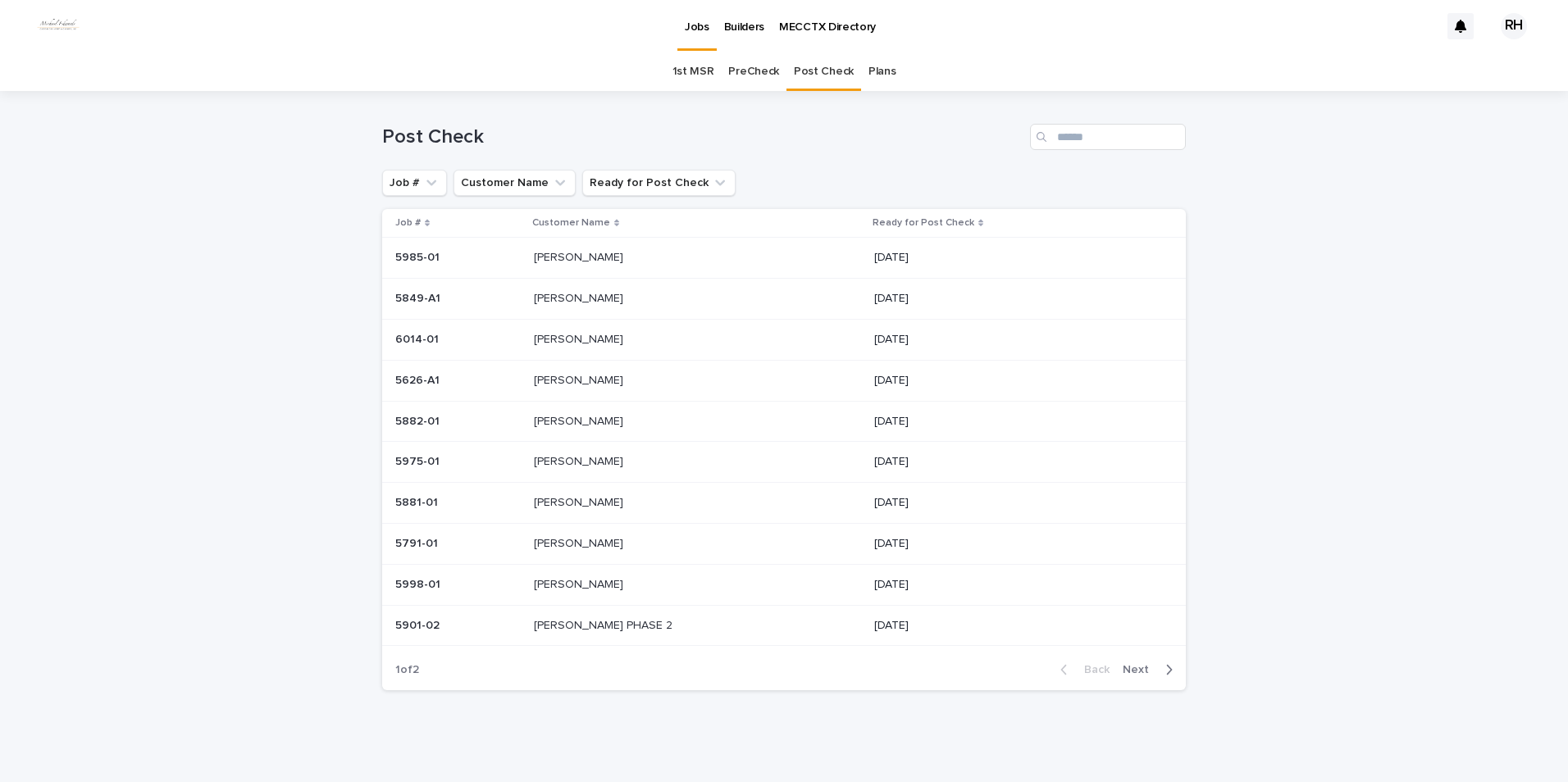
click at [564, 366] on p "[PERSON_NAME]" at bounding box center [579, 420] width 92 height 17
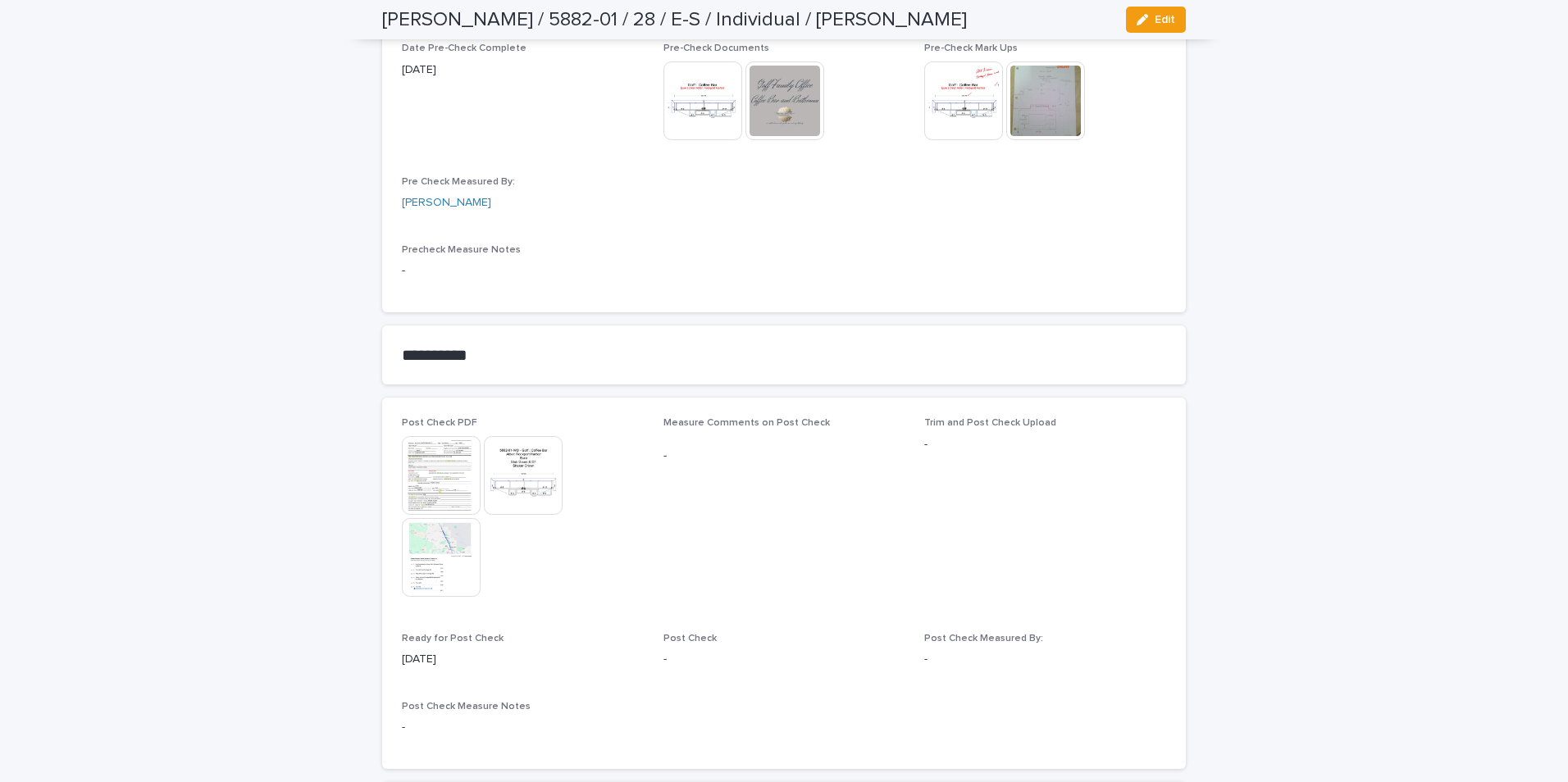
scroll to position [1437, 0]
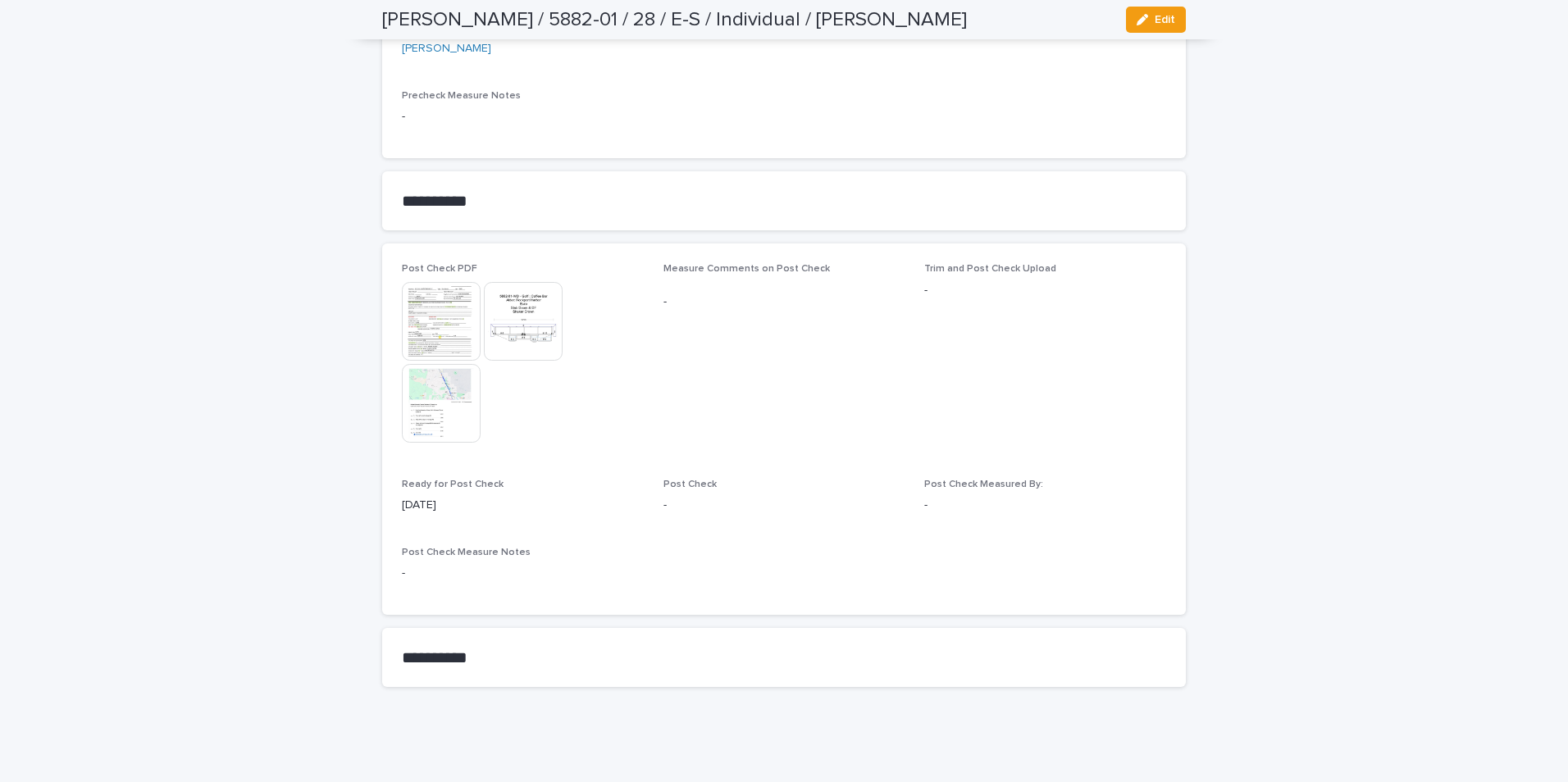
click at [836, 17] on button "Edit" at bounding box center [1156, 19] width 60 height 26
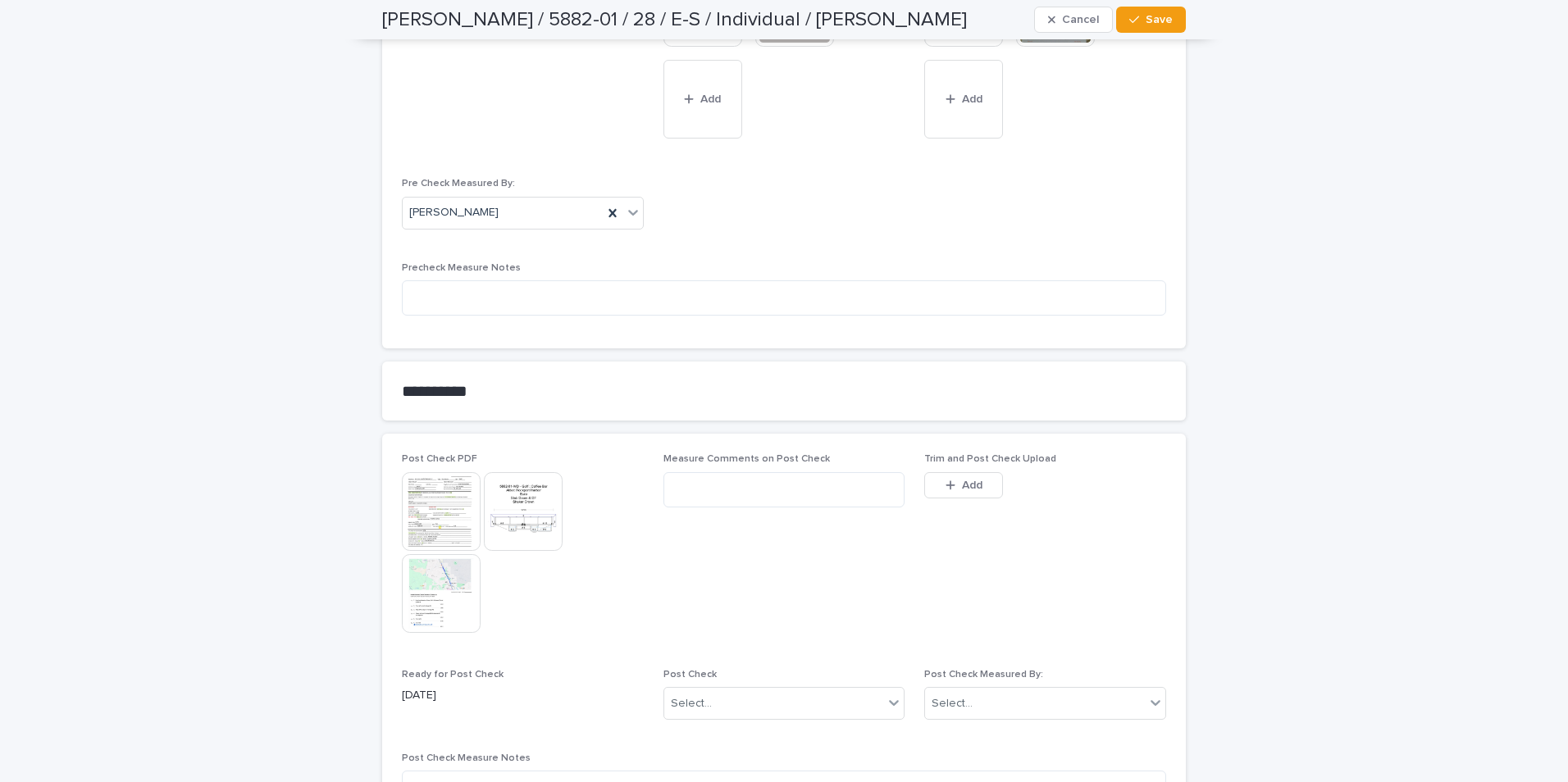
click at [836, 366] on span "Add" at bounding box center [972, 485] width 20 height 12
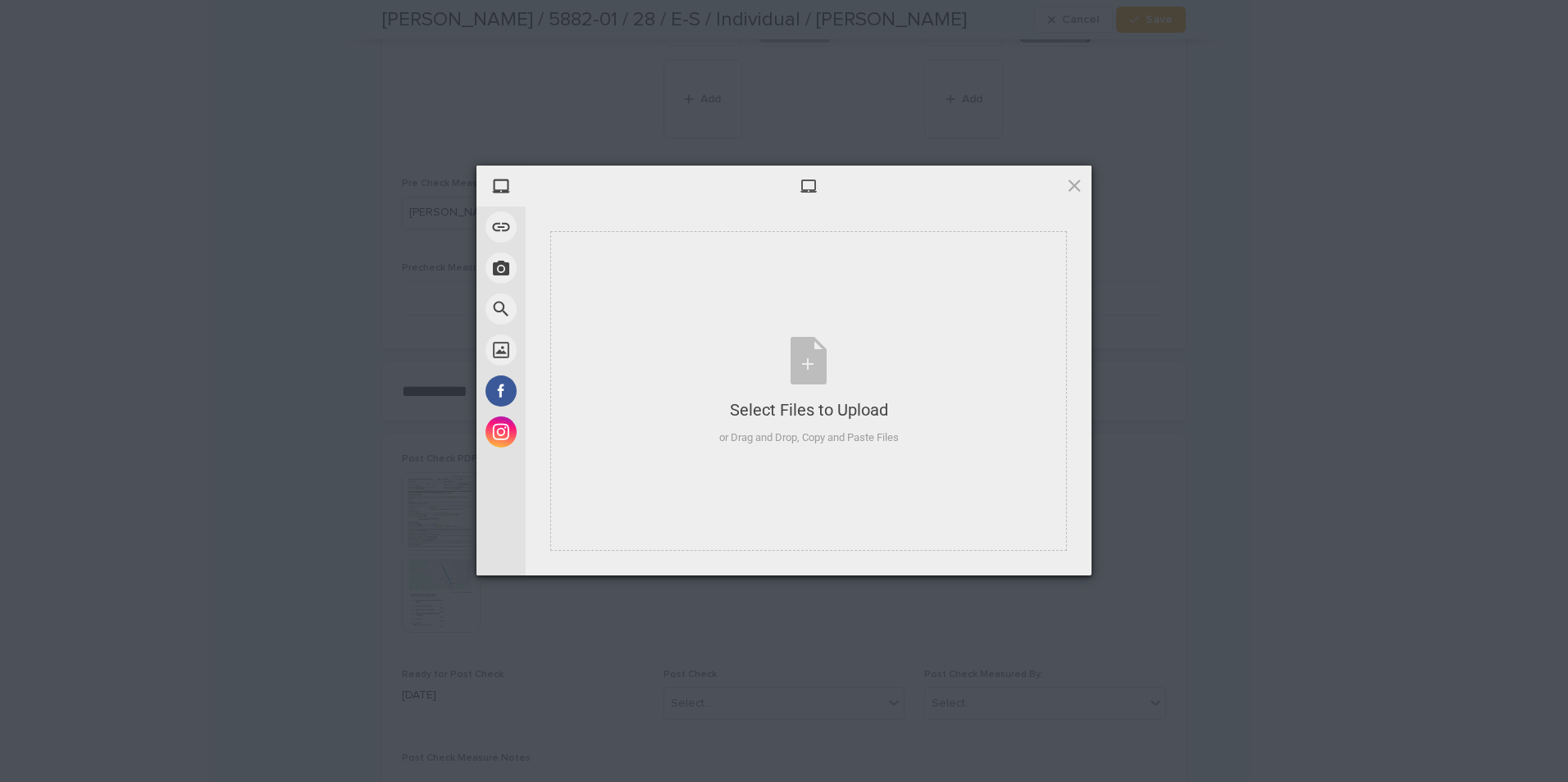
click at [836, 183] on span at bounding box center [1075, 185] width 18 height 18
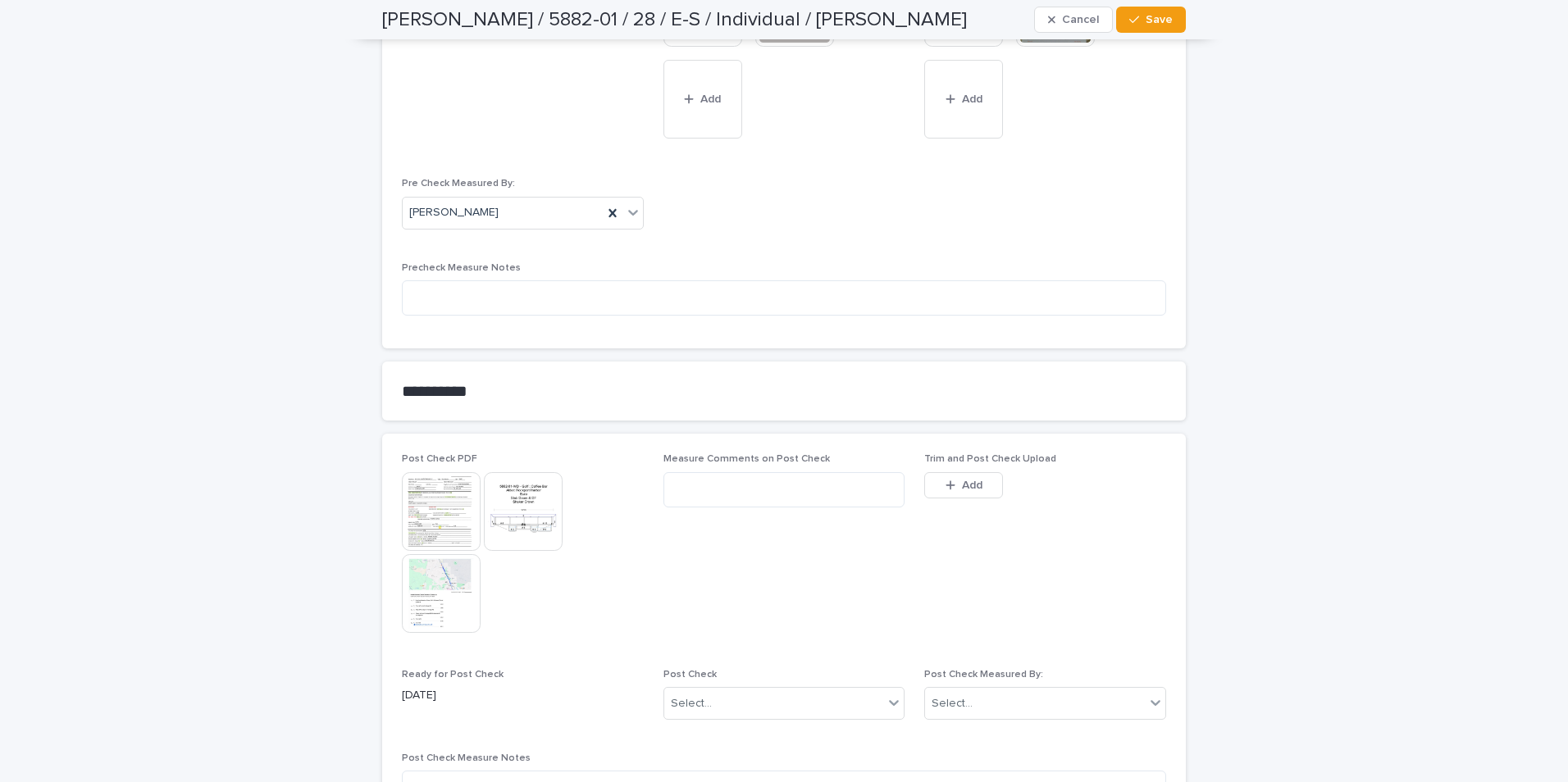
click at [442, 366] on img at bounding box center [441, 512] width 79 height 79
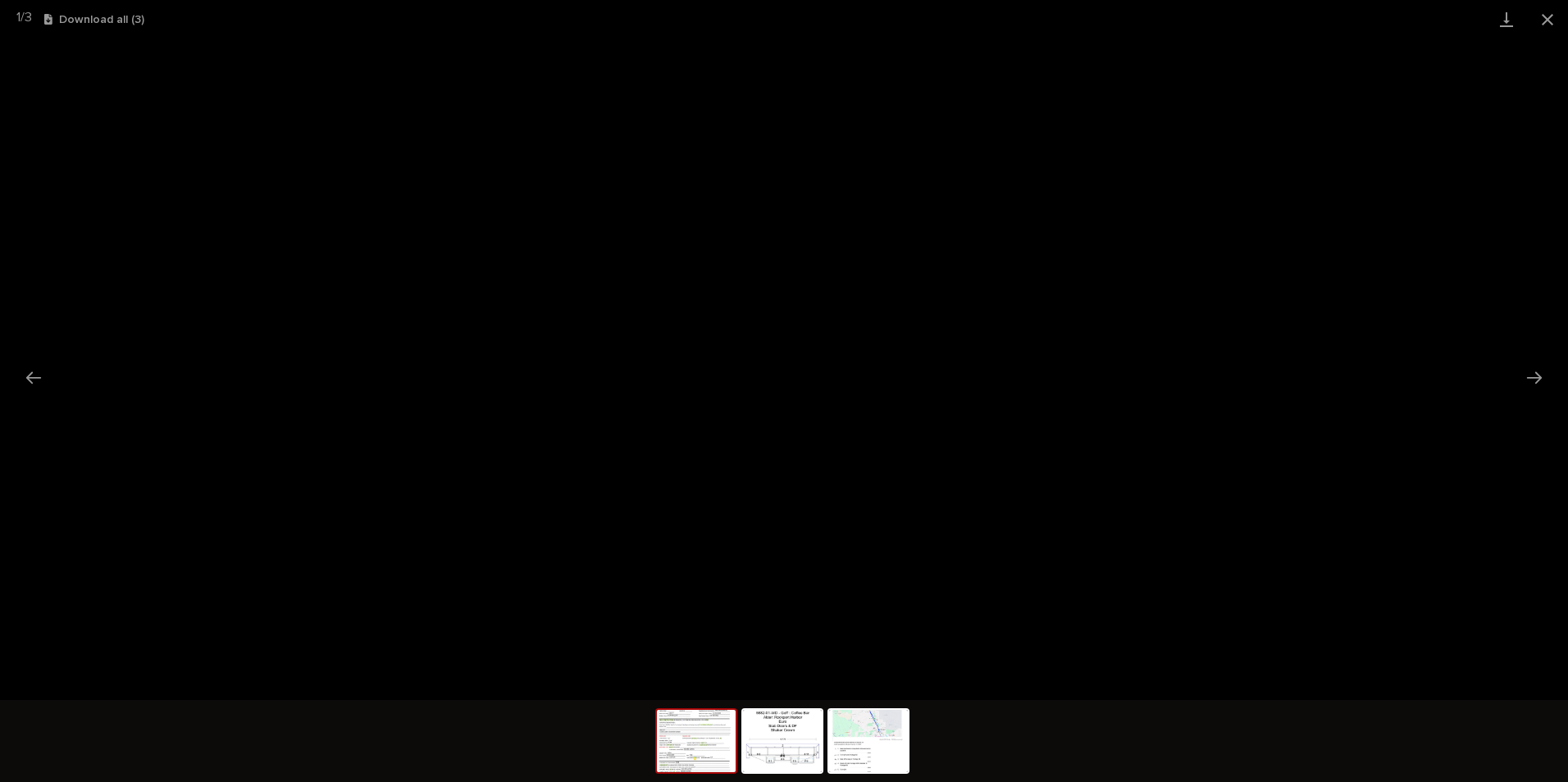
click at [836, 17] on button "Close gallery" at bounding box center [1547, 19] width 41 height 38
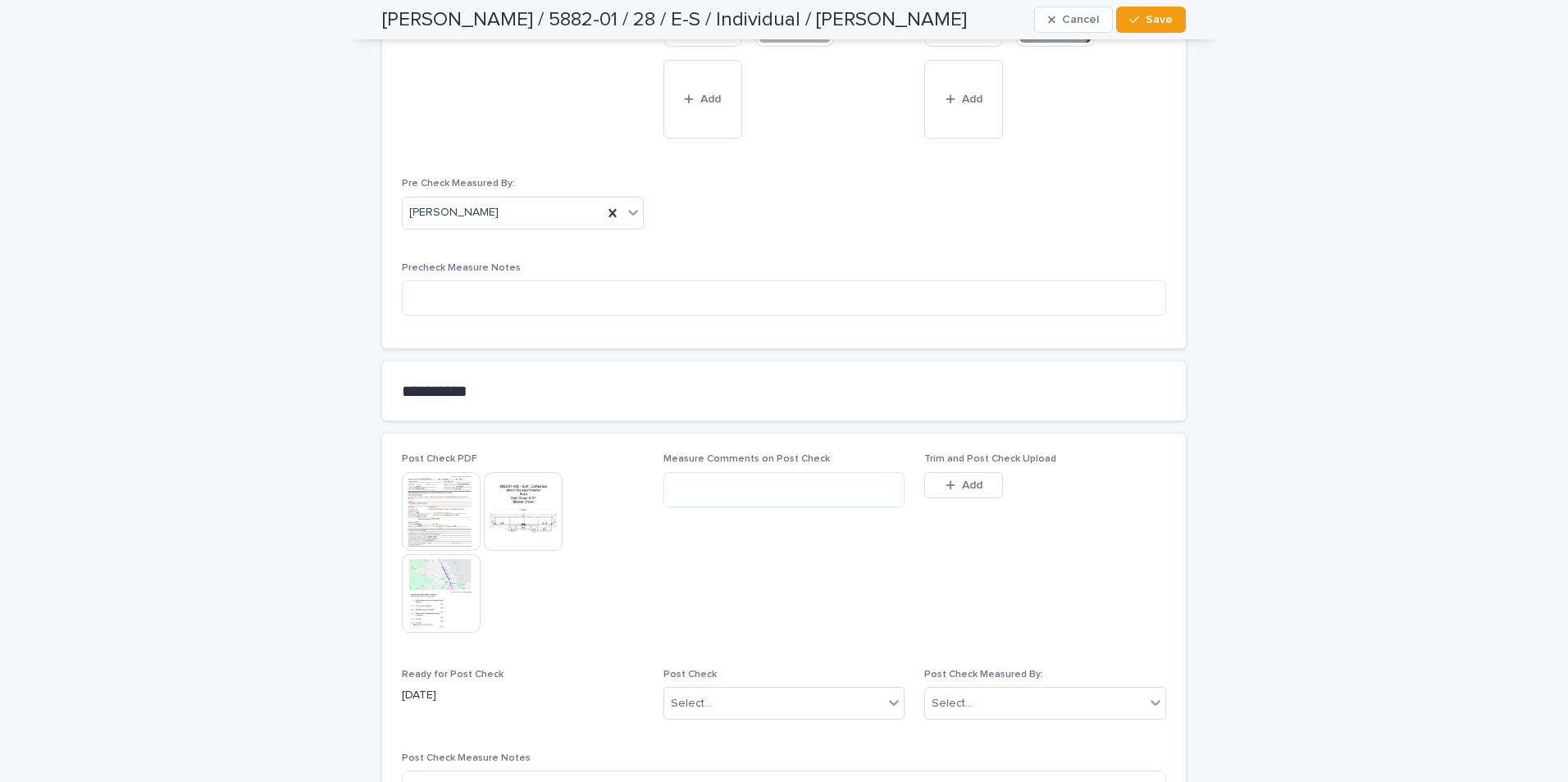
click at [523, 366] on img at bounding box center [524, 512] width 79 height 79
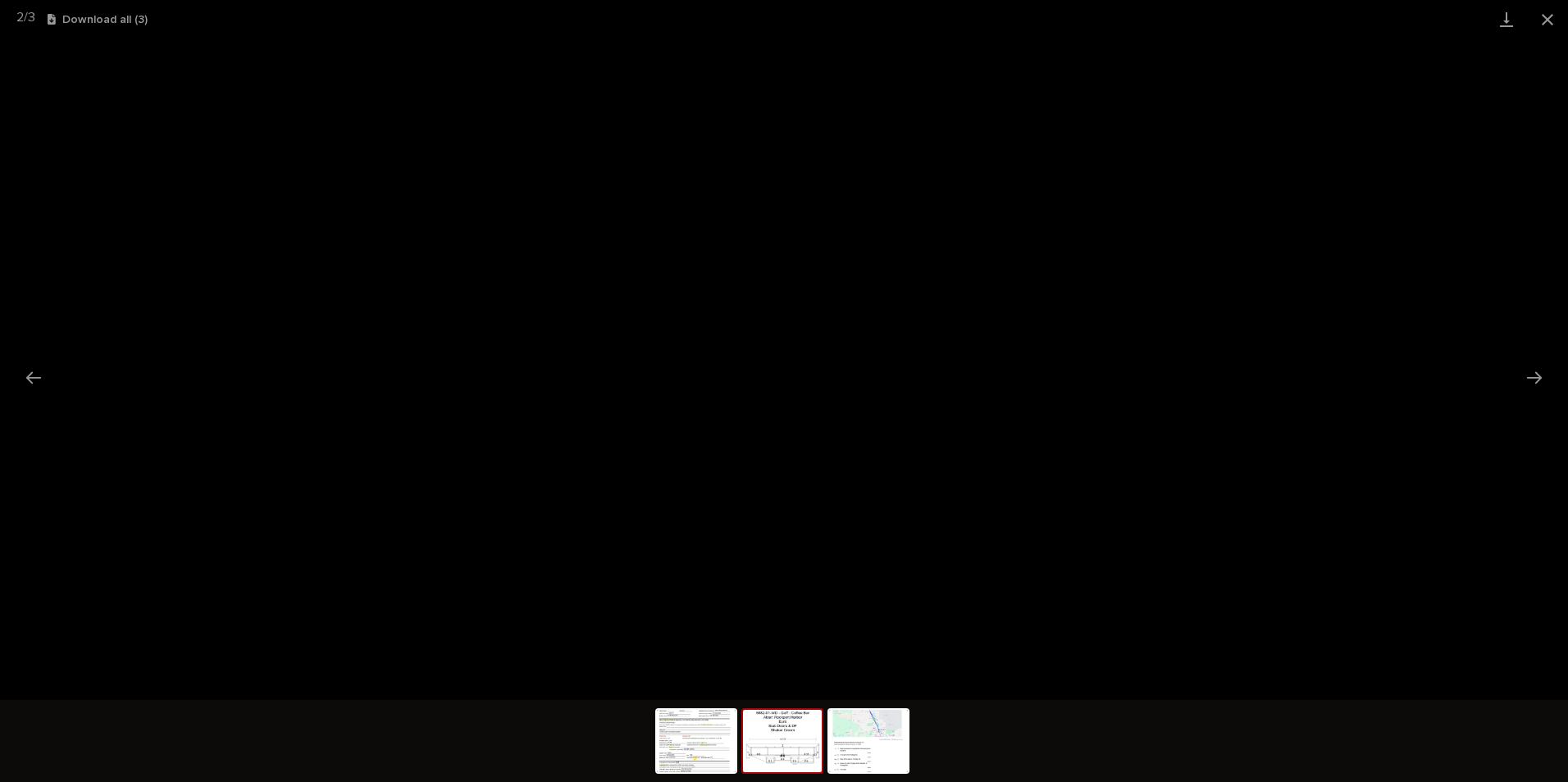
drag, startPoint x: 1547, startPoint y: 13, endPoint x: 1536, endPoint y: 26, distance: 17.0
click at [836, 17] on button "Close gallery" at bounding box center [1547, 19] width 41 height 38
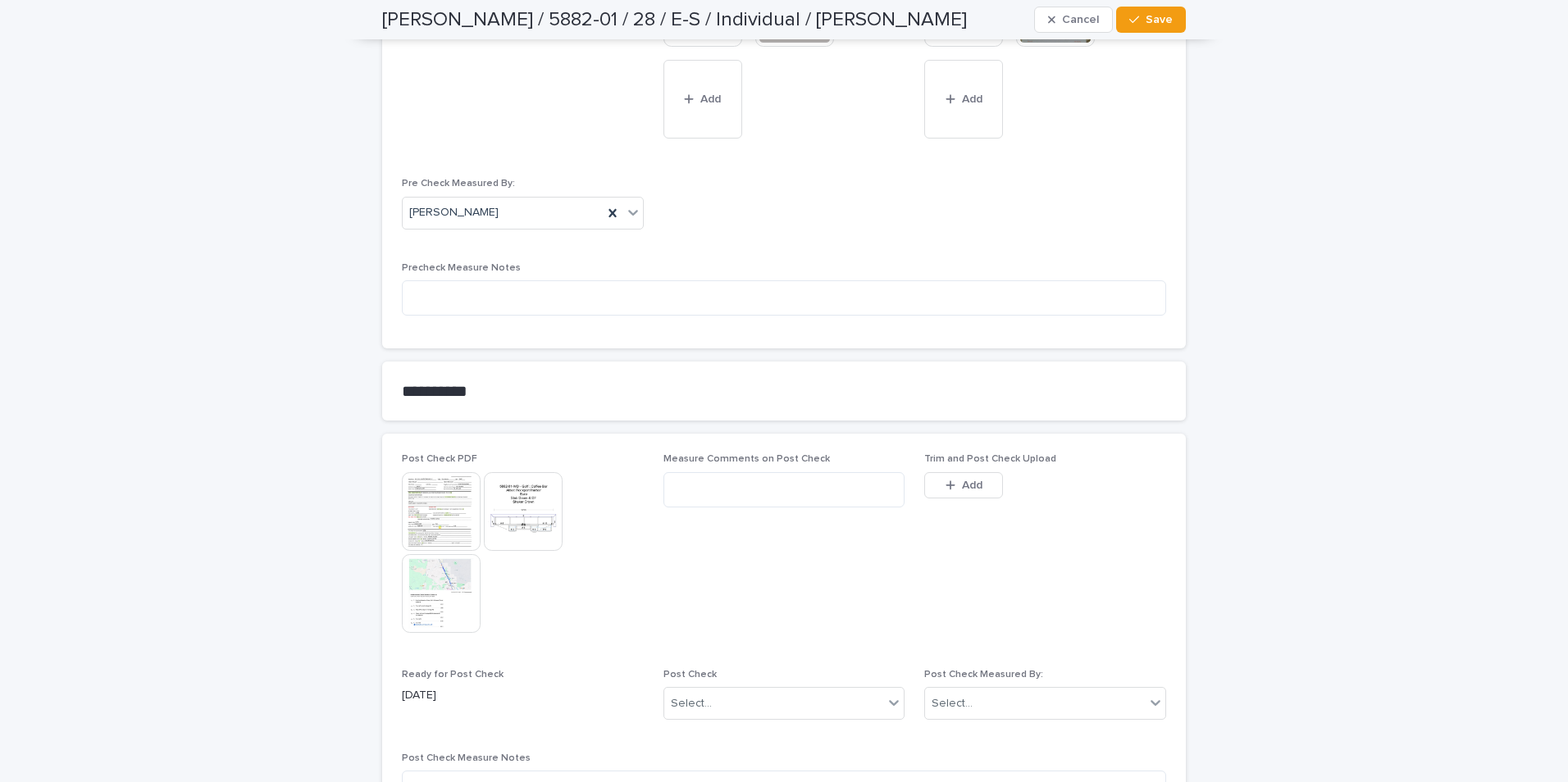
click at [416, 366] on img at bounding box center [441, 512] width 79 height 79
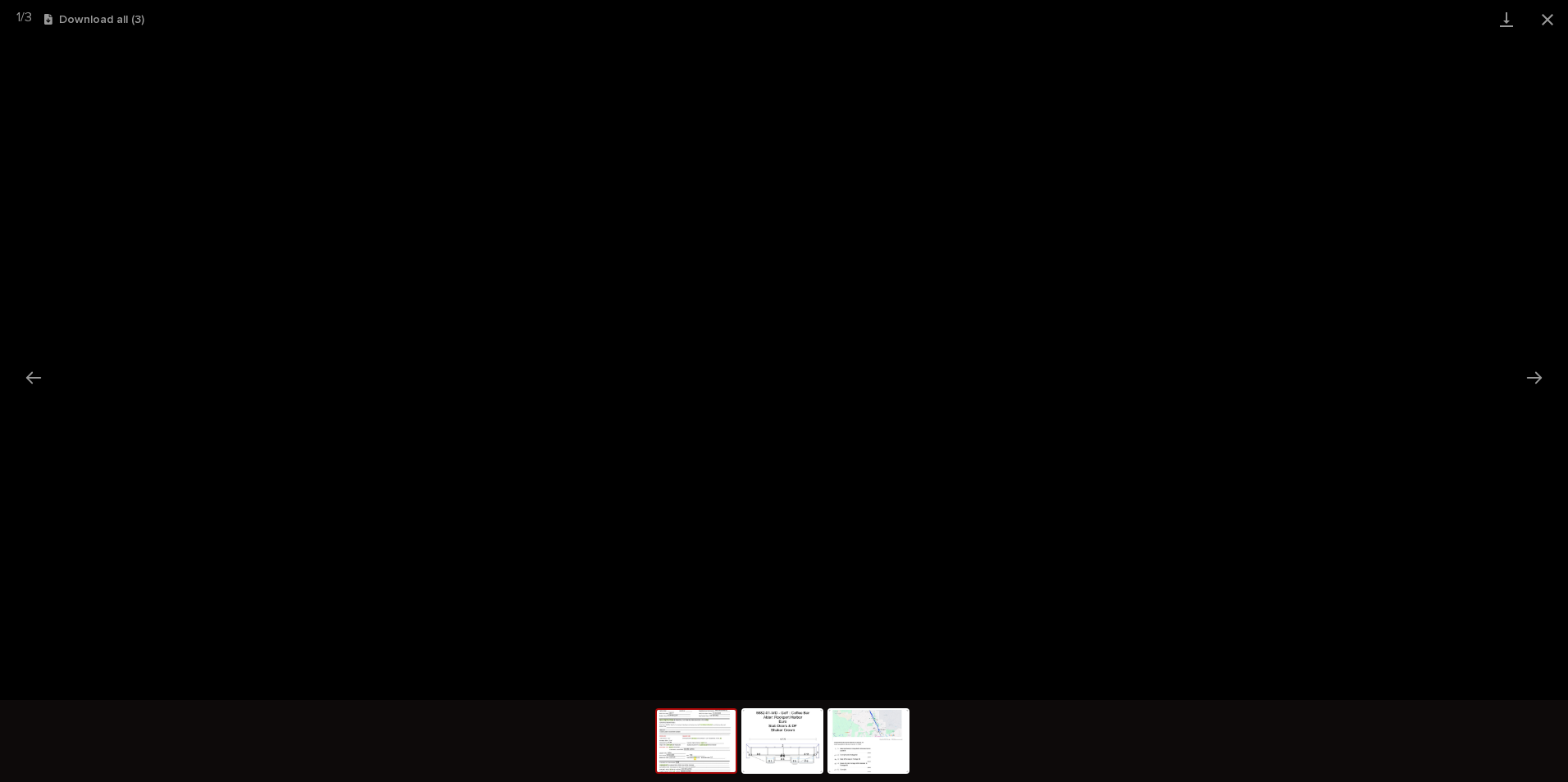
click at [836, 17] on button "Close gallery" at bounding box center [1547, 19] width 41 height 38
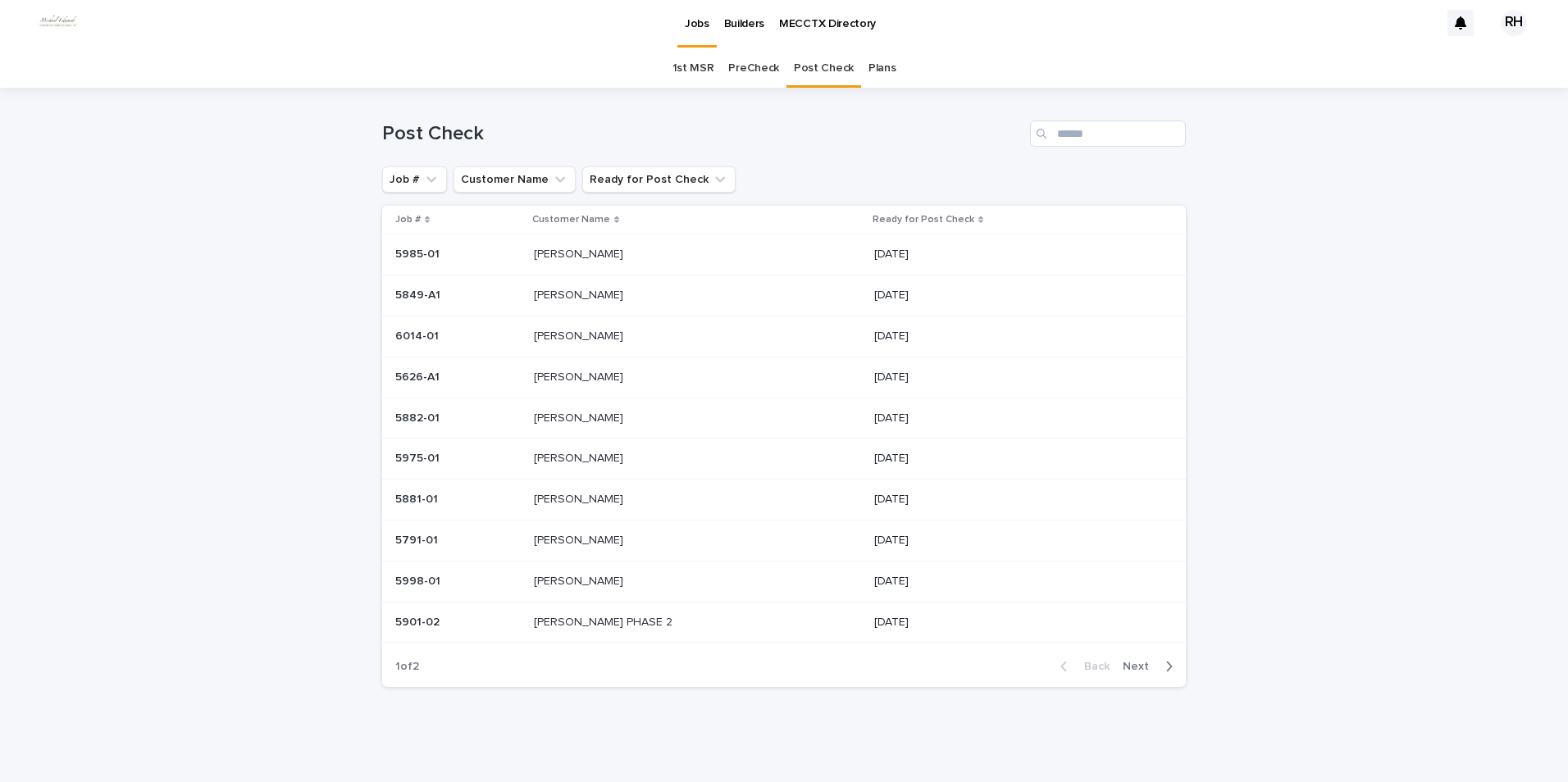
scroll to position [4, 0]
click at [561, 366] on p "[PERSON_NAME]" at bounding box center [579, 417] width 92 height 17
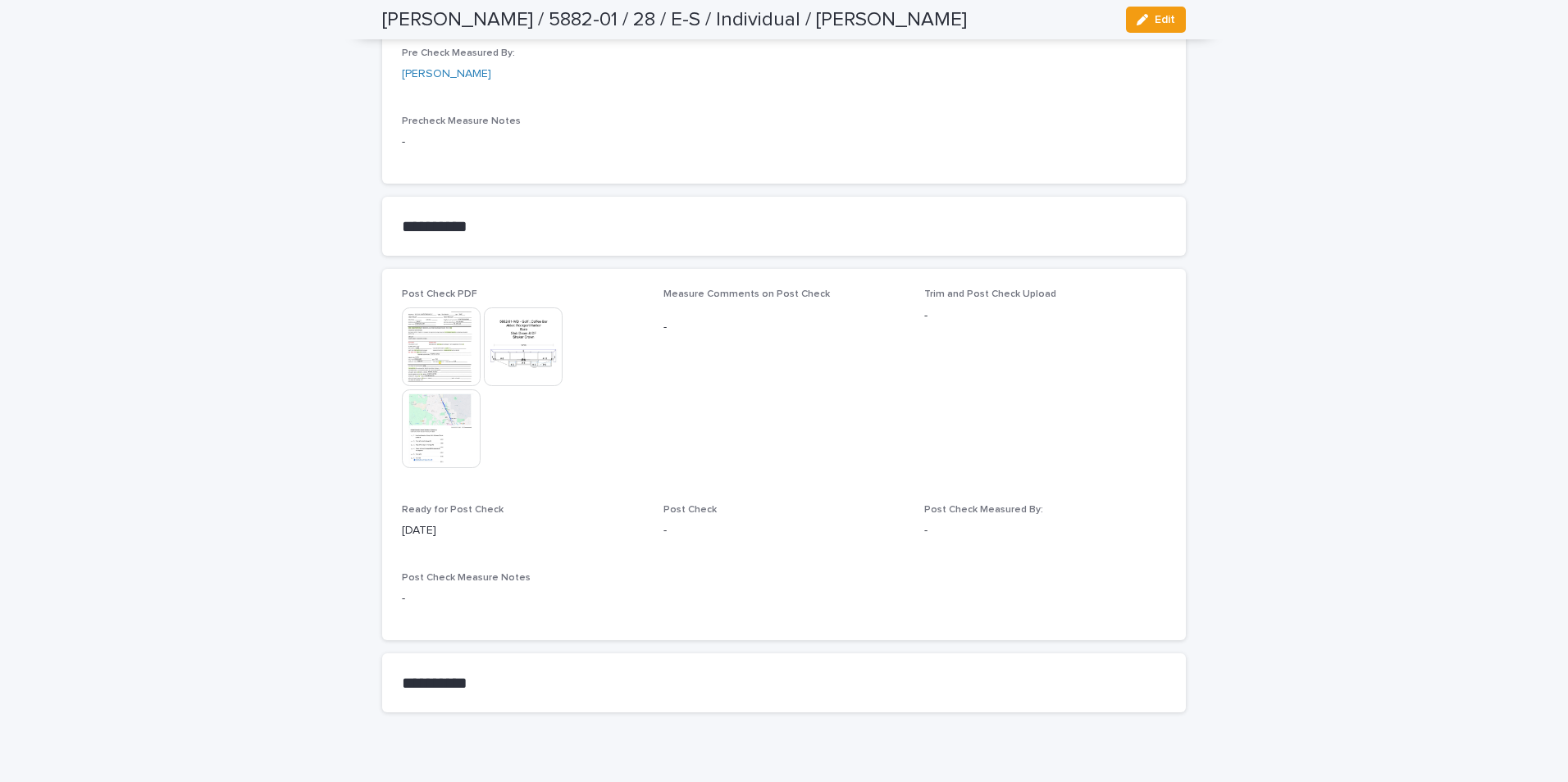
scroll to position [1437, 0]
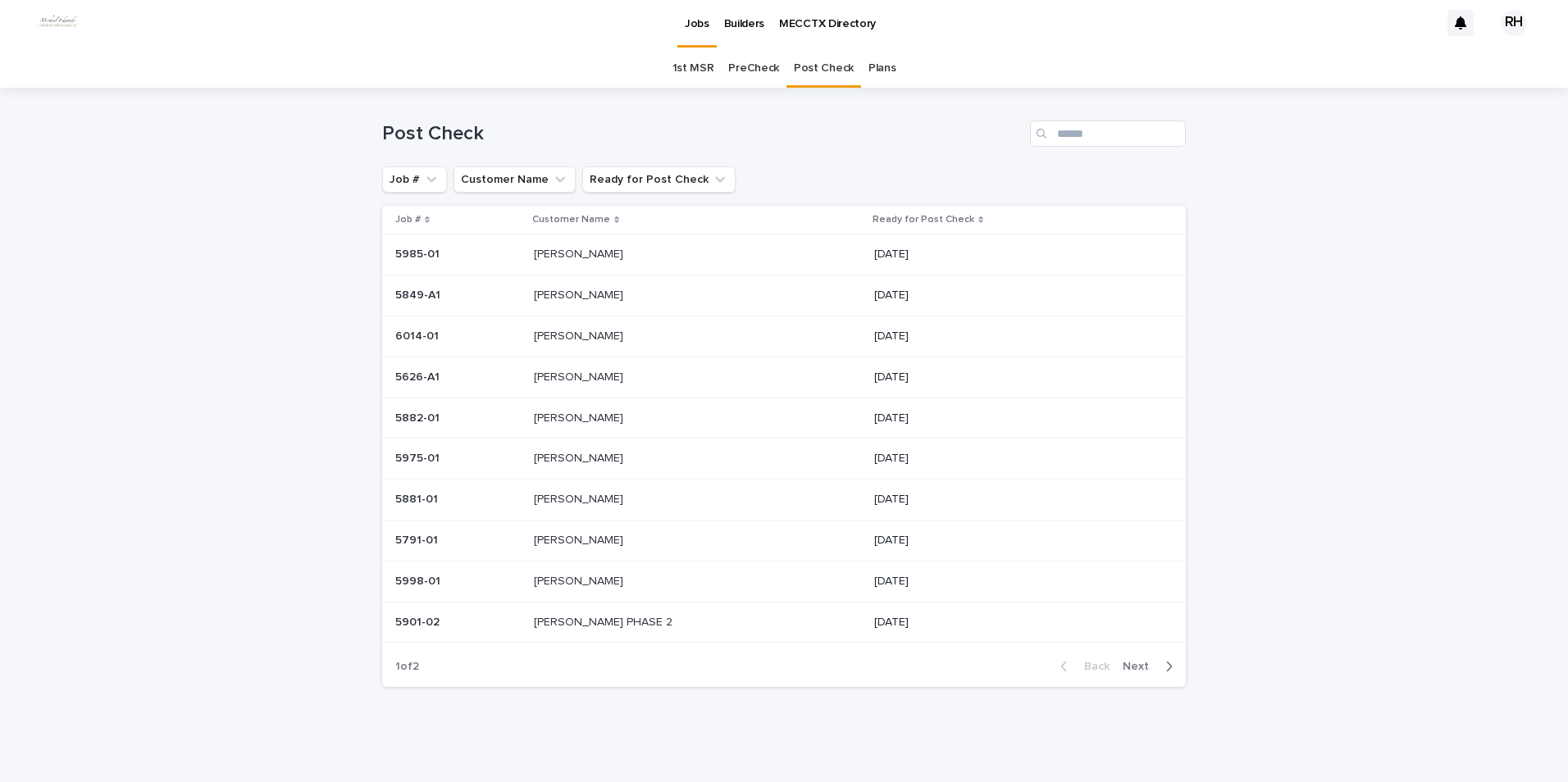
scroll to position [4, 0]
click at [567, 331] on p "[PERSON_NAME]" at bounding box center [579, 334] width 92 height 17
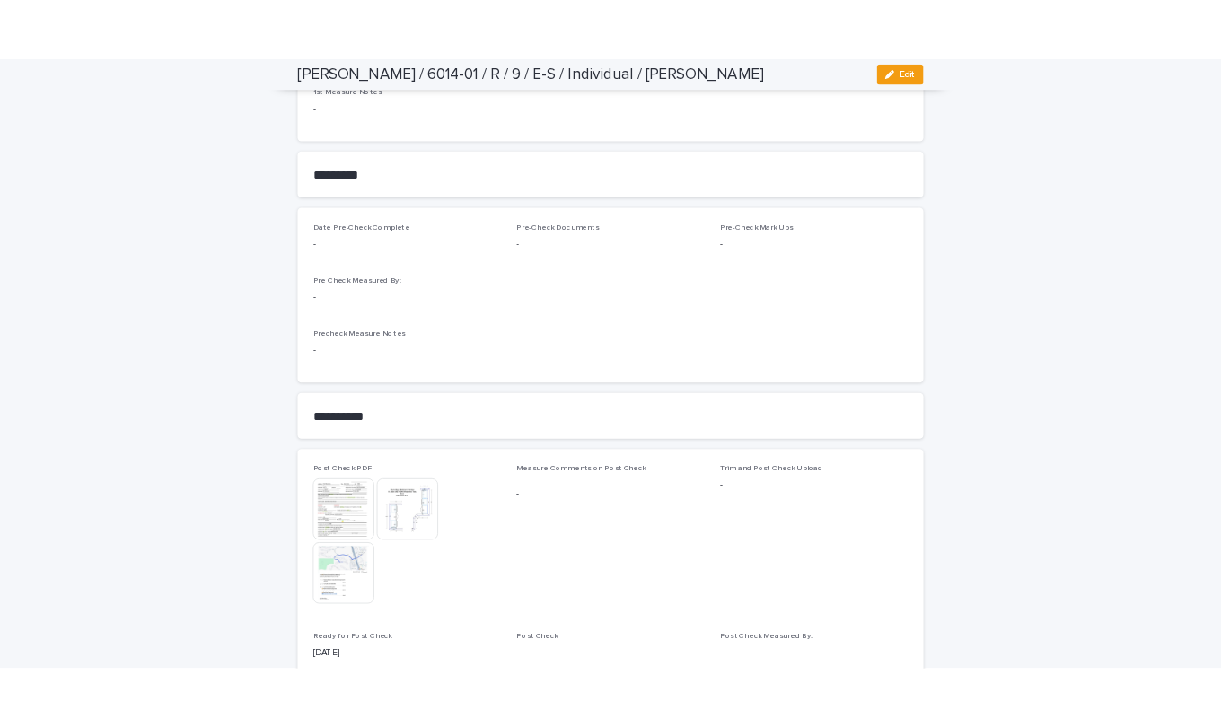
scroll to position [1436, 0]
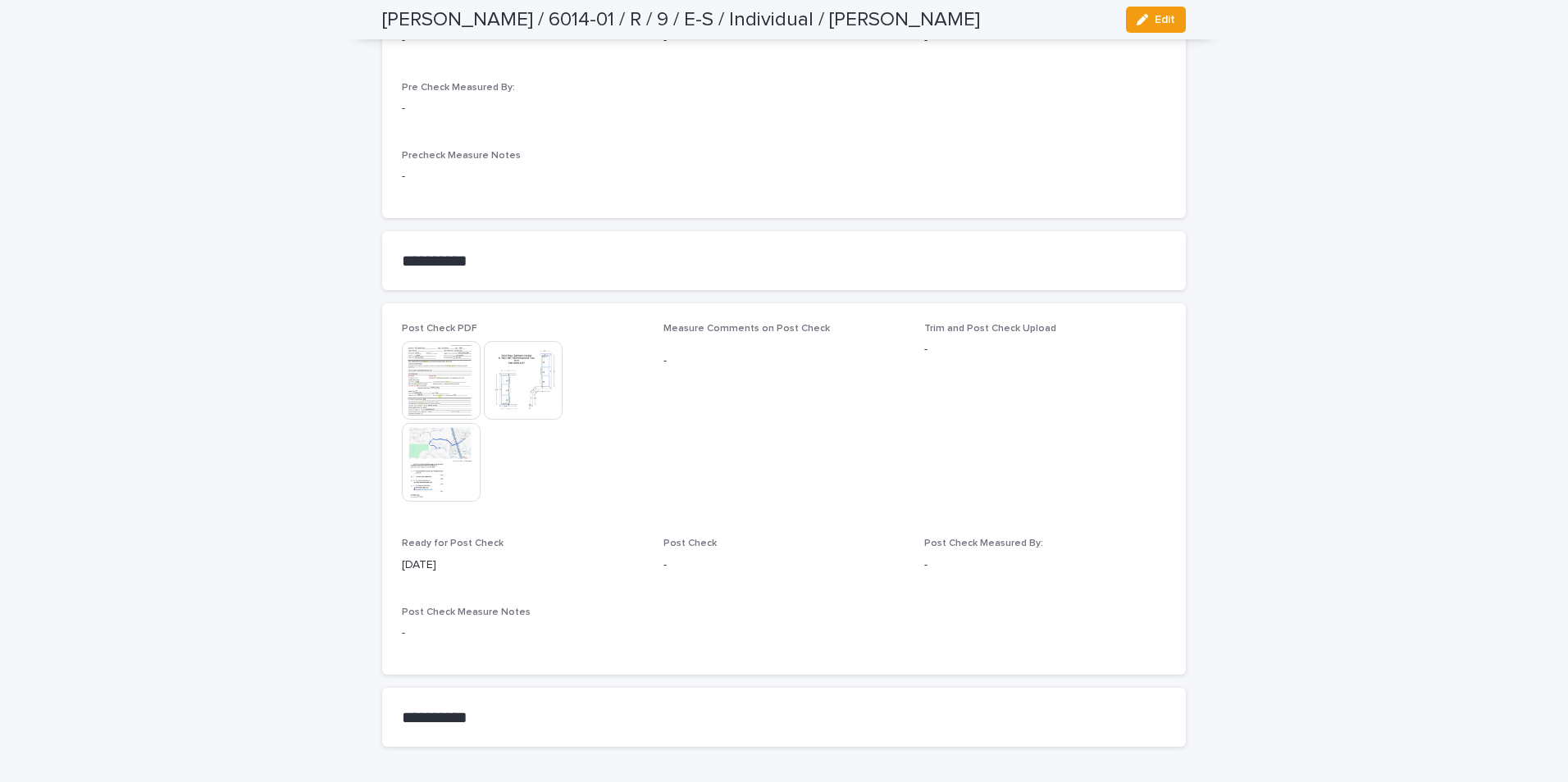
click at [528, 366] on img at bounding box center [524, 380] width 79 height 79
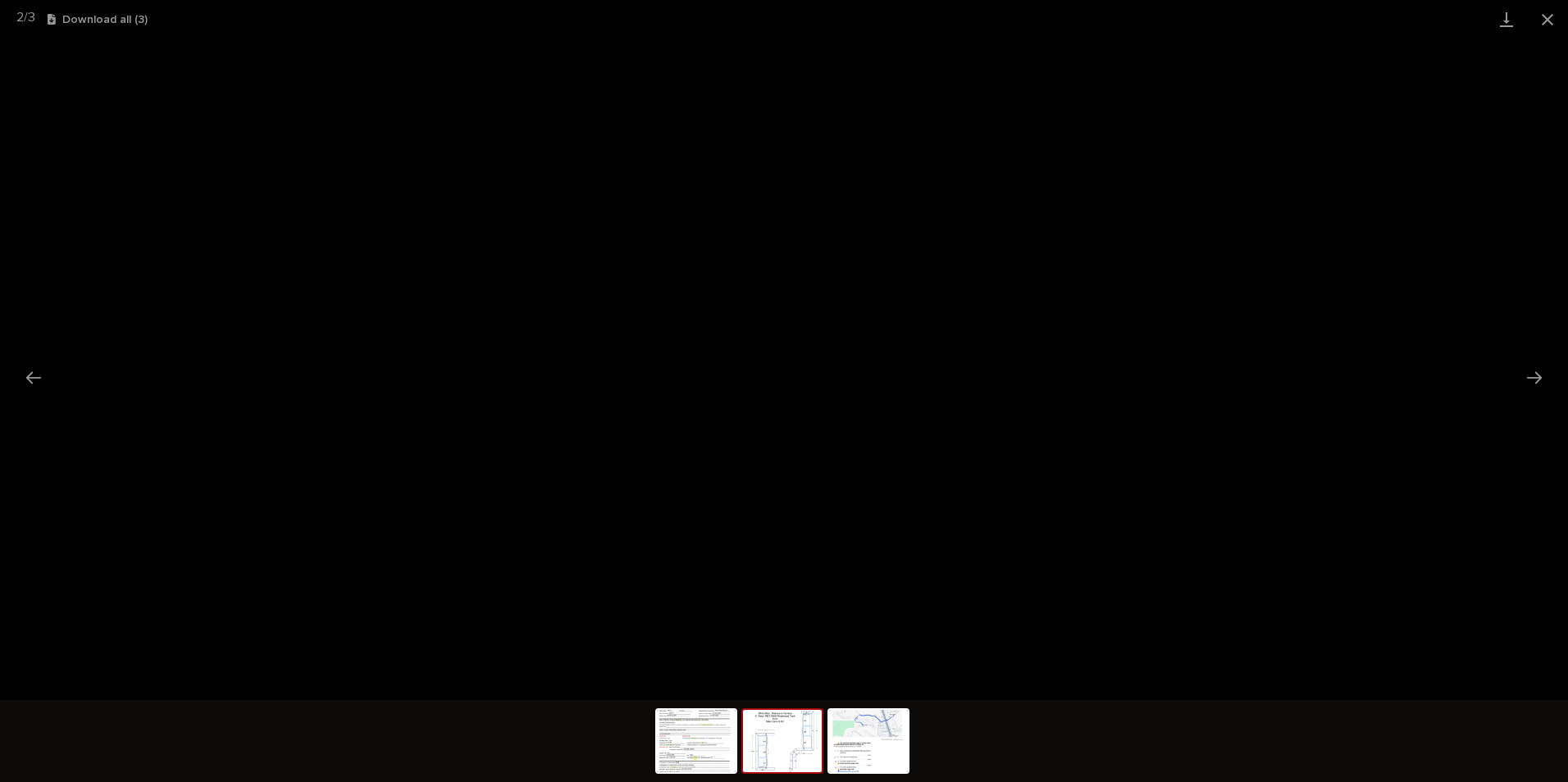
click at [836, 19] on button "Close gallery" at bounding box center [1547, 19] width 41 height 38
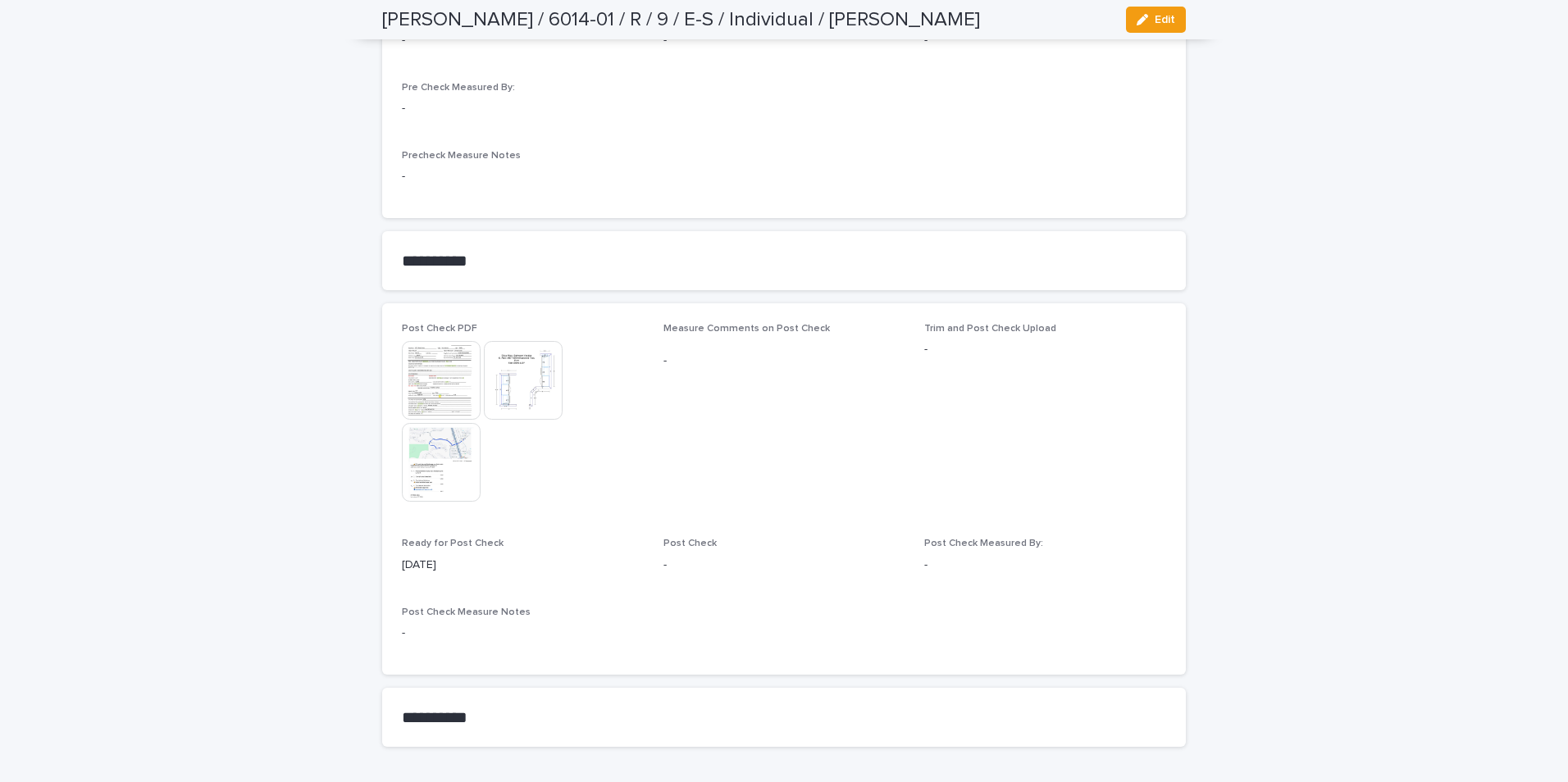
click at [437, 366] on img at bounding box center [441, 462] width 79 height 79
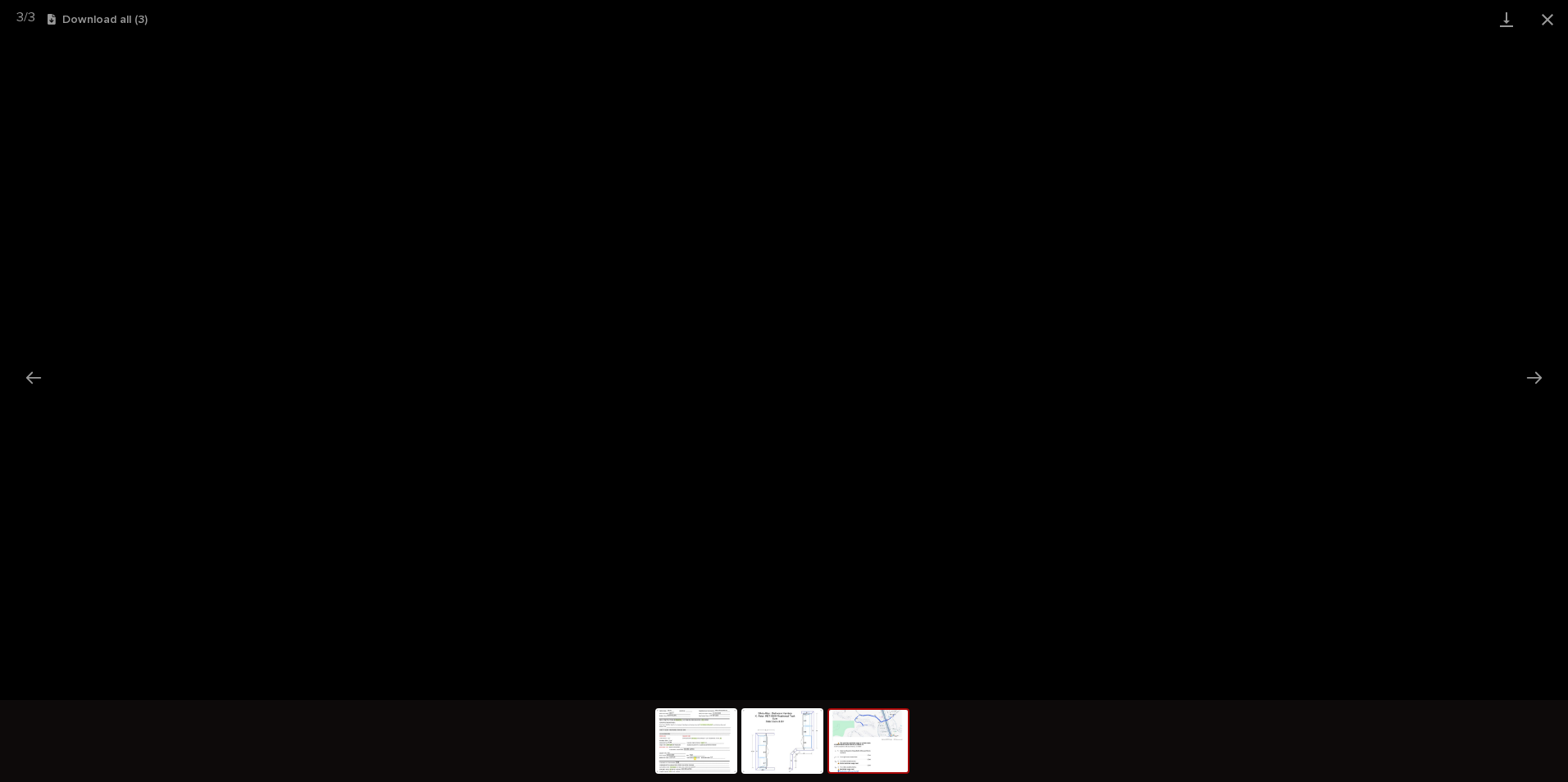
drag, startPoint x: 1549, startPoint y: 19, endPoint x: 1533, endPoint y: 36, distance: 23.3
click at [836, 20] on button "Close gallery" at bounding box center [1547, 19] width 41 height 38
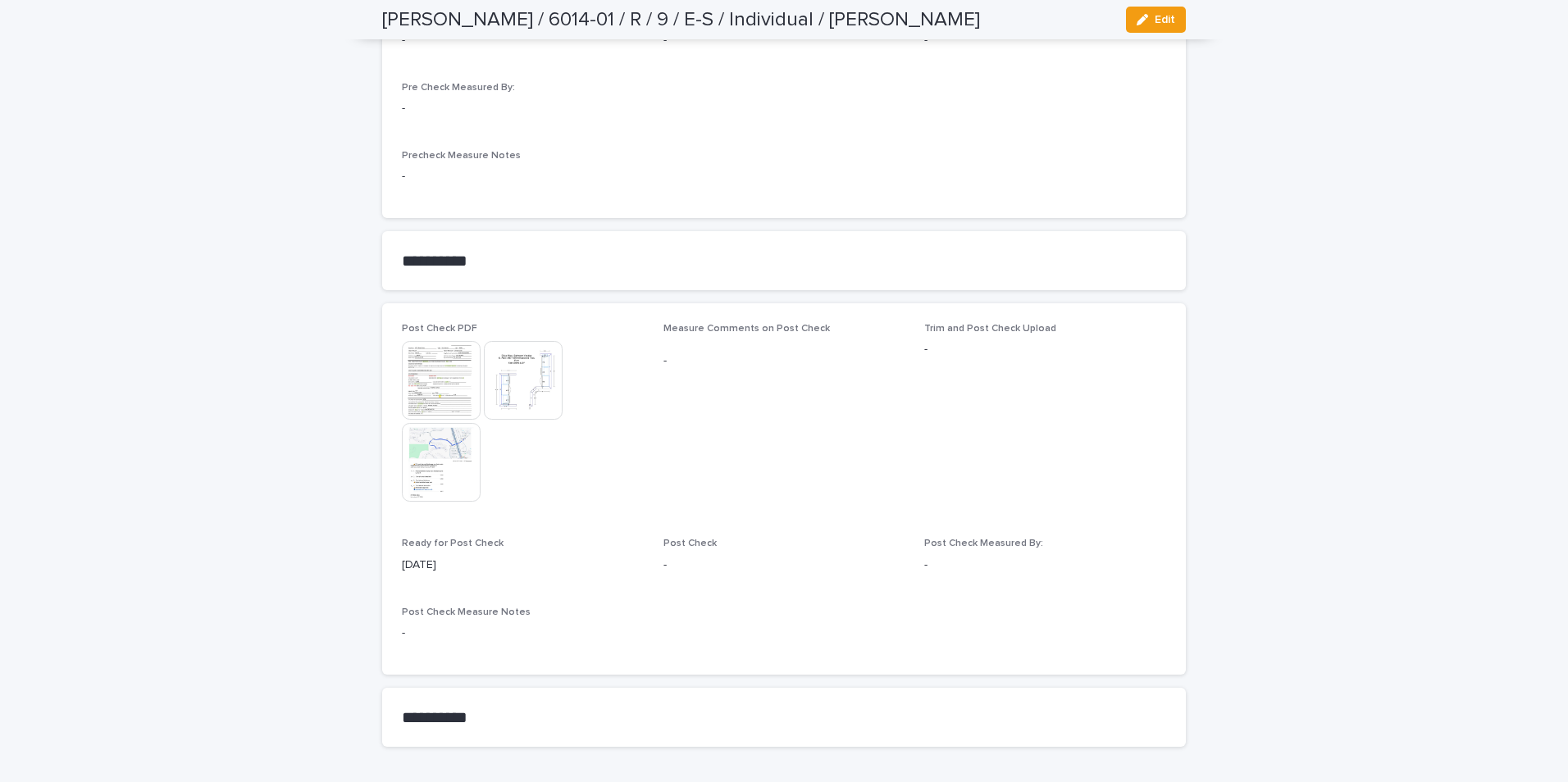
click at [449, 366] on img at bounding box center [441, 380] width 79 height 79
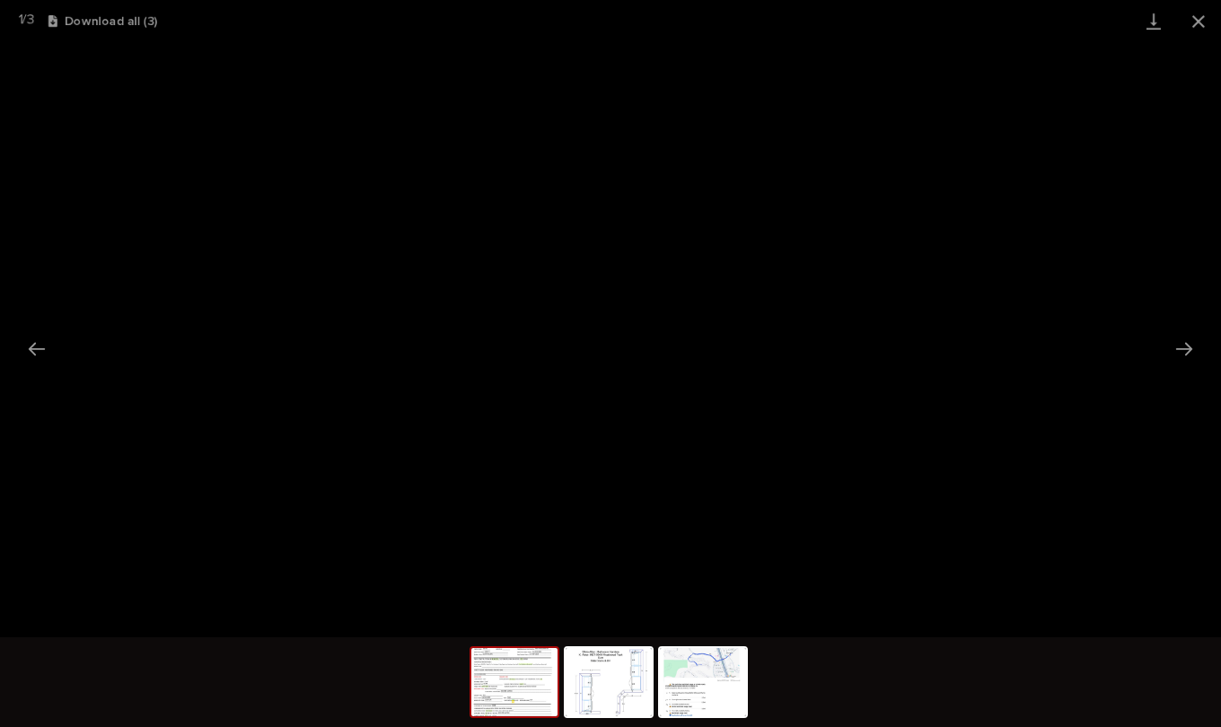
click at [915, 32] on button "Close gallery" at bounding box center [1198, 21] width 45 height 42
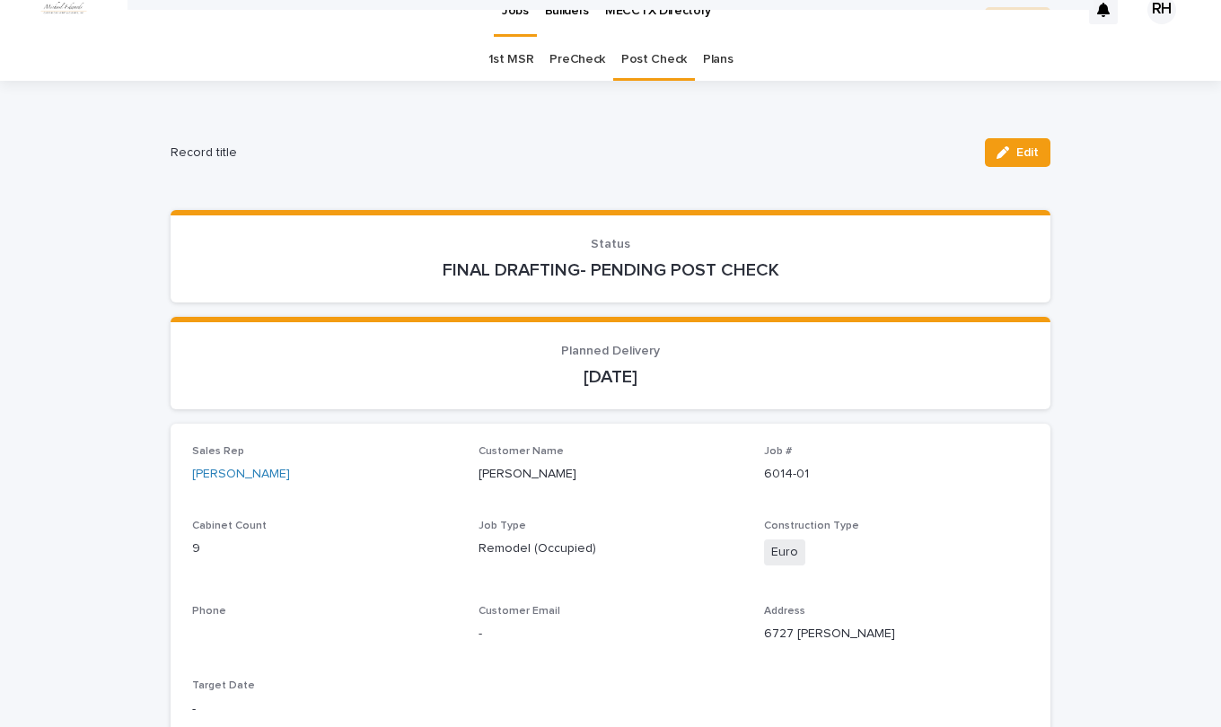
scroll to position [0, 0]
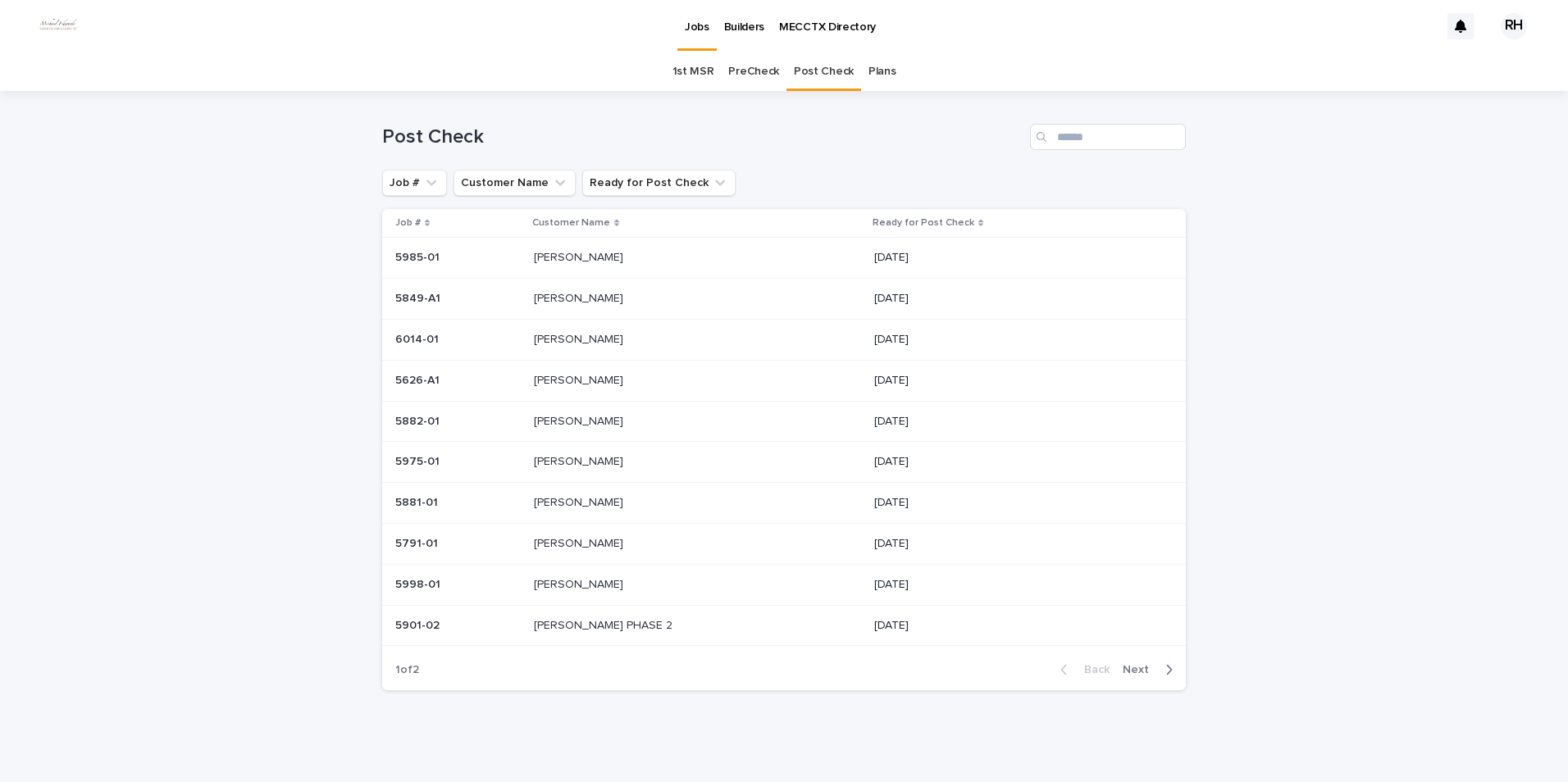
click at [566, 334] on p "[PERSON_NAME]" at bounding box center [579, 338] width 92 height 17
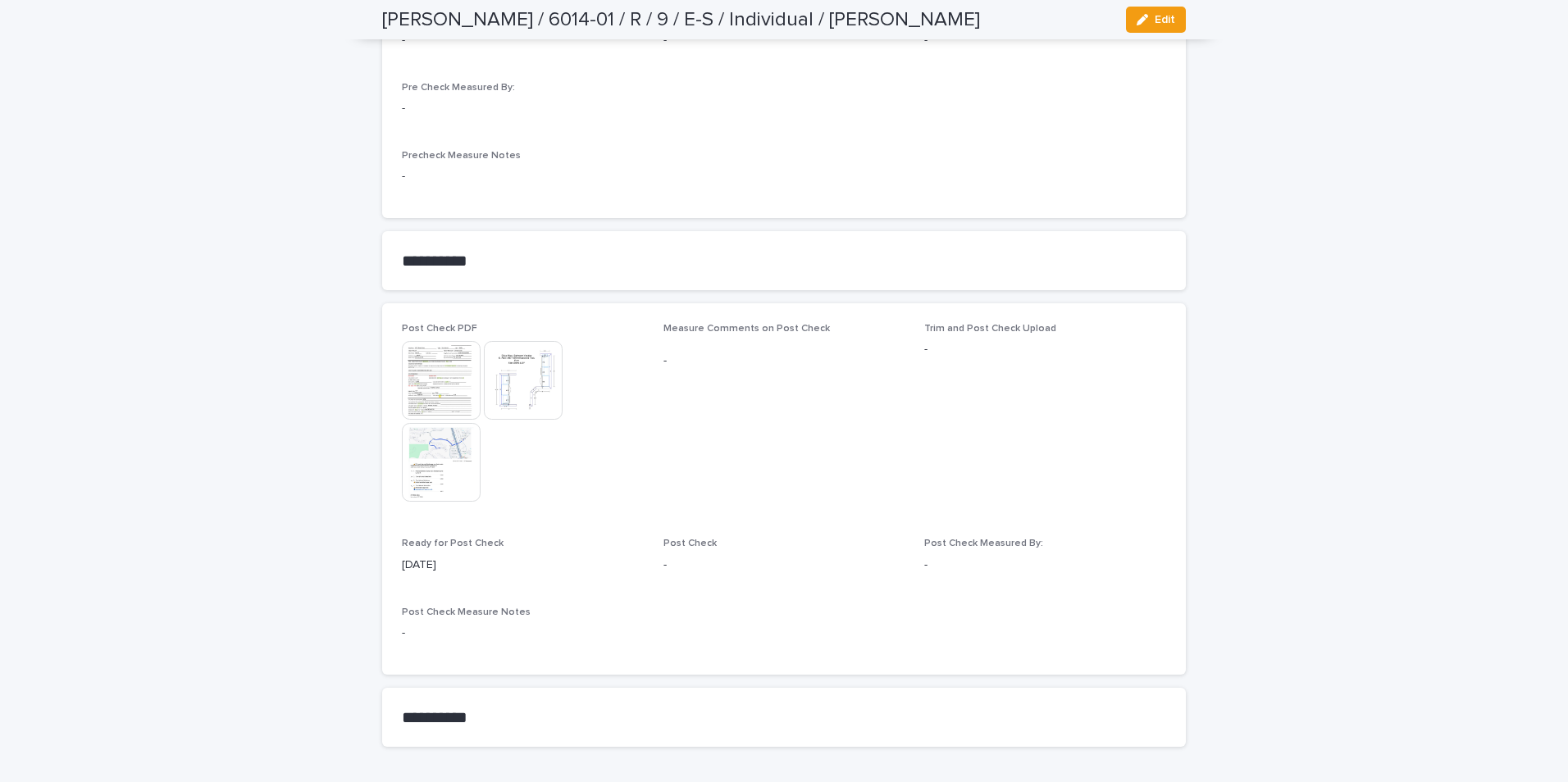
scroll to position [1372, 0]
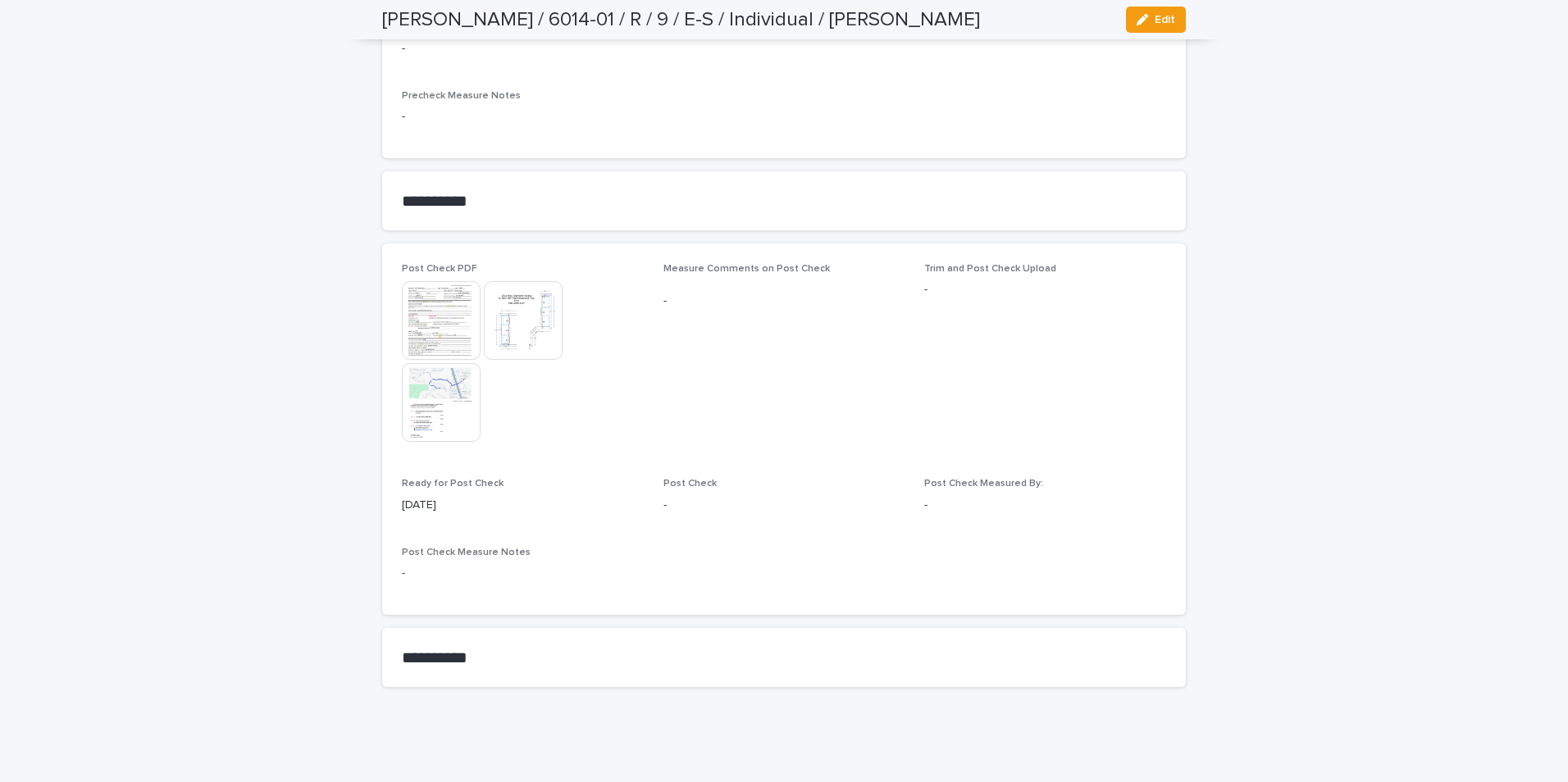
drag, startPoint x: 1152, startPoint y: 23, endPoint x: 1141, endPoint y: 36, distance: 17.0
click at [1155, 23] on span "Edit" at bounding box center [1165, 19] width 20 height 12
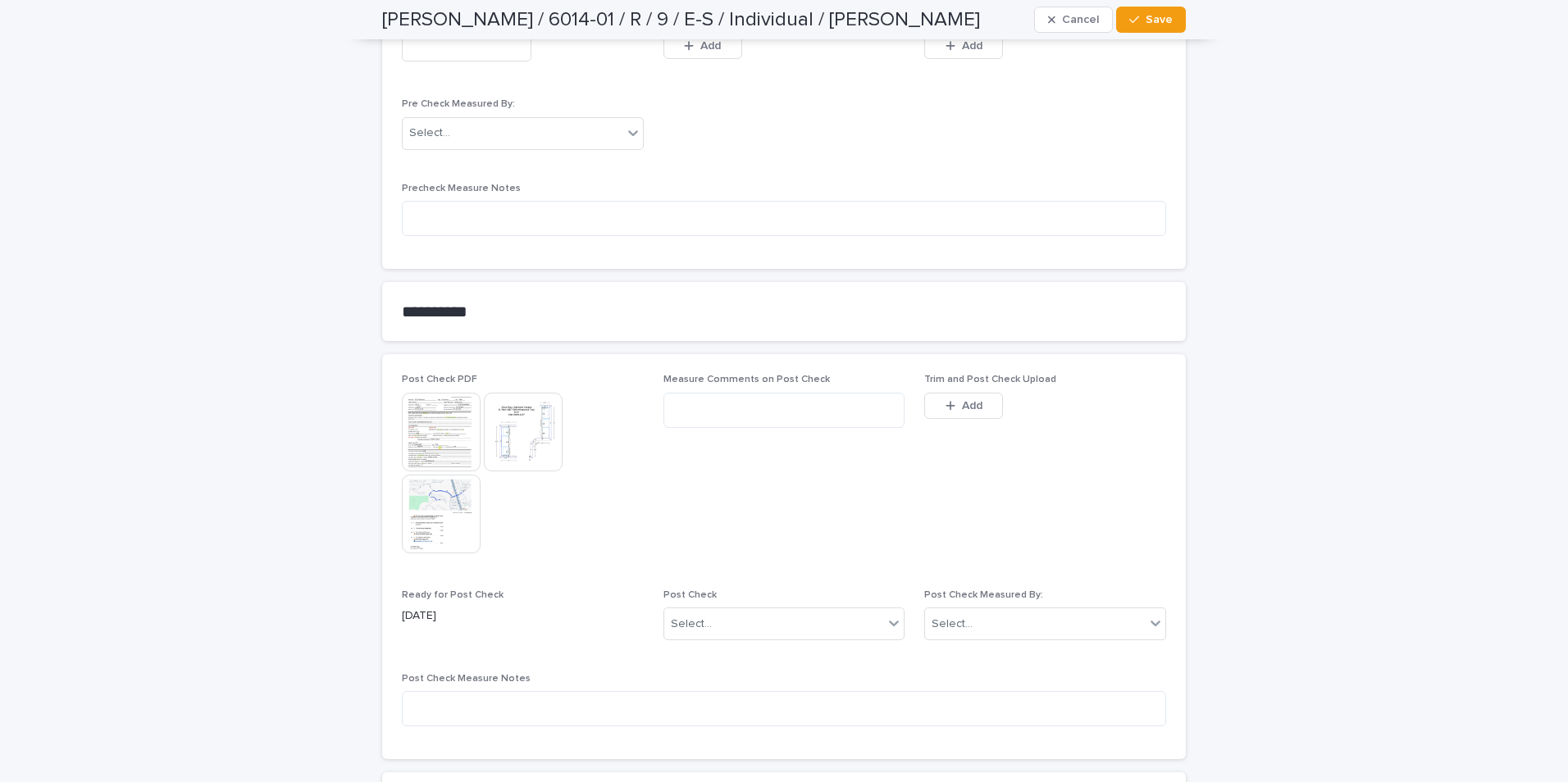
click at [963, 404] on span "Add" at bounding box center [972, 406] width 20 height 12
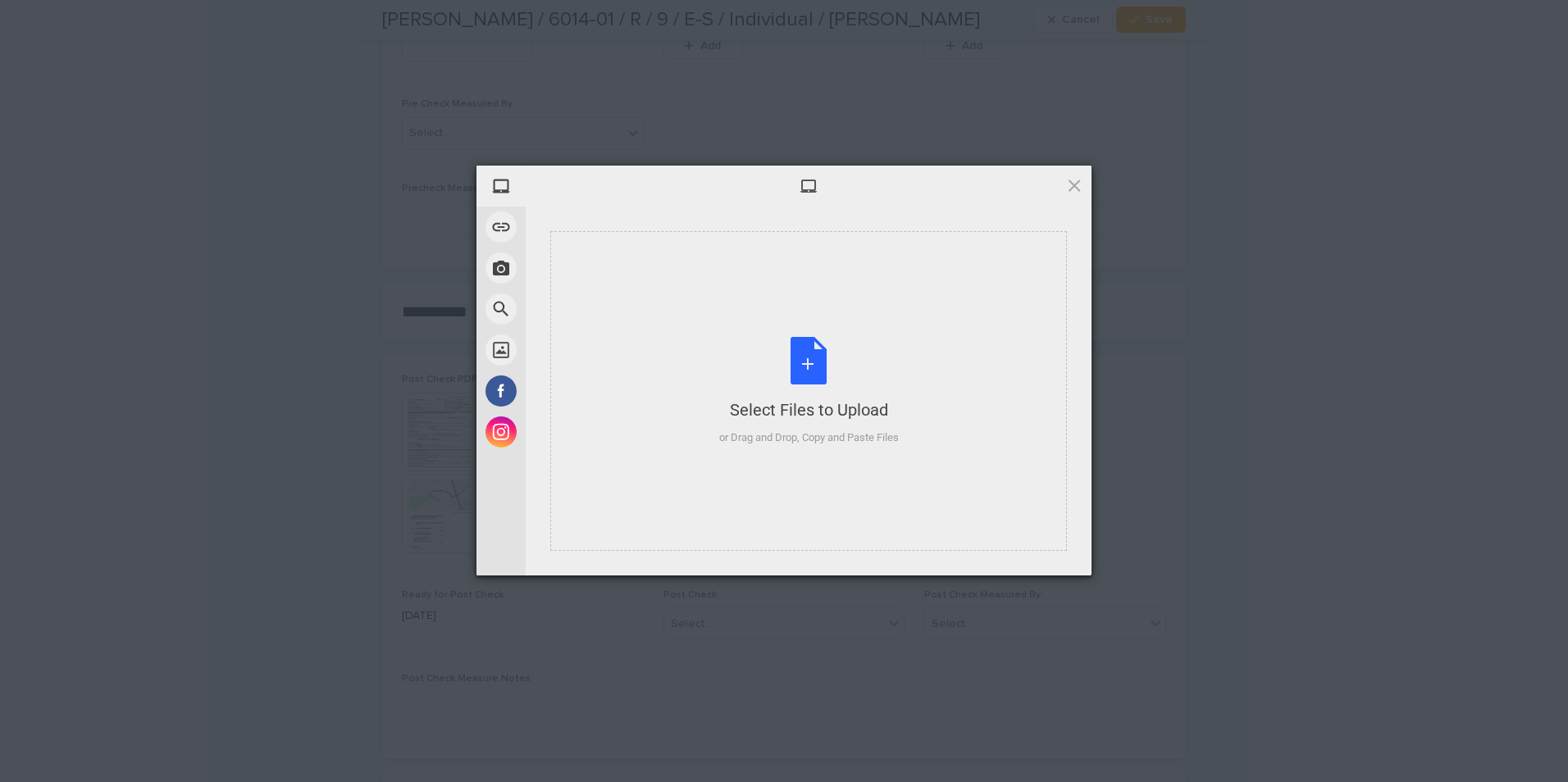
click at [741, 381] on div "Select Files to Upload or Drag and Drop, Copy and Paste Files" at bounding box center [809, 391] width 180 height 109
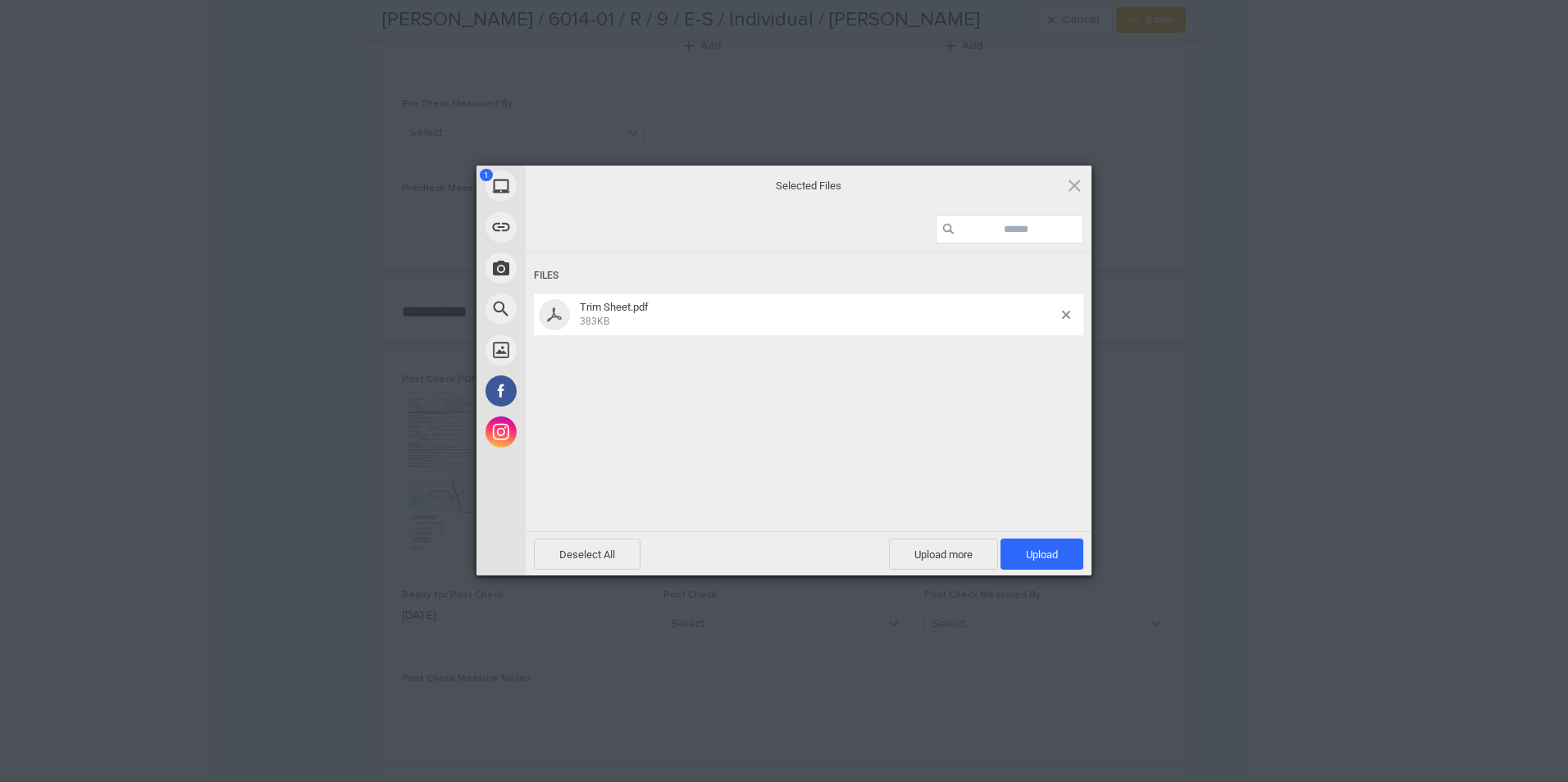
click at [1072, 183] on span at bounding box center [1075, 185] width 18 height 18
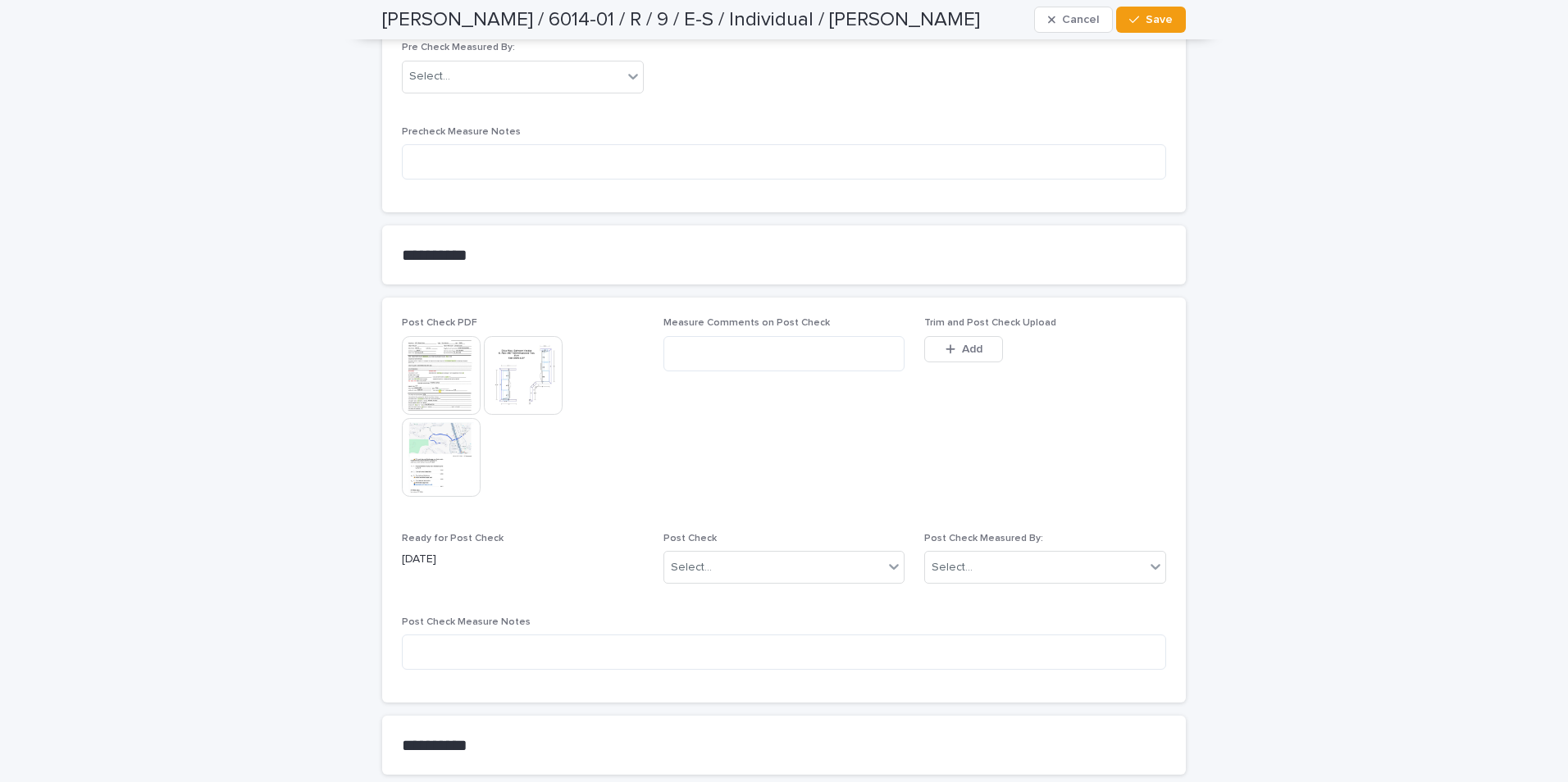
scroll to position [1516, 0]
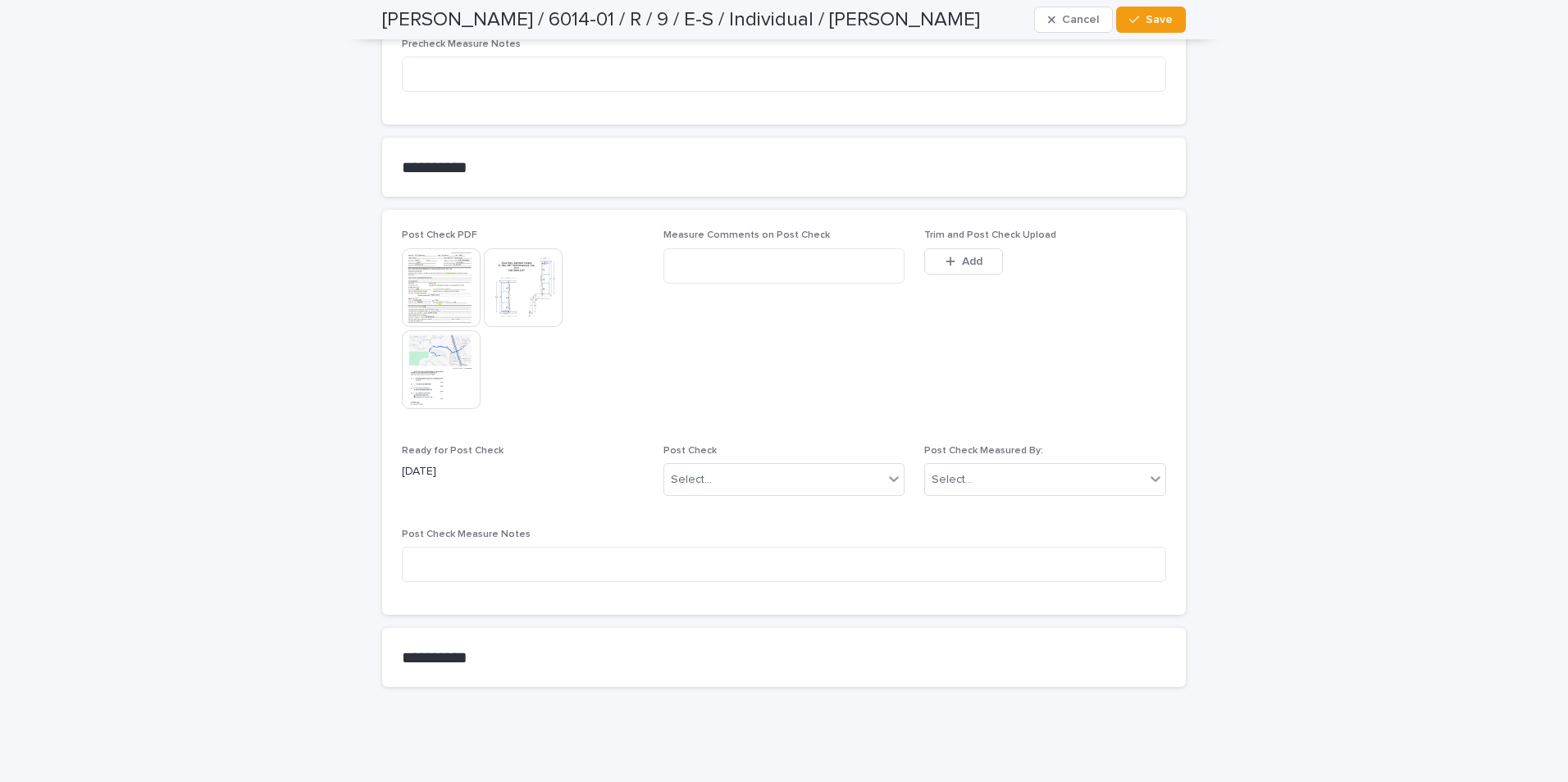
drag, startPoint x: 1141, startPoint y: 18, endPoint x: 1132, endPoint y: 86, distance: 68.6
click at [1146, 17] on span "Save" at bounding box center [1160, 19] width 27 height 12
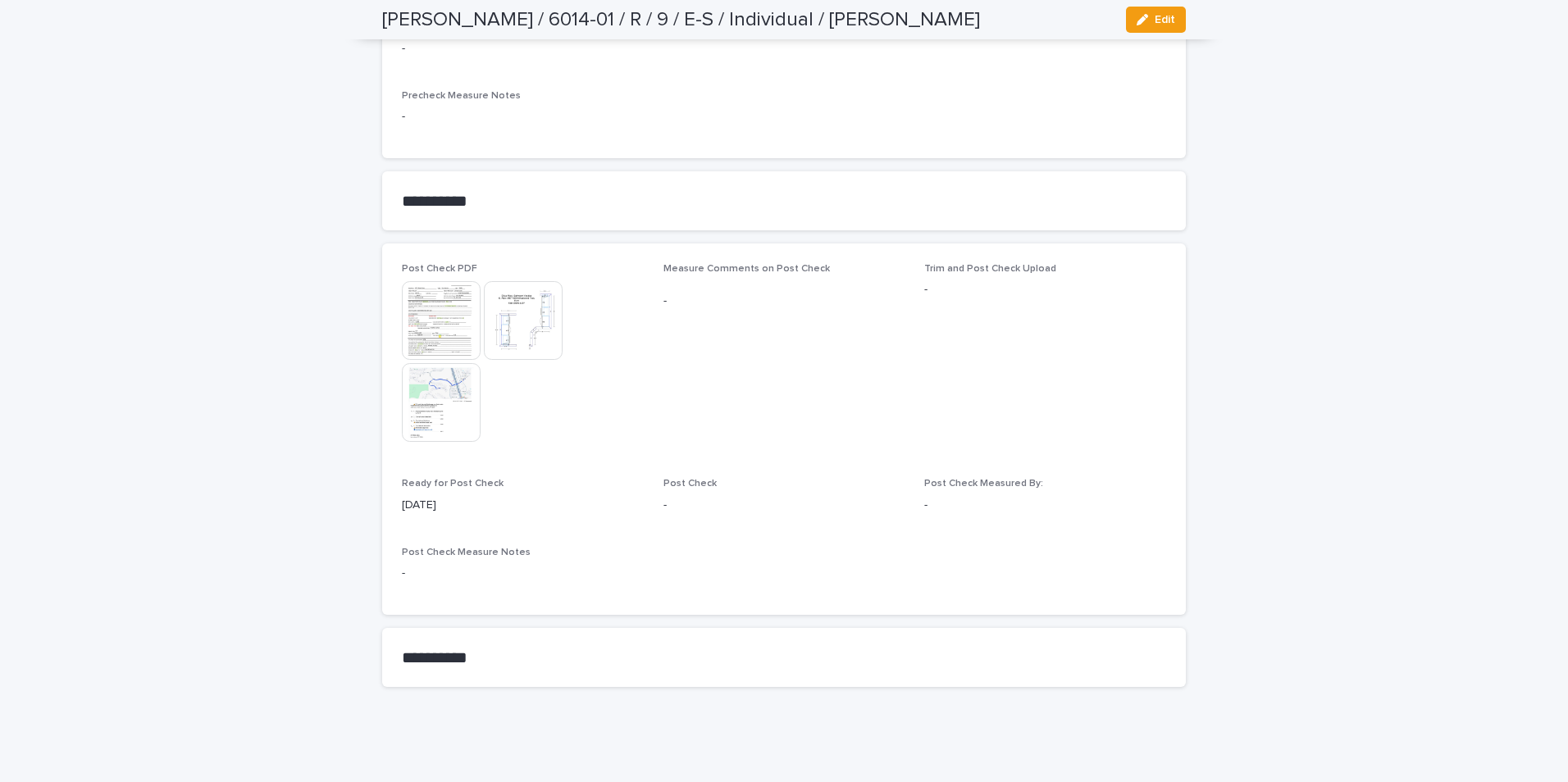
scroll to position [1372, 0]
drag, startPoint x: 1154, startPoint y: 12, endPoint x: 1114, endPoint y: 85, distance: 83.2
click at [1154, 13] on button "Edit" at bounding box center [1156, 19] width 60 height 26
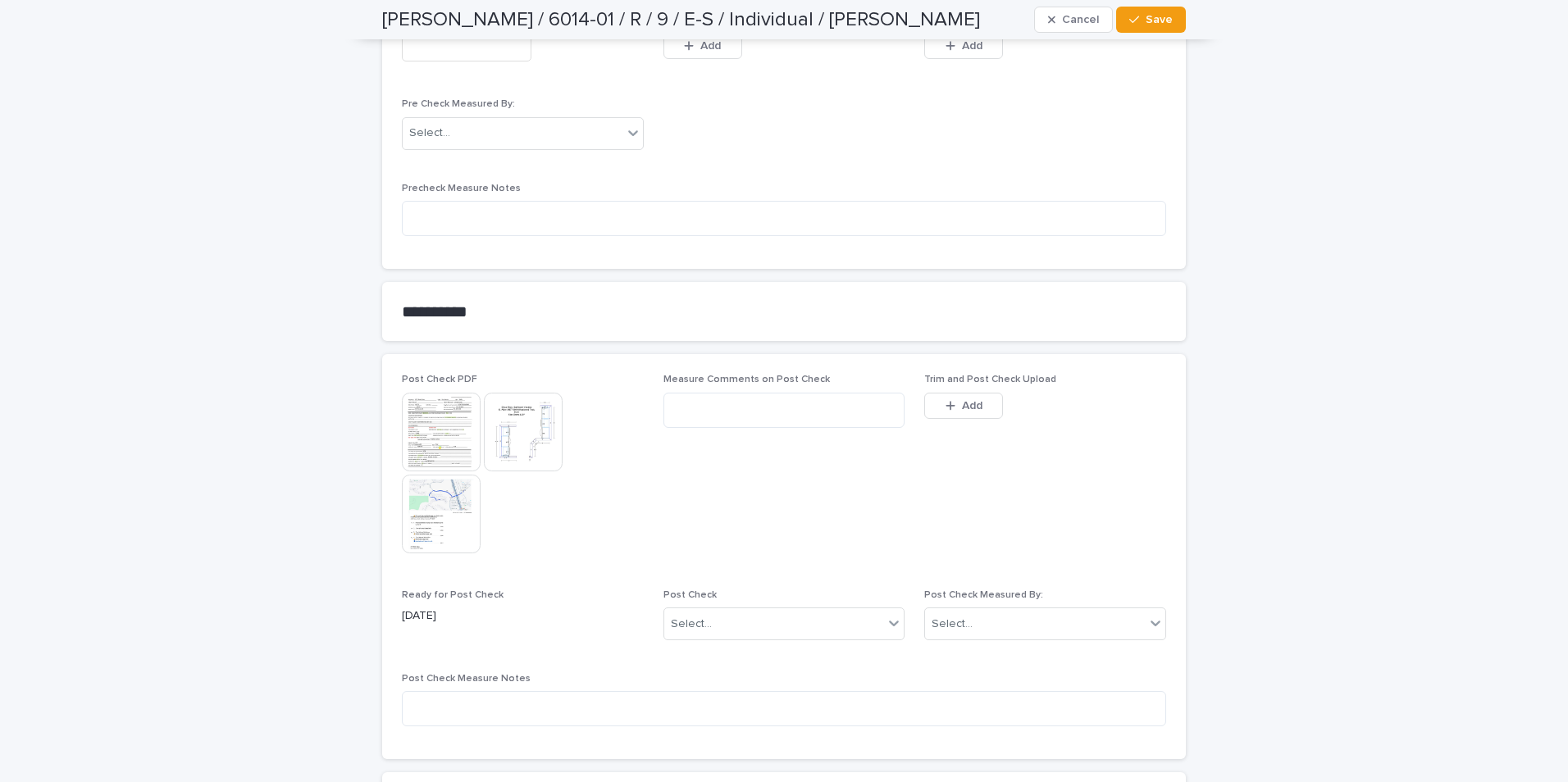
click at [965, 396] on button "Add" at bounding box center [964, 406] width 79 height 26
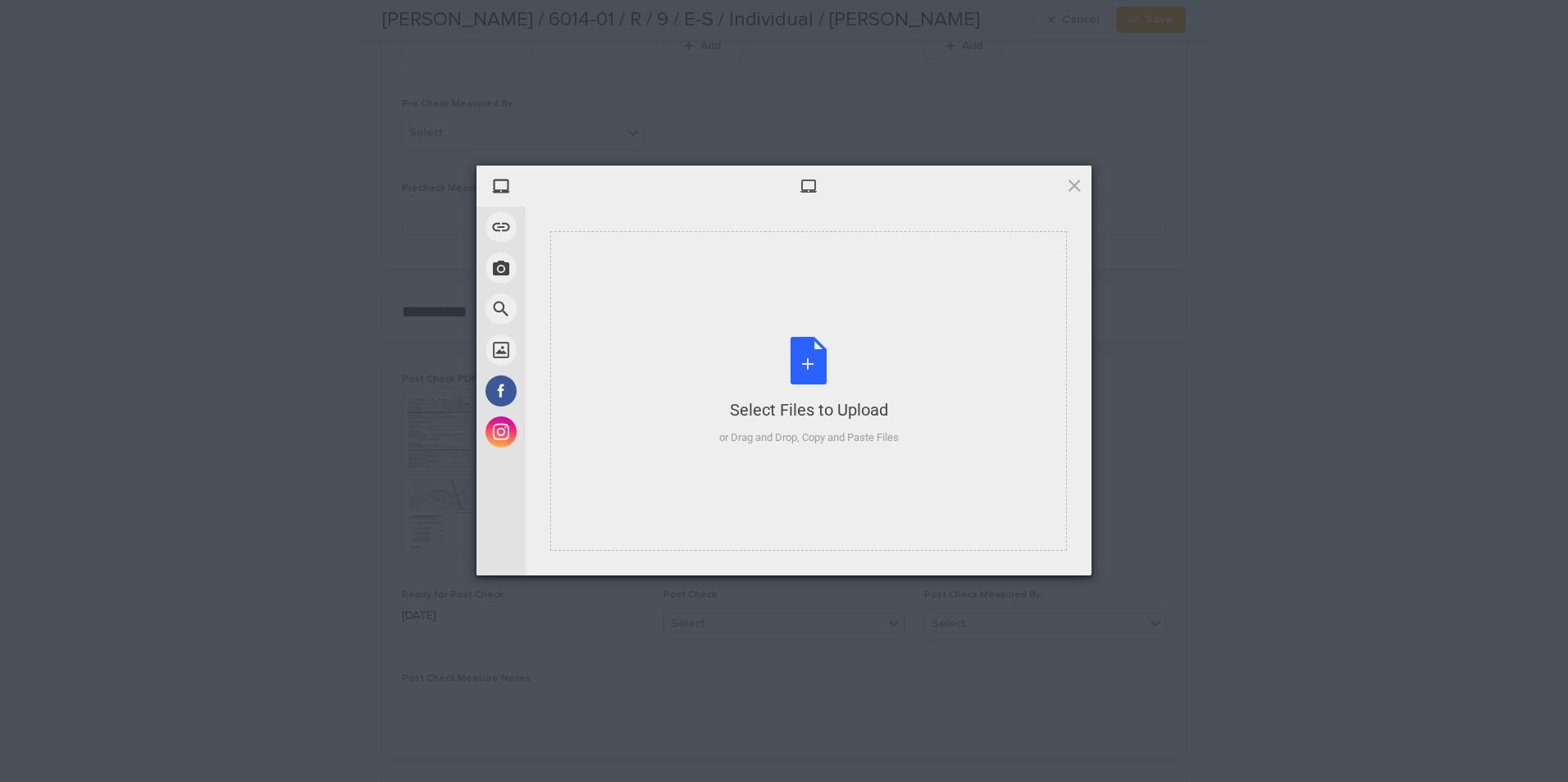
click at [832, 431] on div "or Drag and Drop, Copy and Paste Files" at bounding box center [809, 438] width 180 height 16
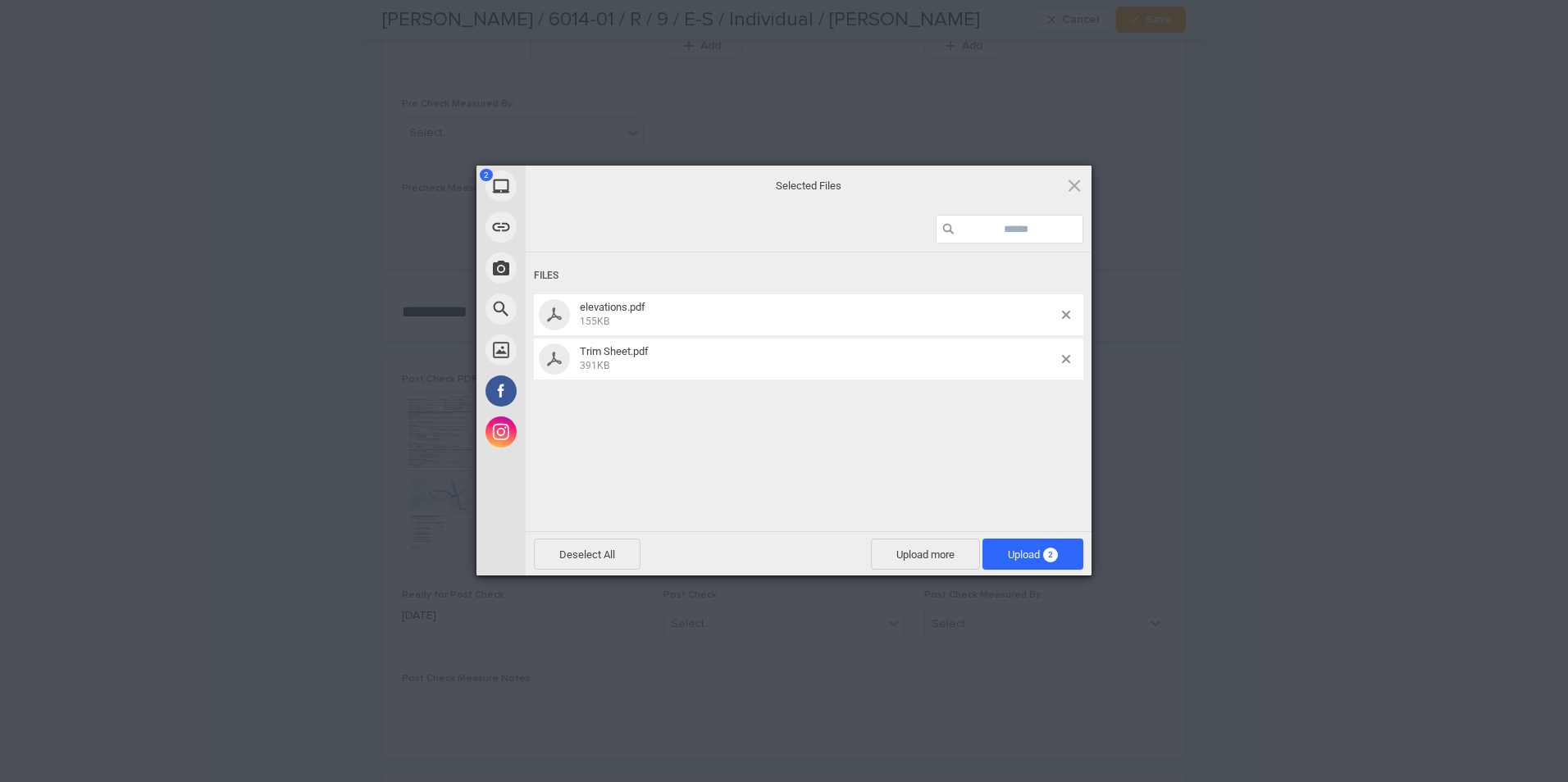
click at [1022, 557] on span "Upload 2" at bounding box center [1033, 554] width 50 height 12
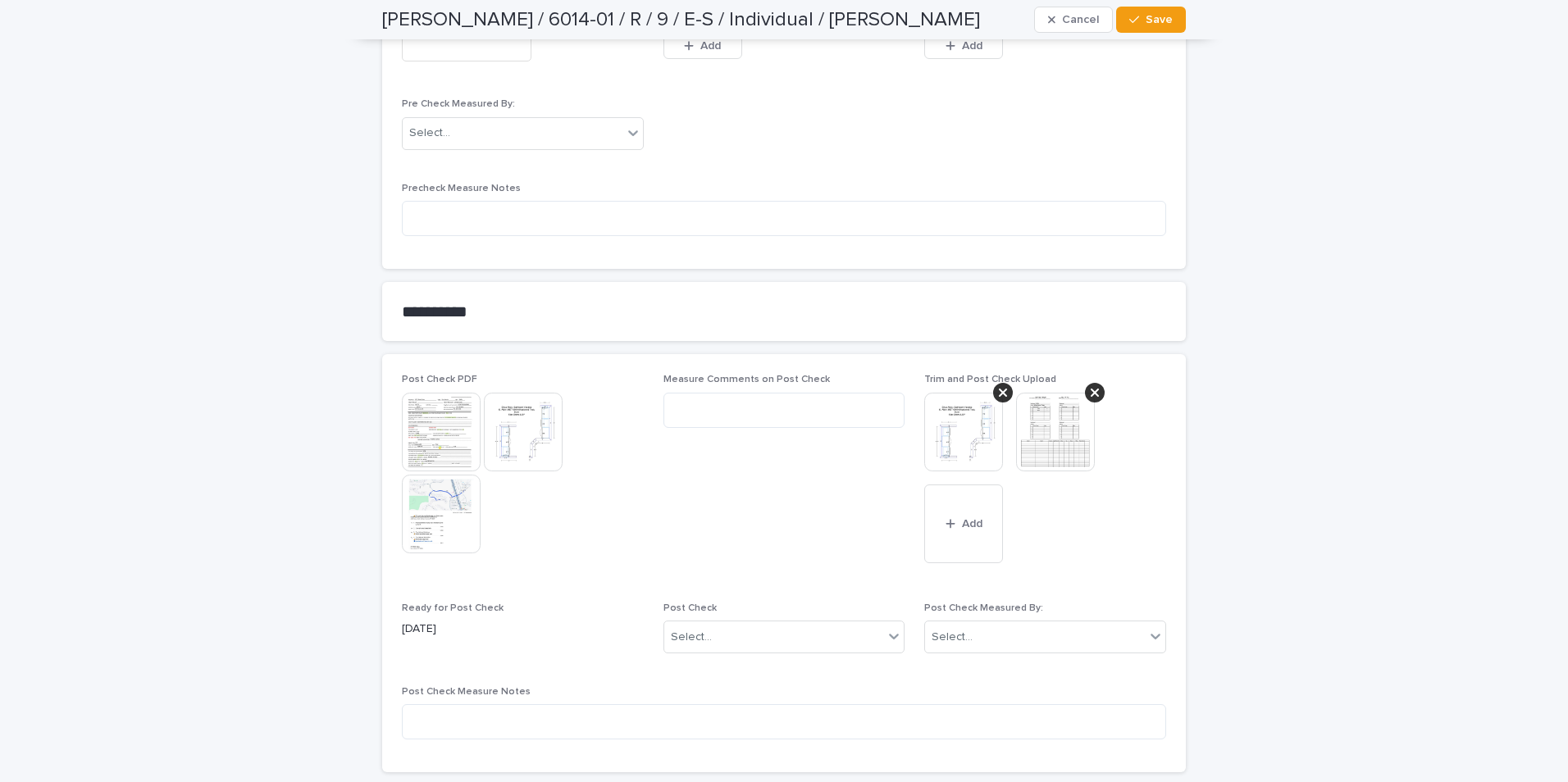
click at [975, 630] on div "Select..." at bounding box center [1034, 638] width 220 height 27
type input "***"
click at [981, 662] on div "[PERSON_NAME]" at bounding box center [1039, 668] width 240 height 28
click at [789, 627] on div "Select..." at bounding box center [774, 638] width 220 height 27
click at [676, 697] on div "Modifications" at bounding box center [778, 697] width 240 height 28
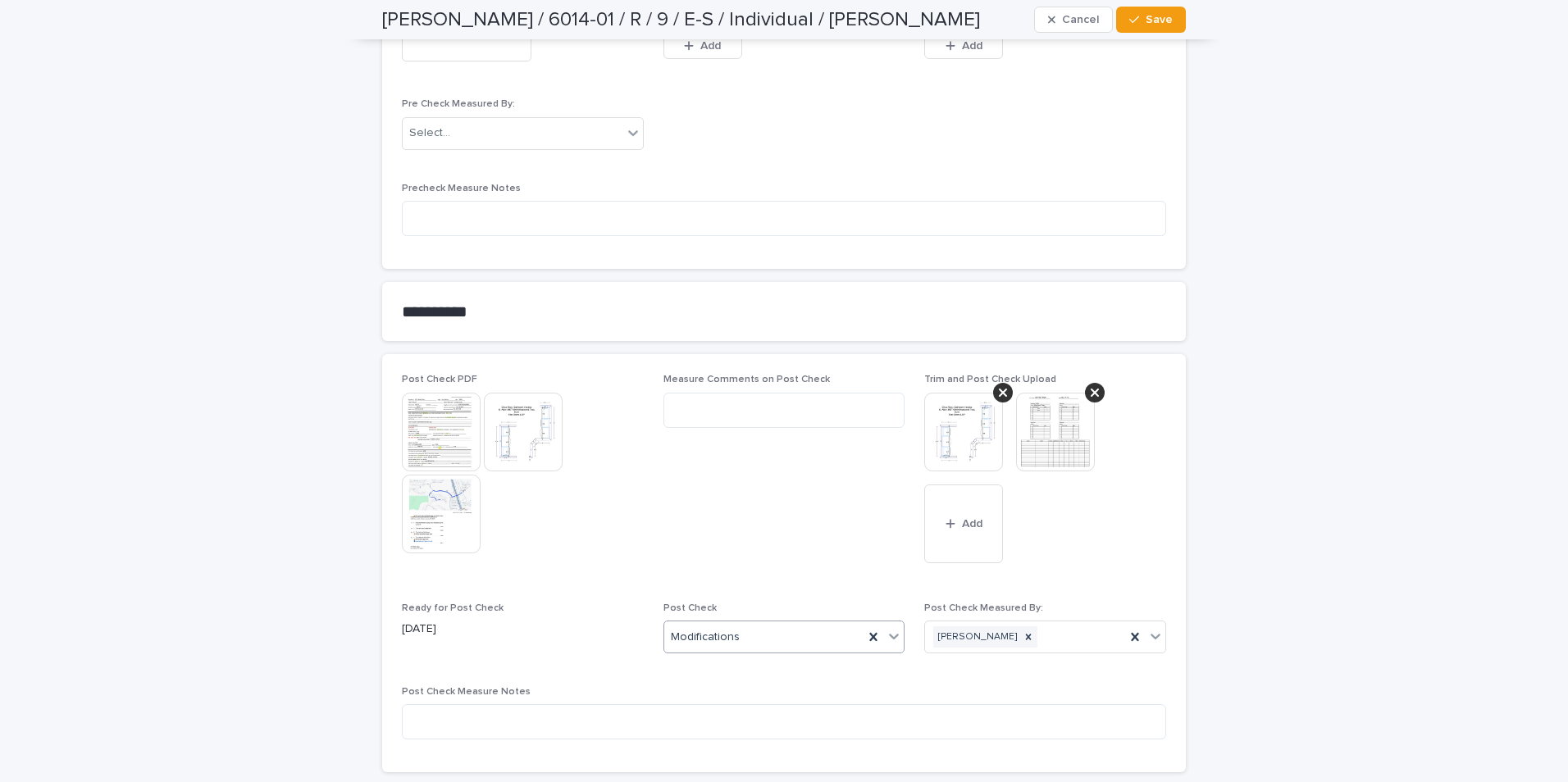
click at [722, 638] on span "Modifications" at bounding box center [705, 637] width 69 height 17
click at [721, 665] on div "No Changes" at bounding box center [778, 668] width 240 height 28
drag, startPoint x: 1150, startPoint y: 18, endPoint x: 1142, endPoint y: 39, distance: 22.5
click at [1149, 24] on span "Save" at bounding box center [1160, 19] width 27 height 12
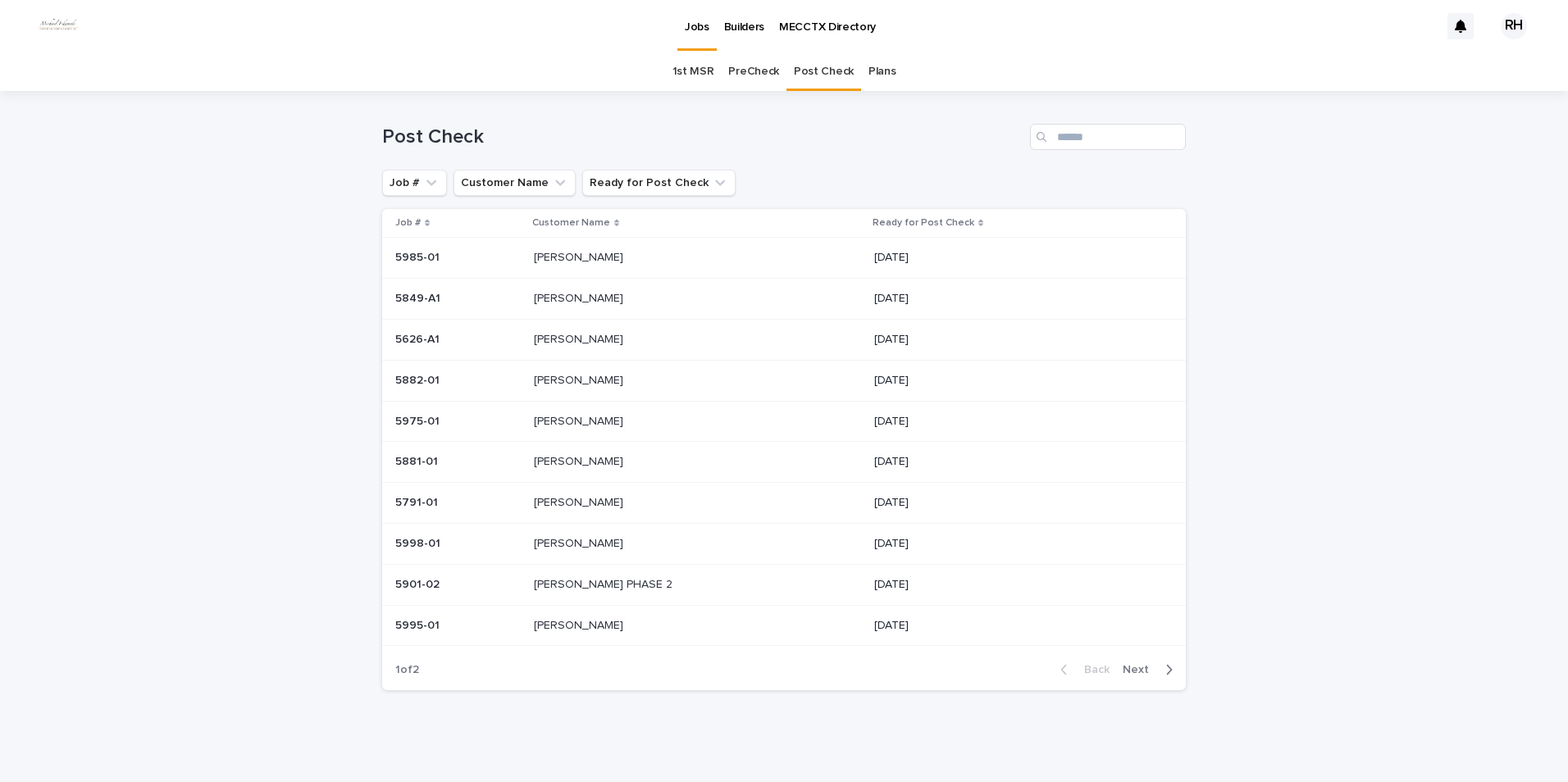
click at [564, 378] on p "[PERSON_NAME]" at bounding box center [579, 379] width 92 height 17
click at [1132, 663] on span "Next" at bounding box center [1140, 666] width 36 height 12
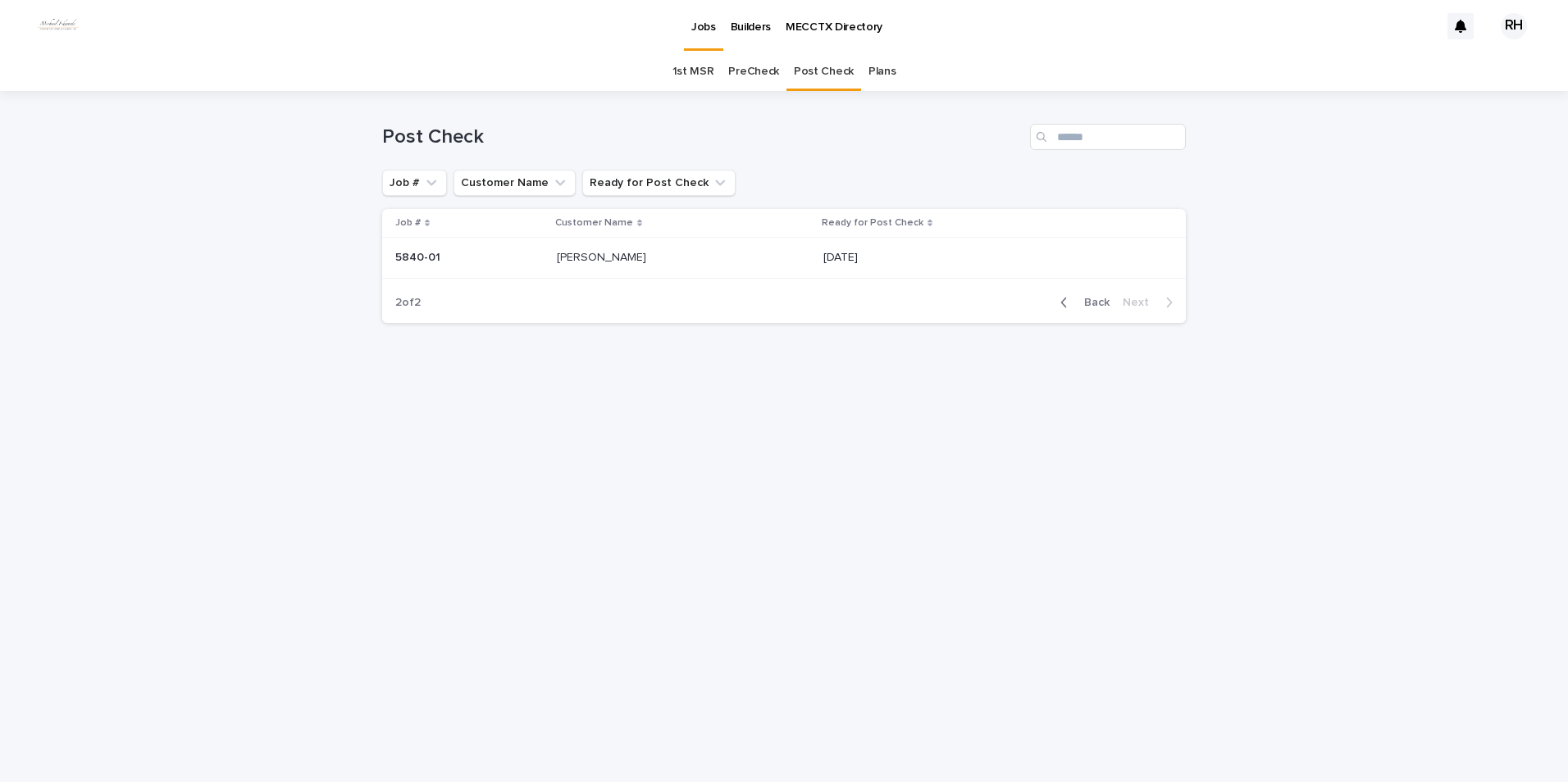
click at [1099, 301] on span "Back" at bounding box center [1092, 302] width 36 height 12
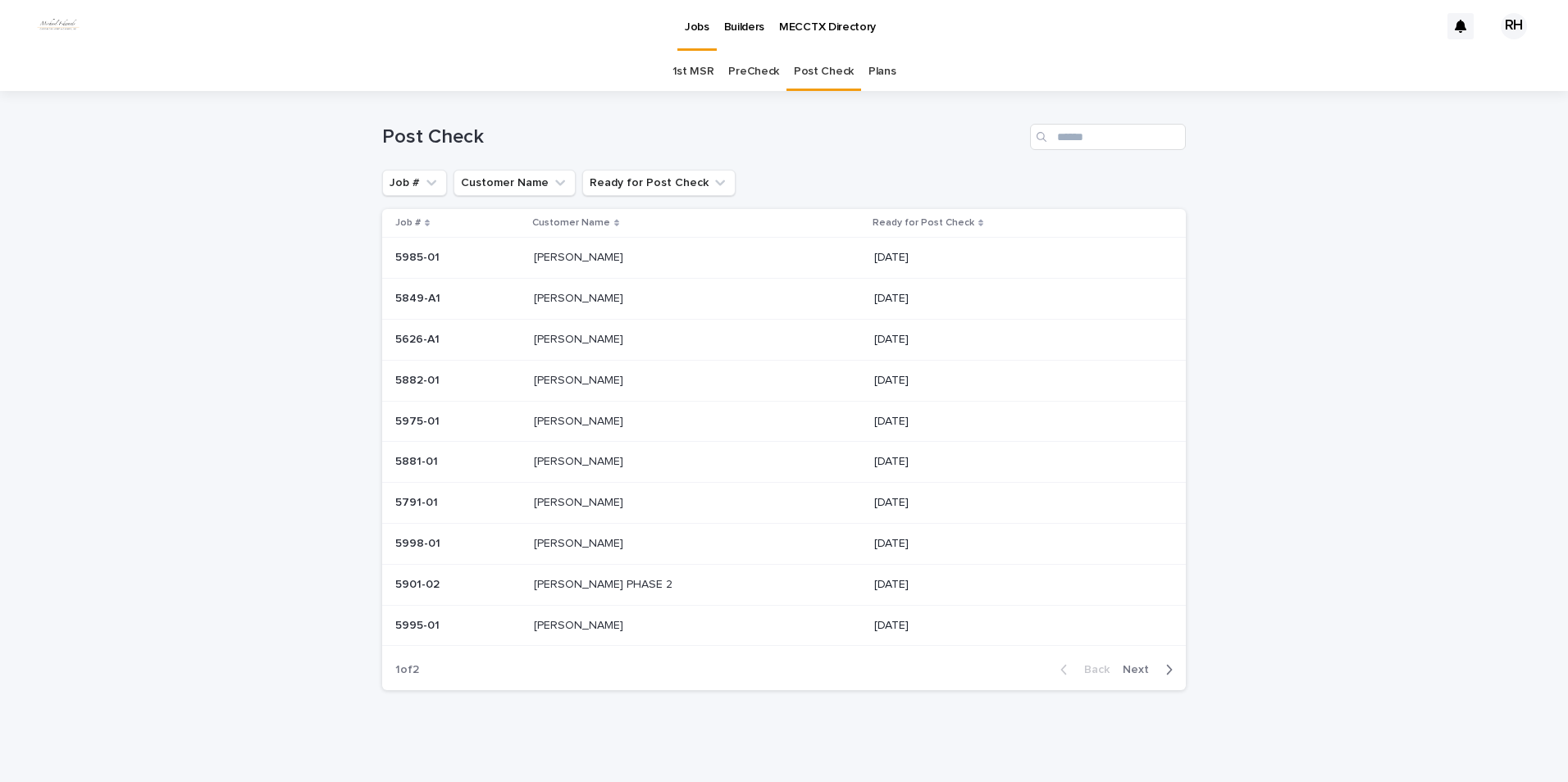
click at [562, 379] on p "[PERSON_NAME]" at bounding box center [579, 379] width 92 height 17
click at [562, 375] on p "[PERSON_NAME]" at bounding box center [579, 375] width 92 height 17
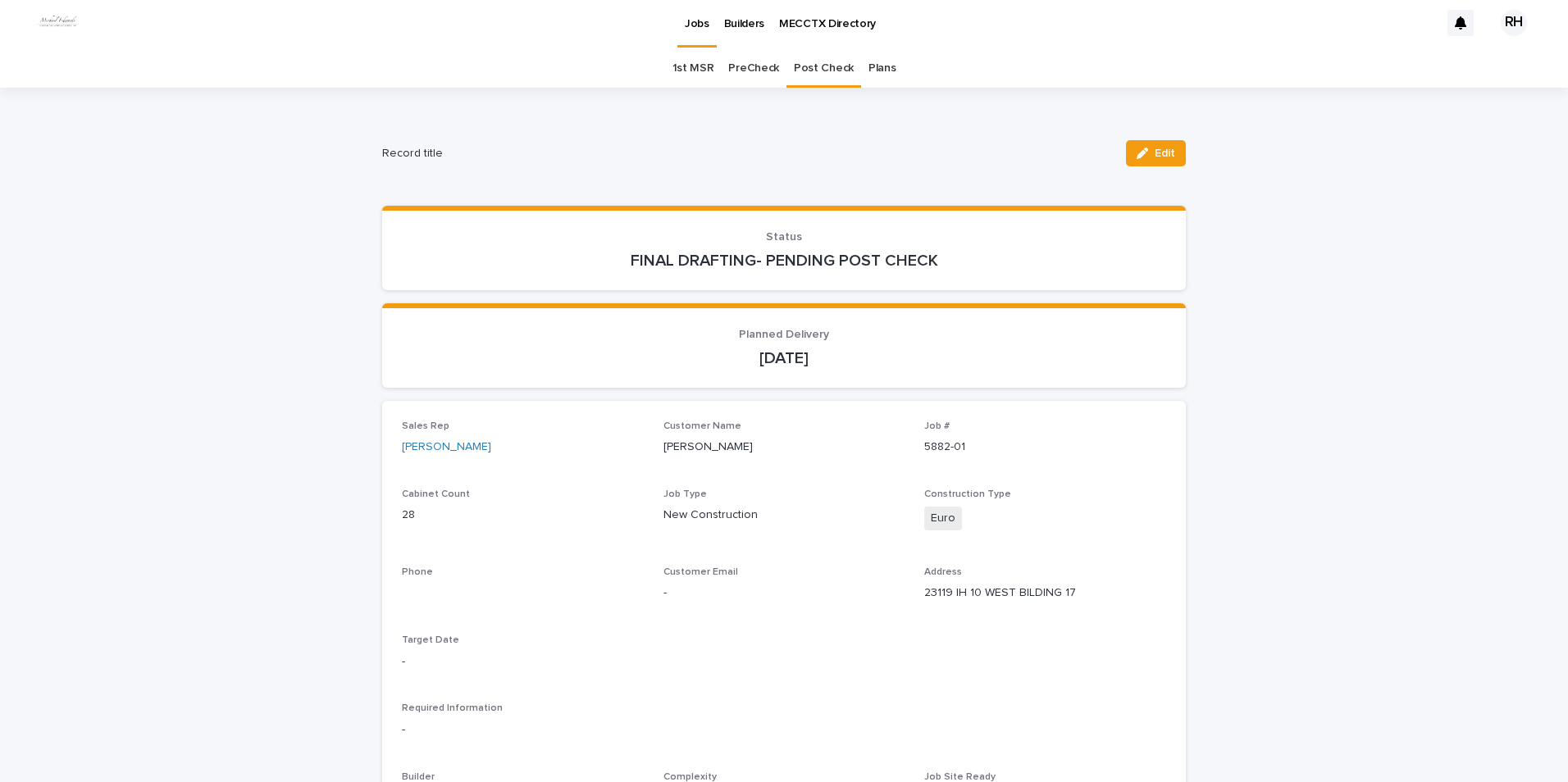
scroll to position [52, 0]
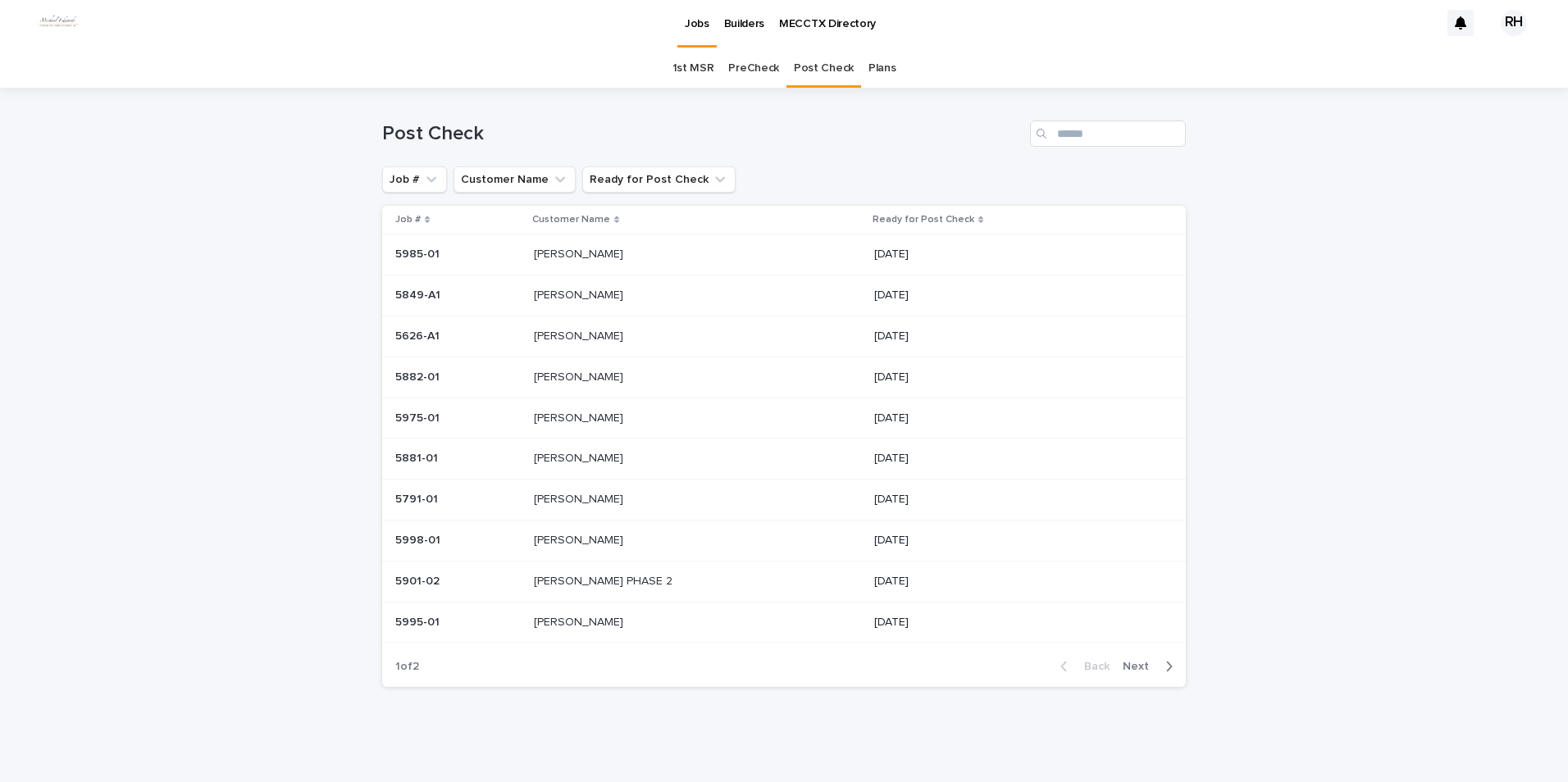
scroll to position [4, 0]
click at [565, 373] on p "[PERSON_NAME]" at bounding box center [579, 375] width 92 height 17
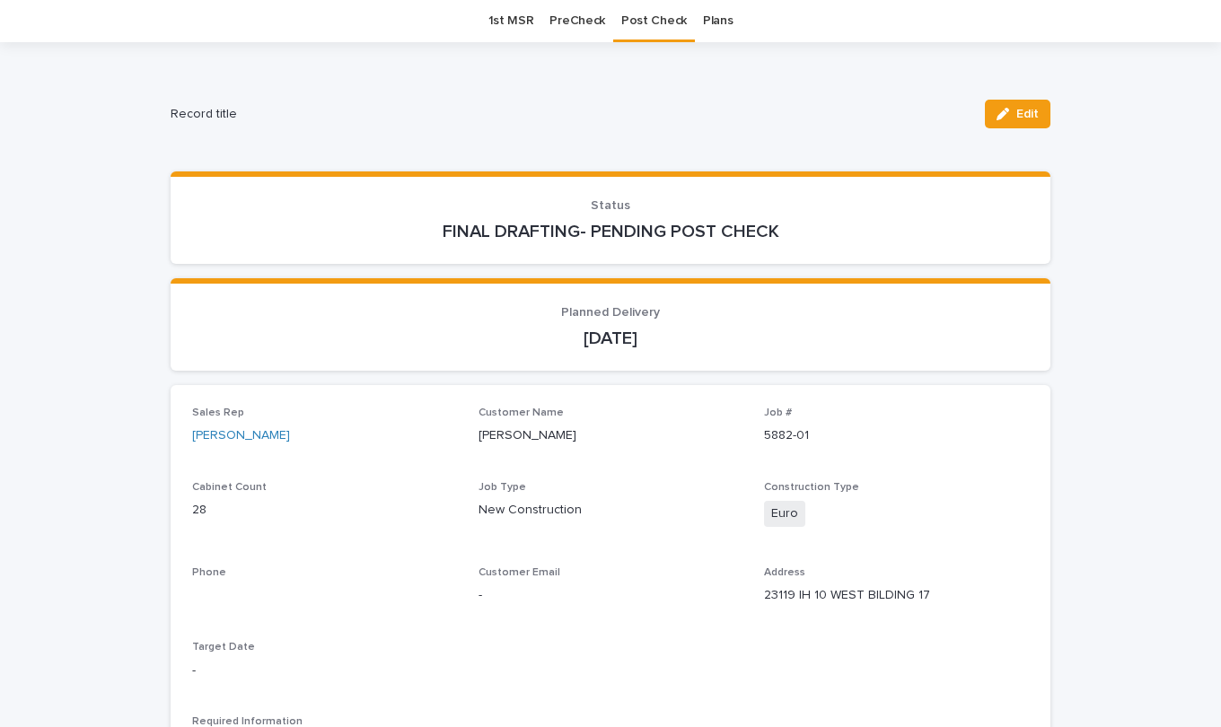
scroll to position [57, 0]
